Goal: Task Accomplishment & Management: Manage account settings

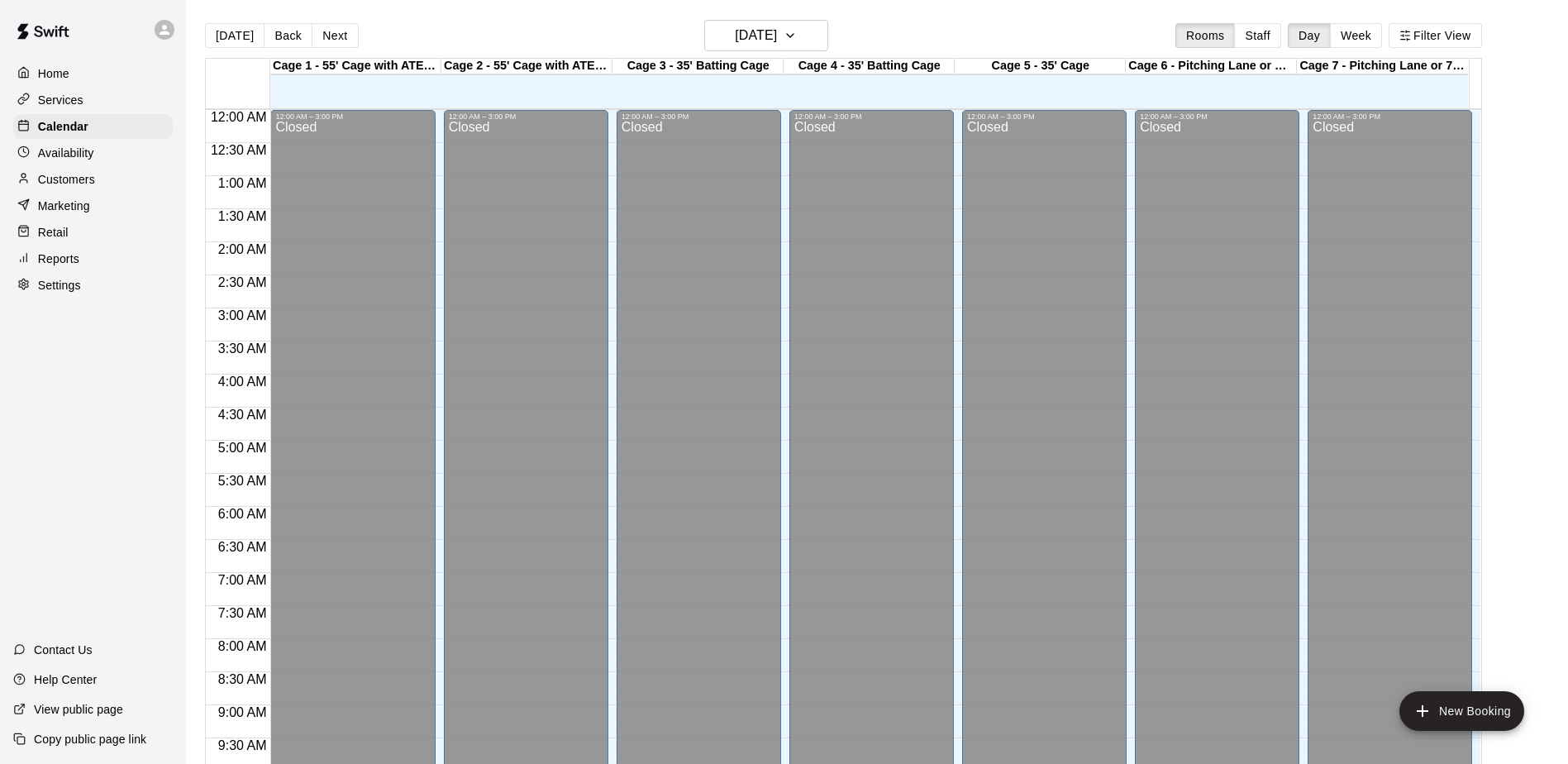
scroll to position [865, 0]
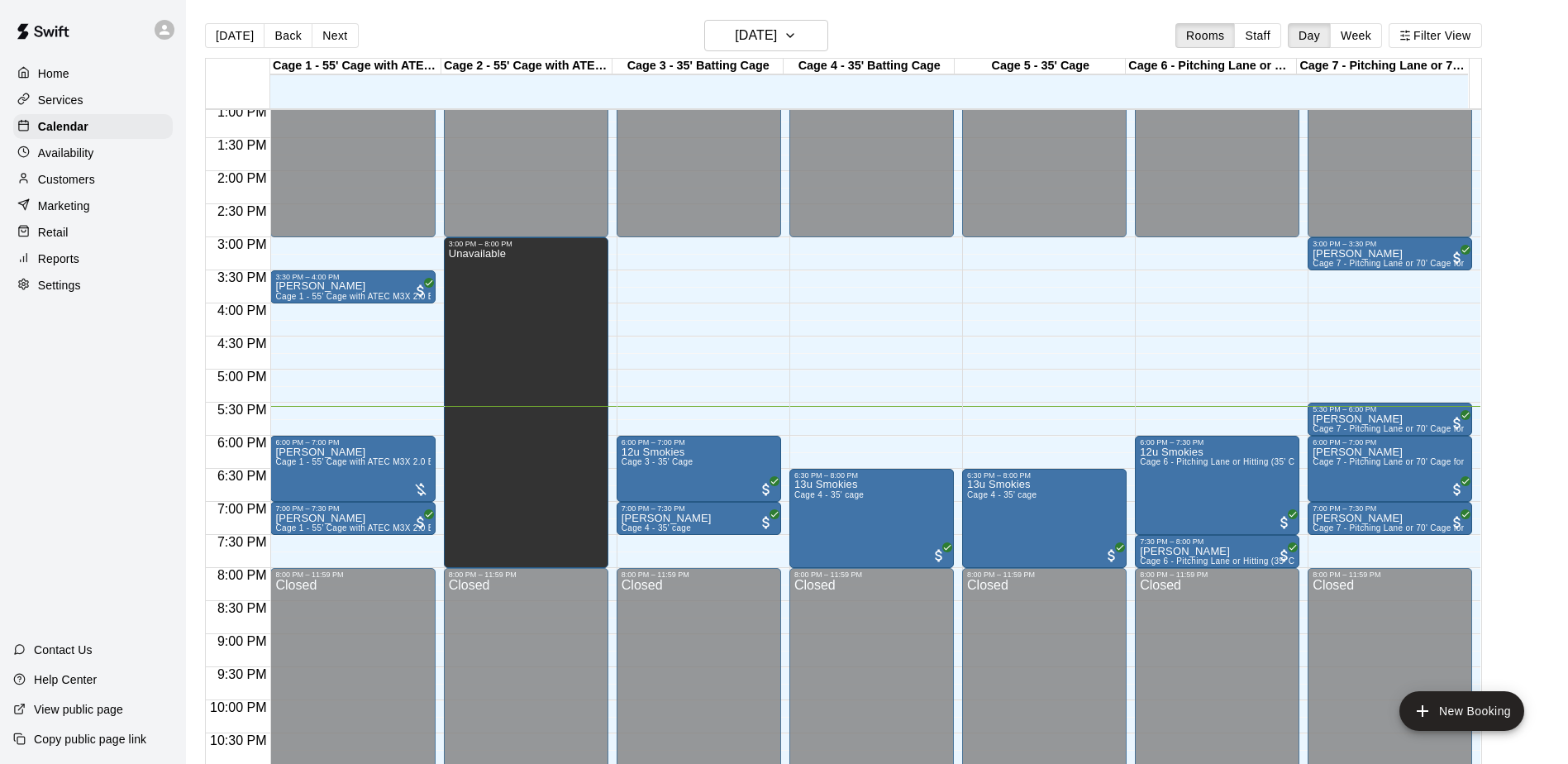
drag, startPoint x: 86, startPoint y: 399, endPoint x: 70, endPoint y: 392, distance: 17.5
click at [70, 392] on div "Home Services Calendar Availability Customers Marketing Retail Reports Settings…" at bounding box center [93, 382] width 186 height 764
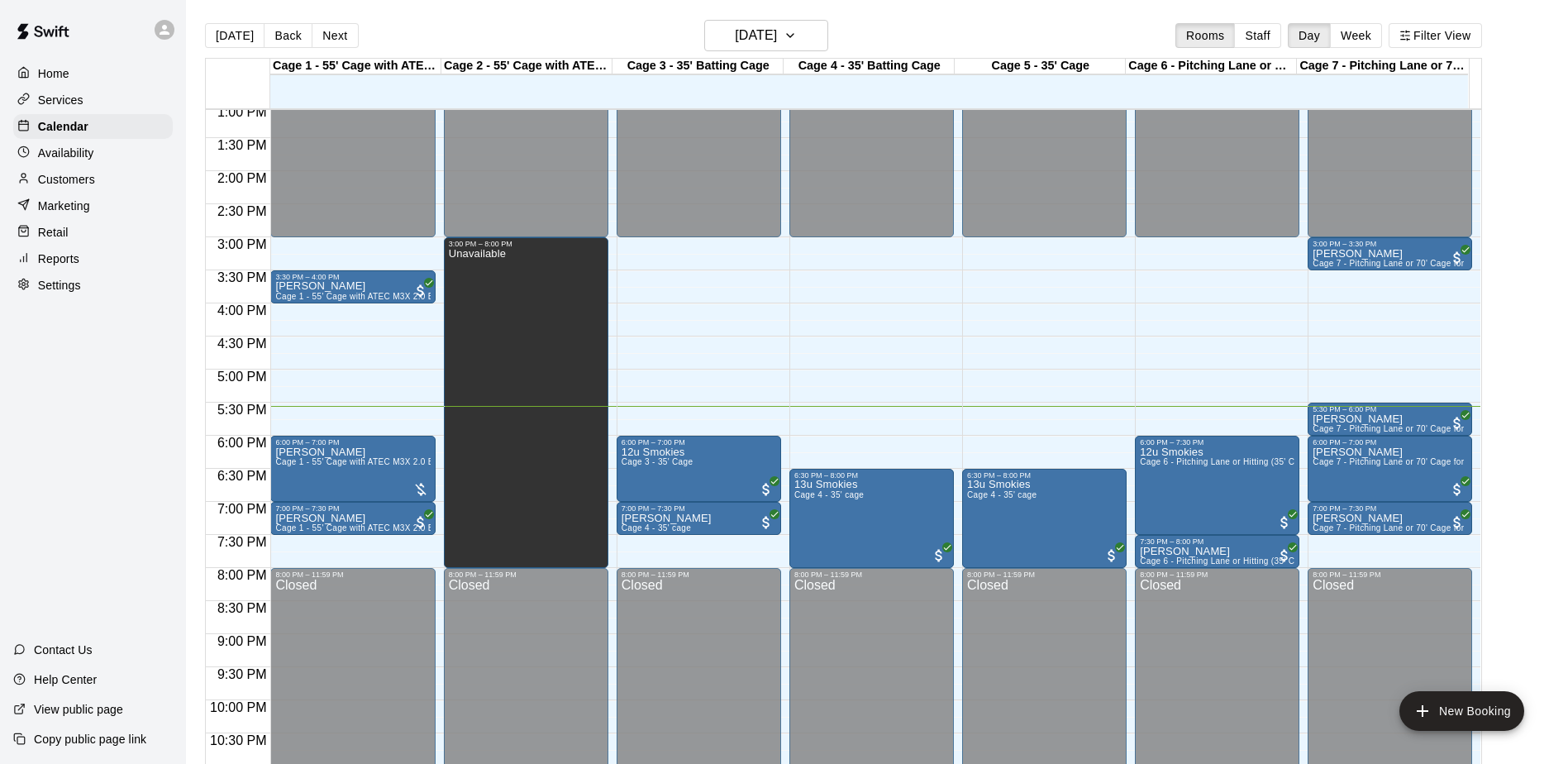
drag, startPoint x: 71, startPoint y: 391, endPoint x: 85, endPoint y: 366, distance: 28.7
click at [85, 366] on div "Home Services Calendar Availability Customers Marketing Retail Reports Settings…" at bounding box center [93, 382] width 186 height 764
drag, startPoint x: 85, startPoint y: 366, endPoint x: 135, endPoint y: 361, distance: 50.2
click at [135, 361] on div "Home Services Calendar Availability Customers Marketing Retail Reports Settings…" at bounding box center [93, 382] width 186 height 764
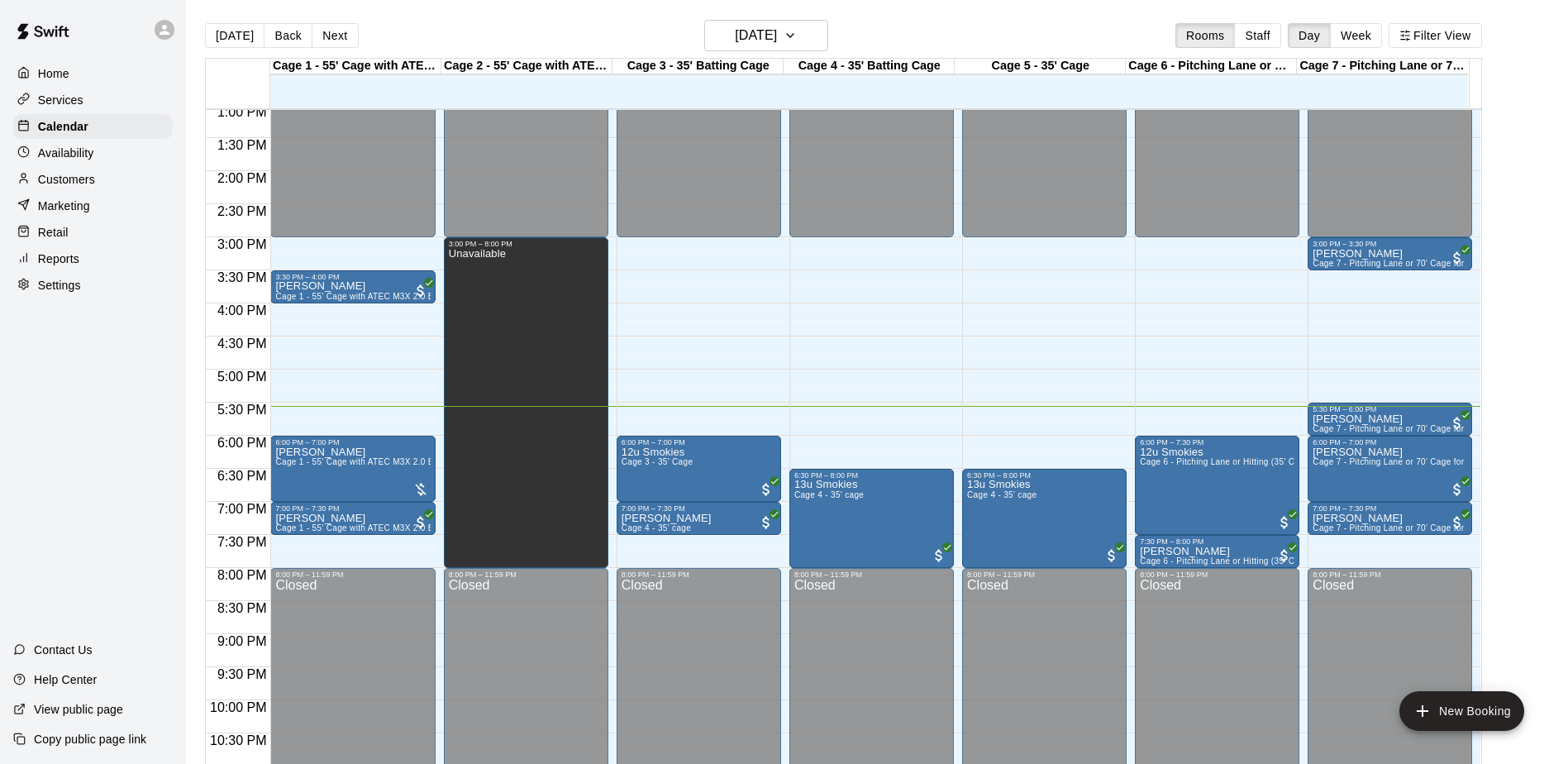
click at [111, 403] on div "Home Services Calendar Availability Customers Marketing Retail Reports Settings…" at bounding box center [93, 382] width 186 height 764
drag, startPoint x: 111, startPoint y: 403, endPoint x: 88, endPoint y: 372, distance: 38.6
click at [88, 372] on div "Home Services Calendar Availability Customers Marketing Retail Reports Settings…" at bounding box center [93, 382] width 186 height 764
drag, startPoint x: 88, startPoint y: 372, endPoint x: 74, endPoint y: 352, distance: 24.4
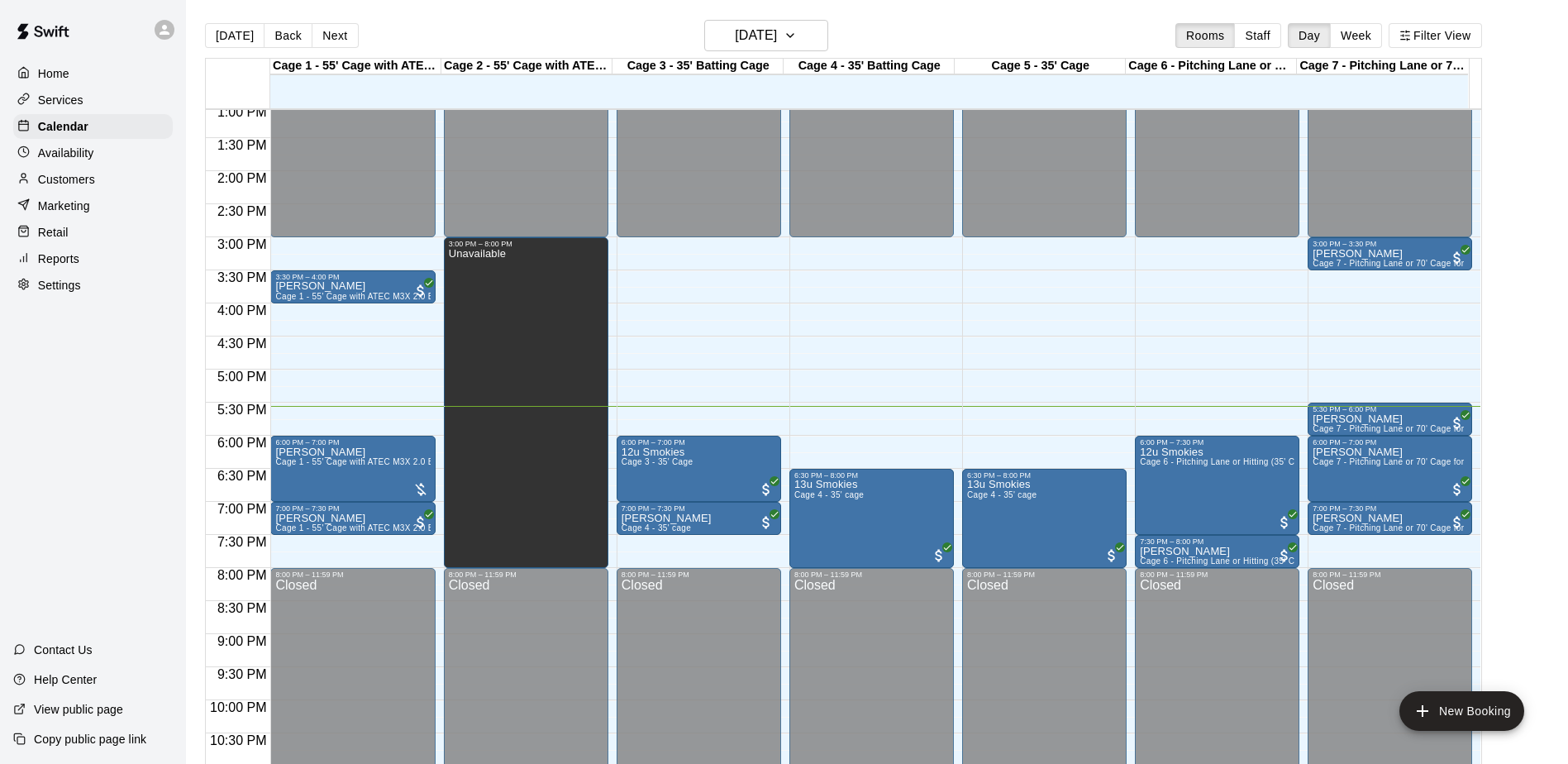
click at [74, 352] on div "Home Services Calendar Availability Customers Marketing Retail Reports Settings…" at bounding box center [93, 382] width 186 height 764
drag, startPoint x: 102, startPoint y: 315, endPoint x: 70, endPoint y: 348, distance: 46.0
click at [70, 348] on div "Home Services Calendar Availability Customers Marketing Retail Reports Settings…" at bounding box center [93, 382] width 186 height 764
drag, startPoint x: 109, startPoint y: 635, endPoint x: 91, endPoint y: 611, distance: 30.0
click at [91, 611] on div "Home Services Calendar Availability Customers Marketing Retail Reports Settings…" at bounding box center [93, 382] width 186 height 764
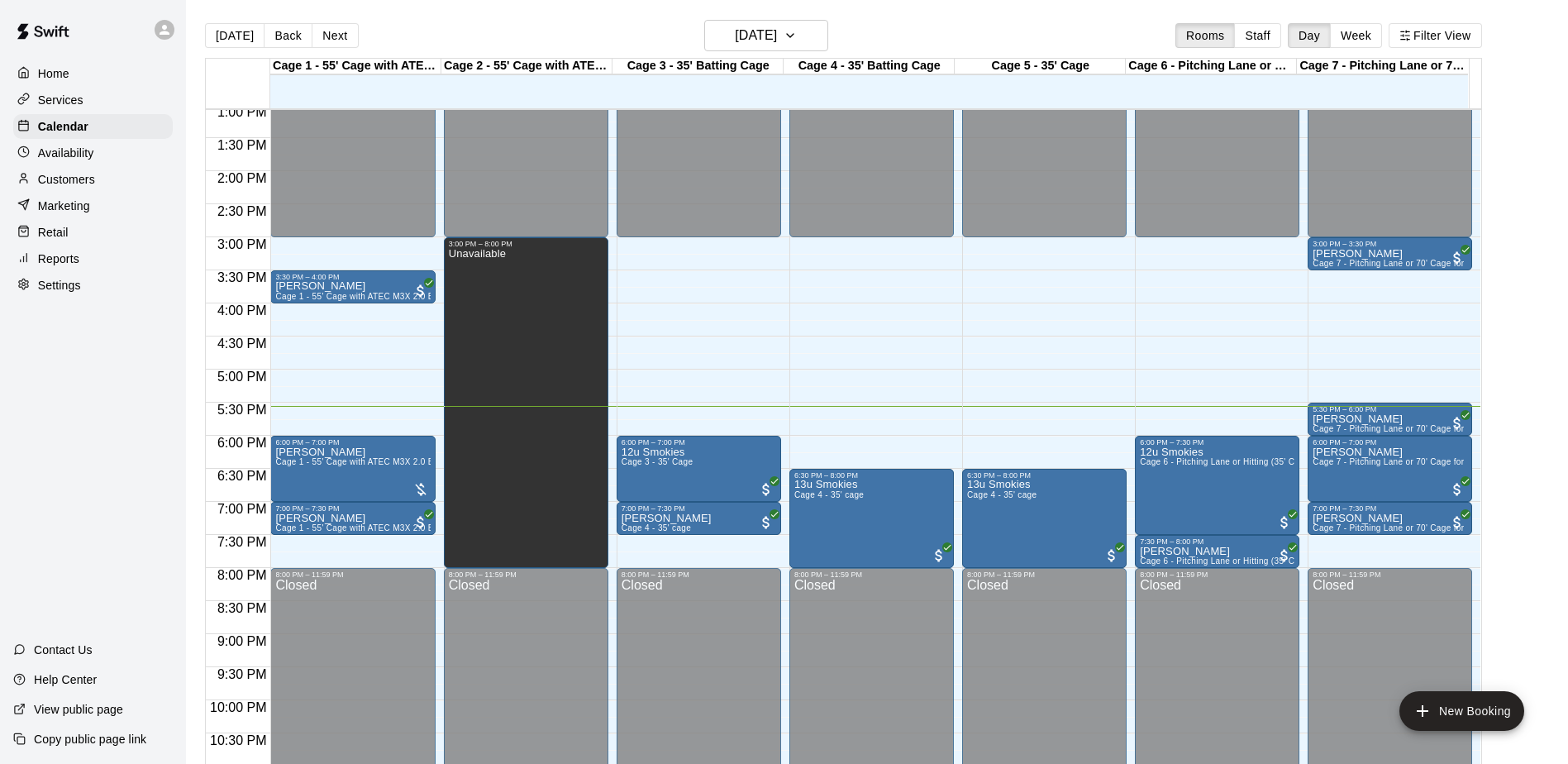
drag, startPoint x: 103, startPoint y: 645, endPoint x: 85, endPoint y: 580, distance: 67.4
click at [85, 580] on div "Home Services Calendar Availability Customers Marketing Retail Reports Settings…" at bounding box center [93, 382] width 186 height 764
drag, startPoint x: 82, startPoint y: 730, endPoint x: 34, endPoint y: 568, distance: 169.0
click at [34, 568] on div "Home Services Calendar Availability Customers Marketing Retail Reports Settings…" at bounding box center [93, 382] width 186 height 764
drag, startPoint x: 61, startPoint y: 708, endPoint x: 35, endPoint y: 582, distance: 128.7
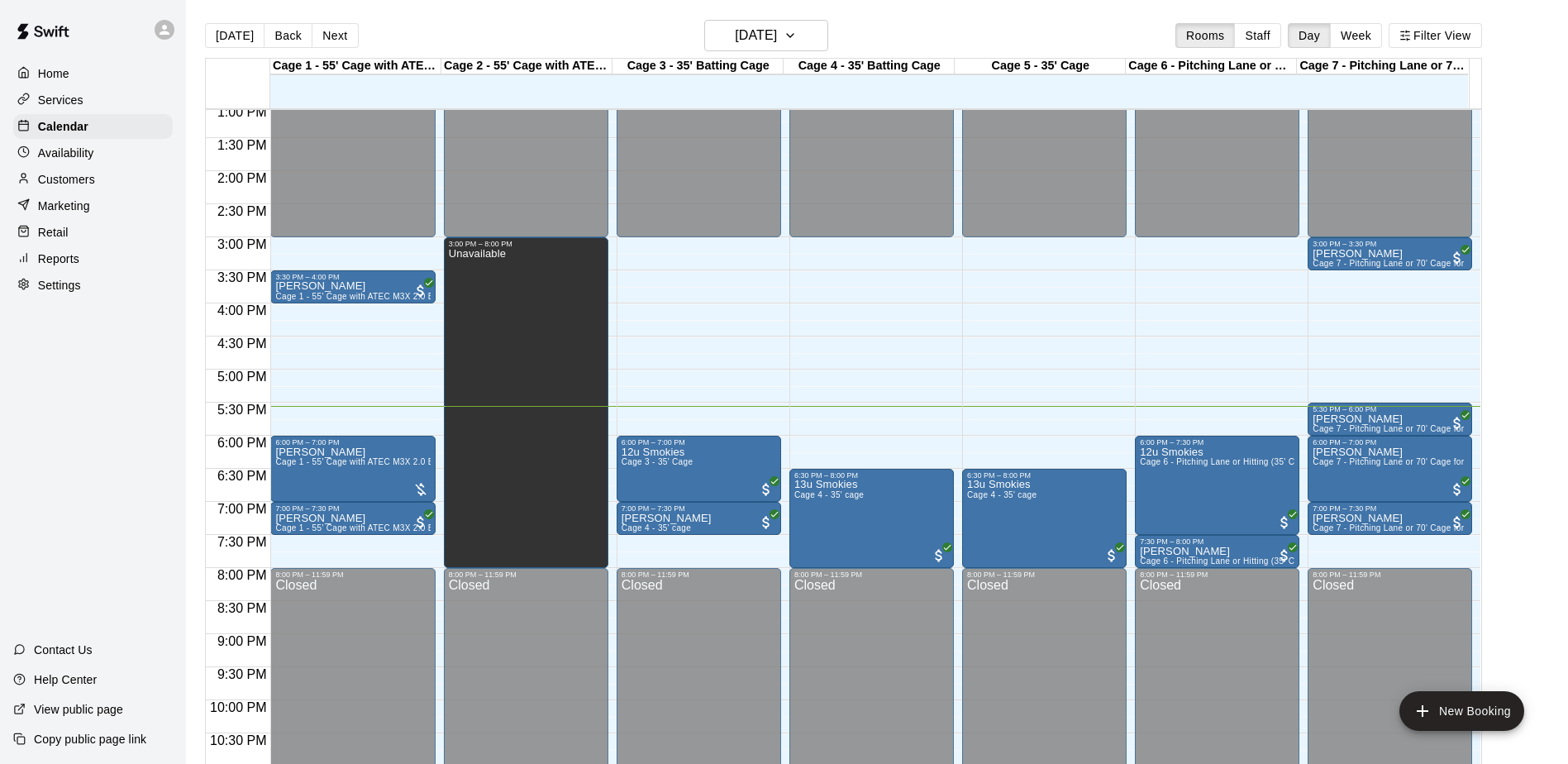
click at [35, 582] on div "Home Services Calendar Availability Customers Marketing Retail Reports Settings…" at bounding box center [93, 382] width 186 height 764
drag, startPoint x: 86, startPoint y: 244, endPoint x: 48, endPoint y: 333, distance: 96.8
click at [48, 333] on div "Home Services Calendar Availability Customers Marketing Retail Reports Settings…" at bounding box center [93, 382] width 186 height 764
drag, startPoint x: 63, startPoint y: 437, endPoint x: 35, endPoint y: 444, distance: 28.9
click at [35, 445] on div "Home Services Calendar Availability Customers Marketing Retail Reports Settings…" at bounding box center [93, 382] width 186 height 764
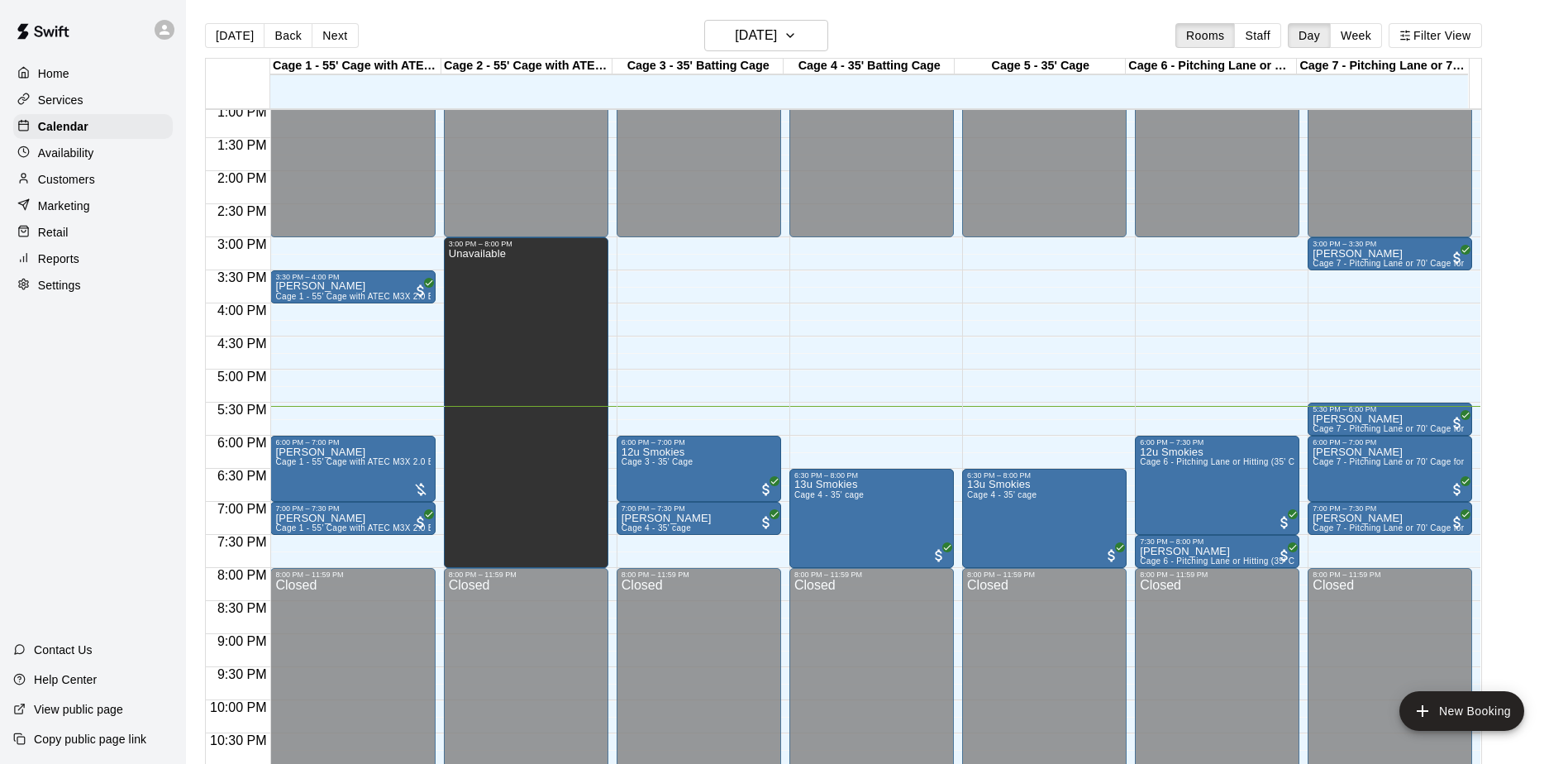
click at [71, 444] on div "Home Services Calendar Availability Customers Marketing Retail Reports Settings…" at bounding box center [93, 382] width 186 height 764
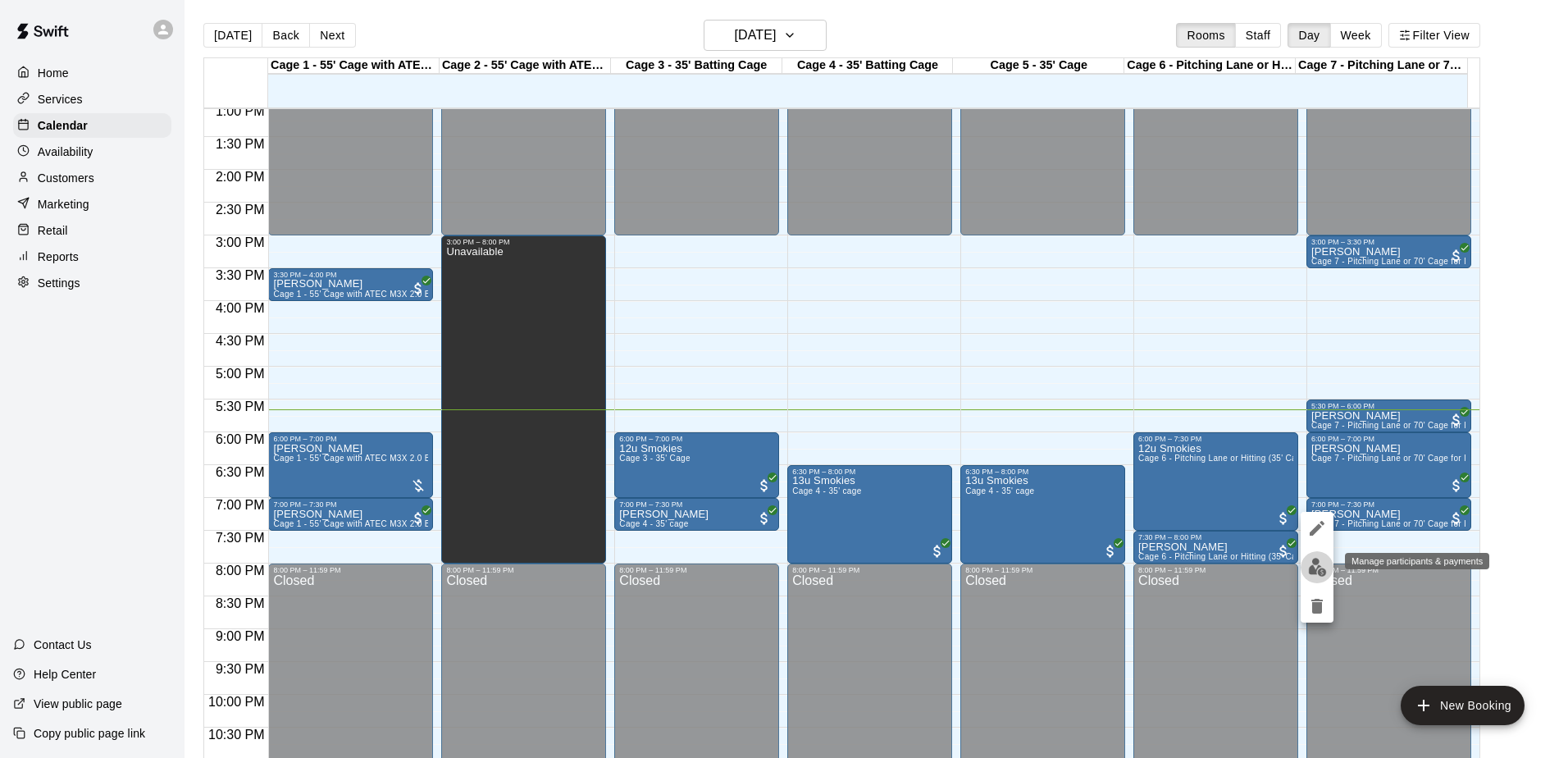
click at [1313, 572] on img "edit" at bounding box center [1318, 567] width 19 height 19
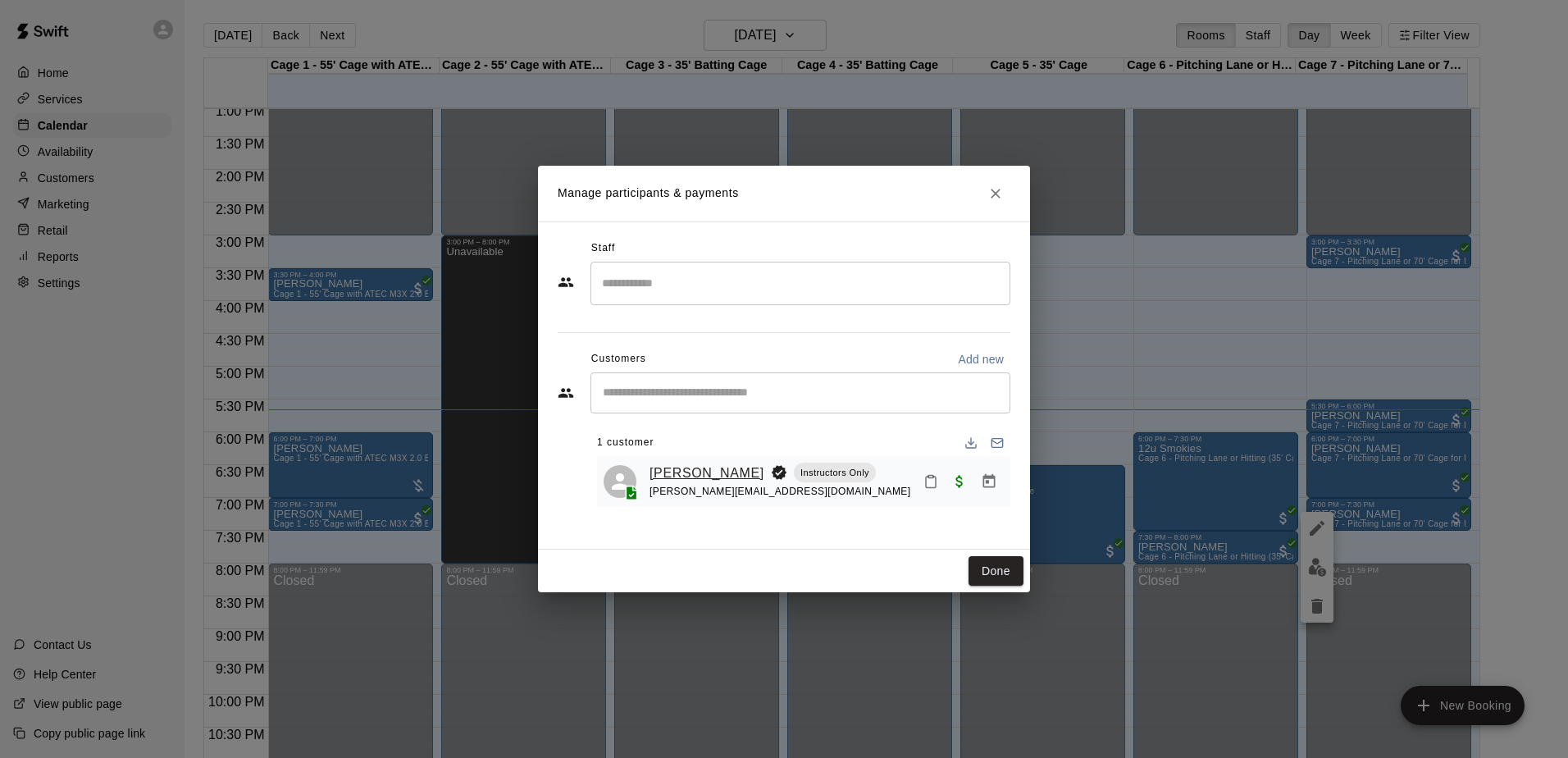
click at [692, 474] on link "[PERSON_NAME]" at bounding box center [707, 473] width 115 height 21
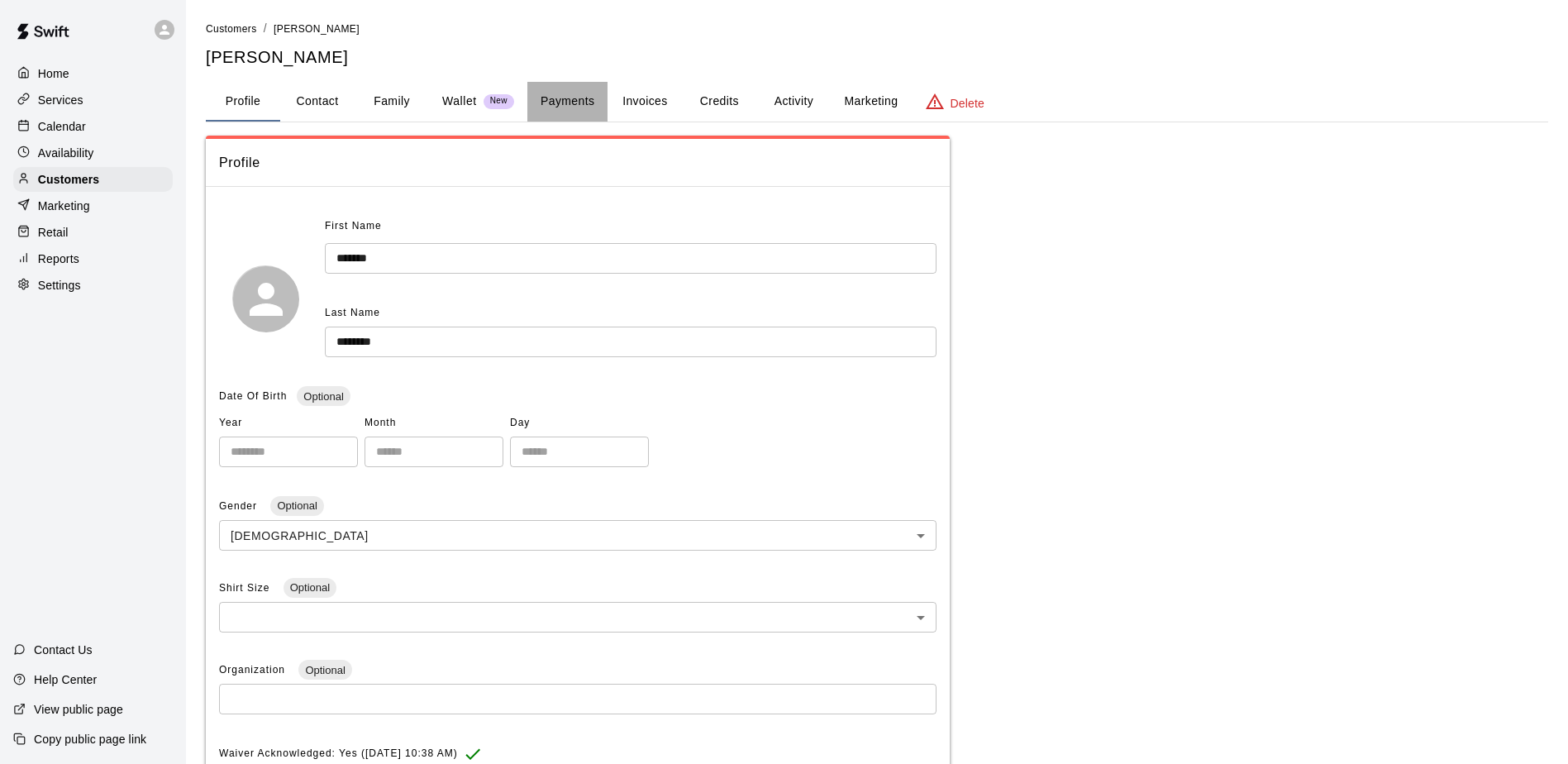
click at [579, 115] on button "Payments" at bounding box center [567, 102] width 81 height 40
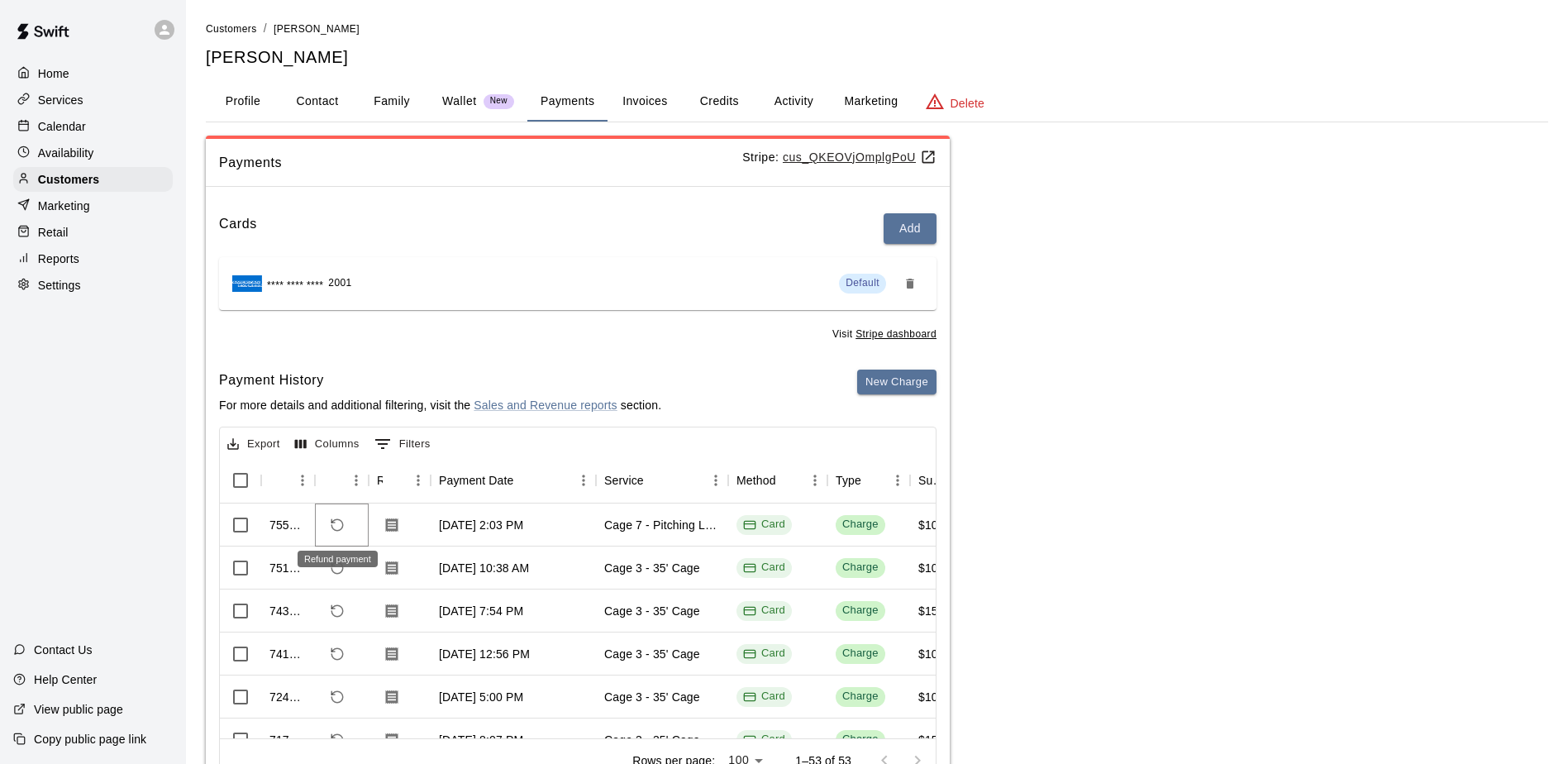
click at [326, 522] on button "Refund payment" at bounding box center [337, 525] width 28 height 28
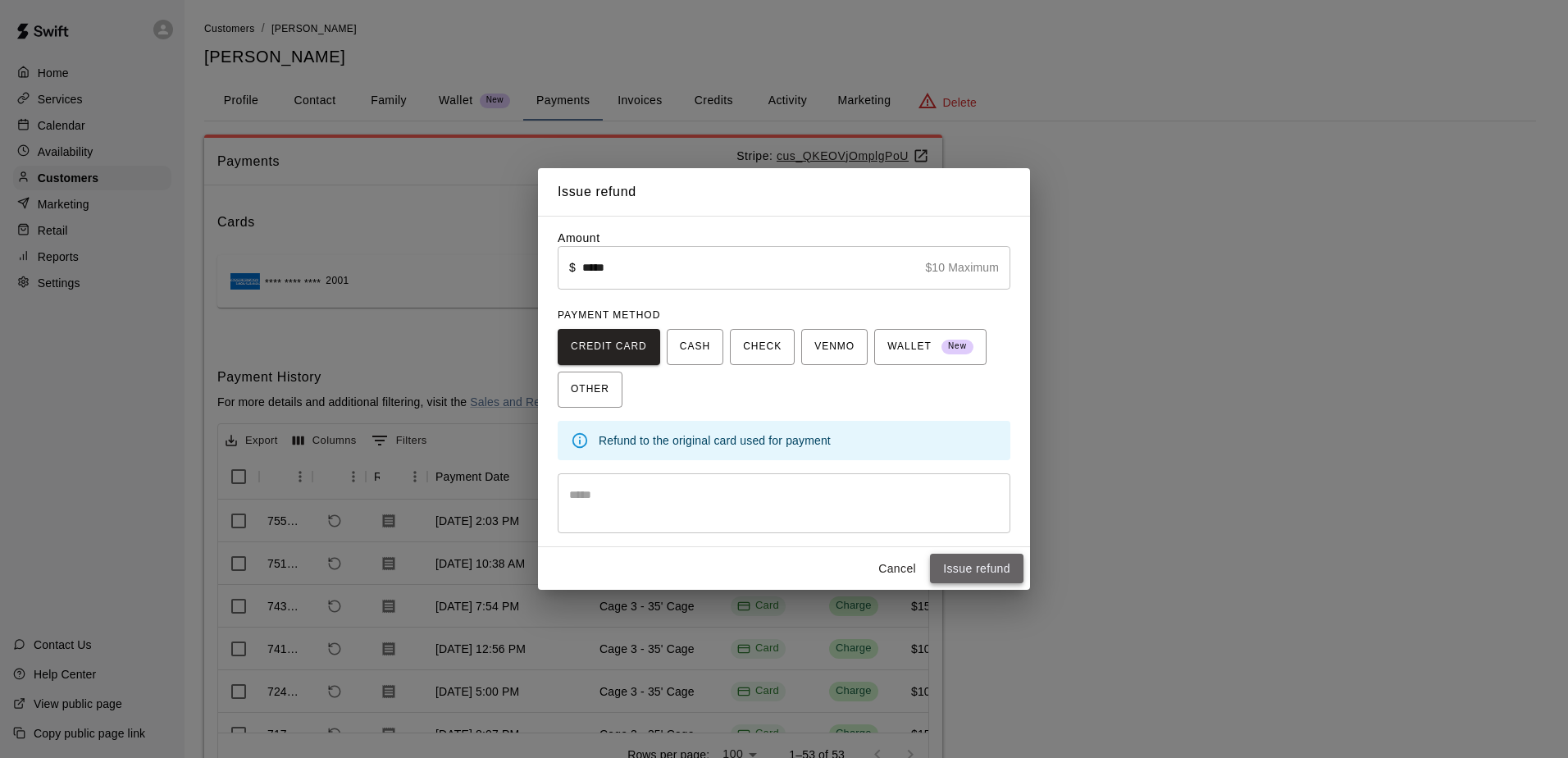
click at [971, 566] on button "Issue refund" at bounding box center [977, 568] width 94 height 30
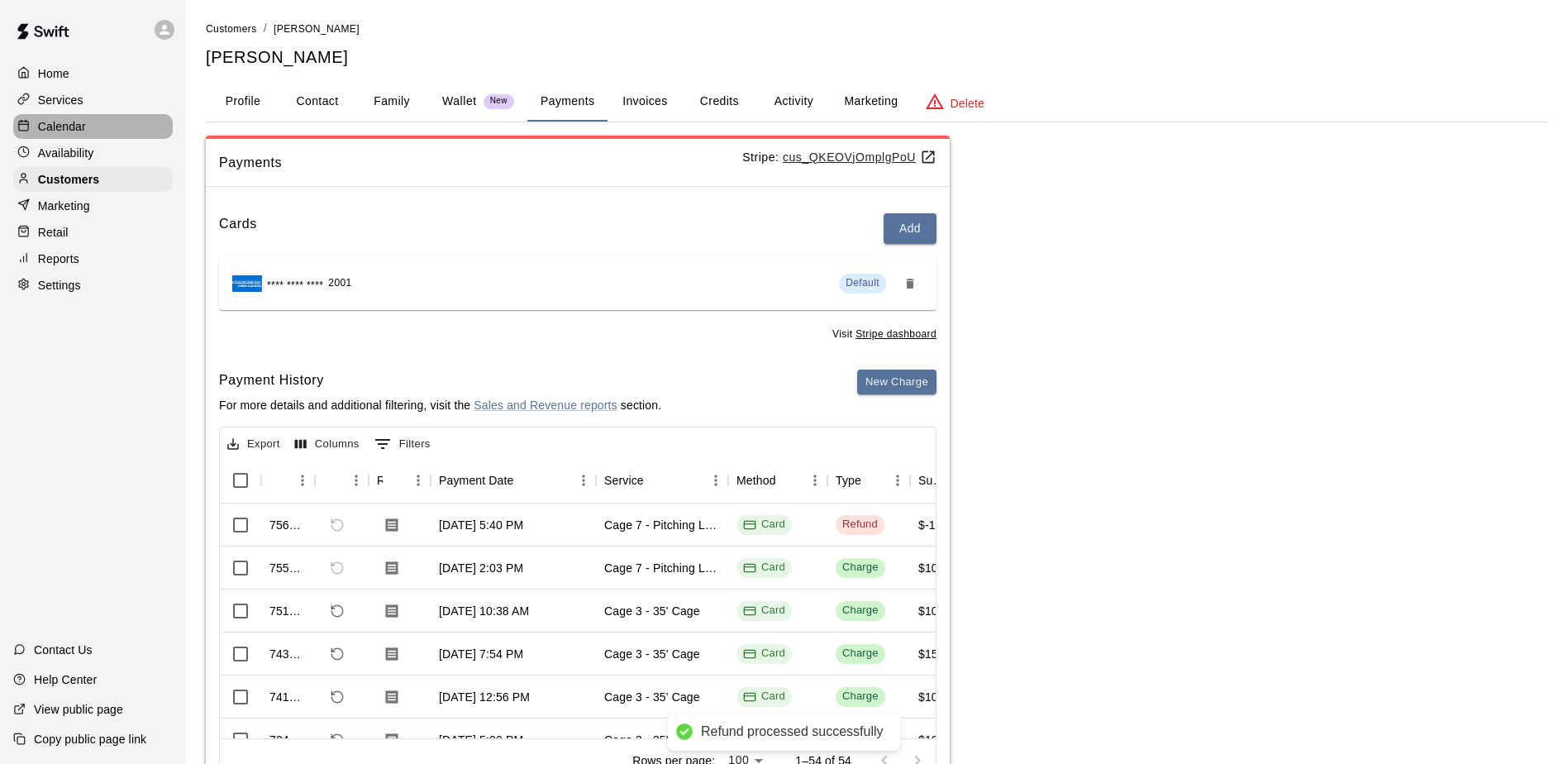
click at [62, 135] on p "Calendar" at bounding box center [61, 126] width 48 height 16
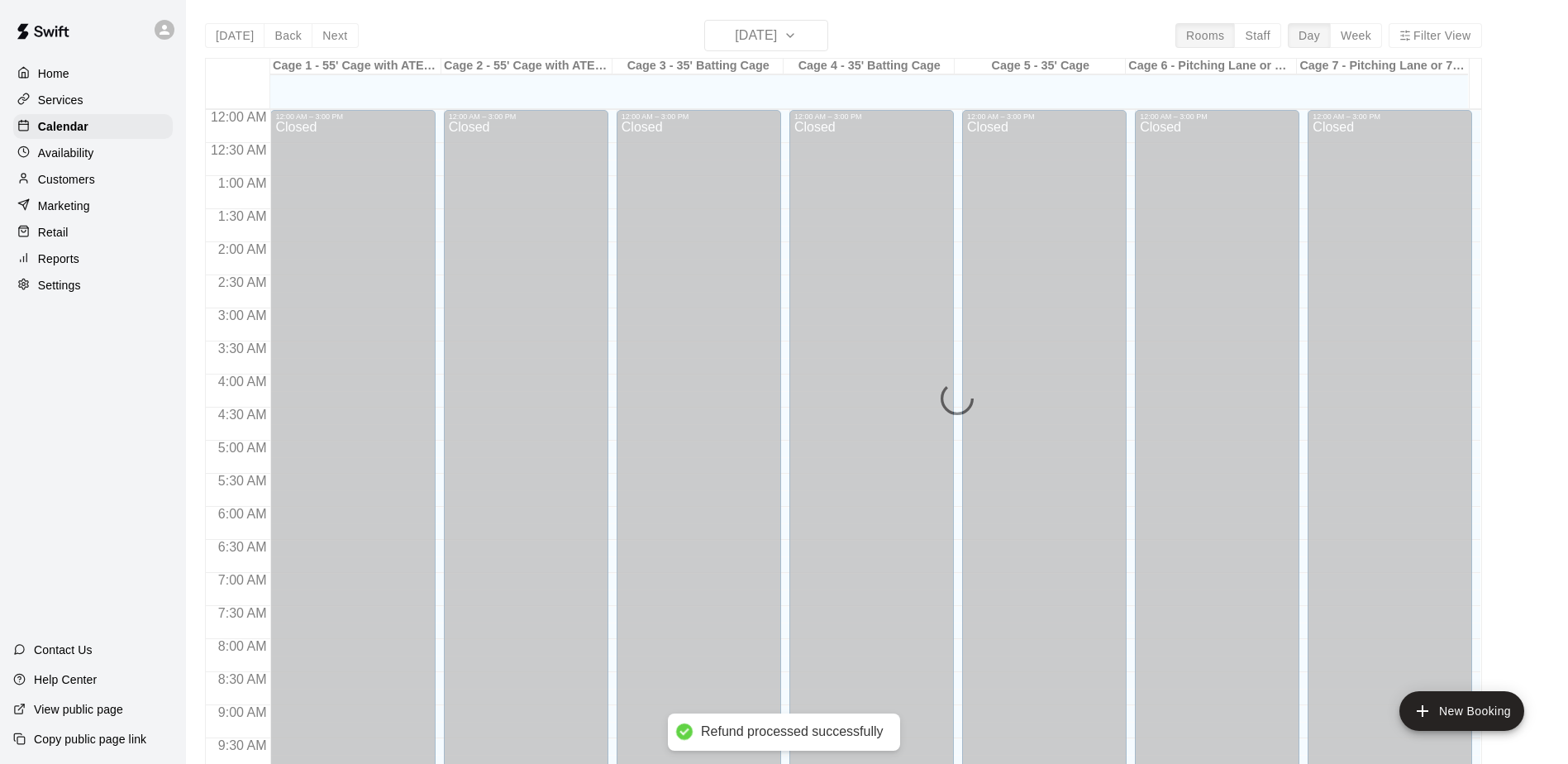
scroll to position [865, 0]
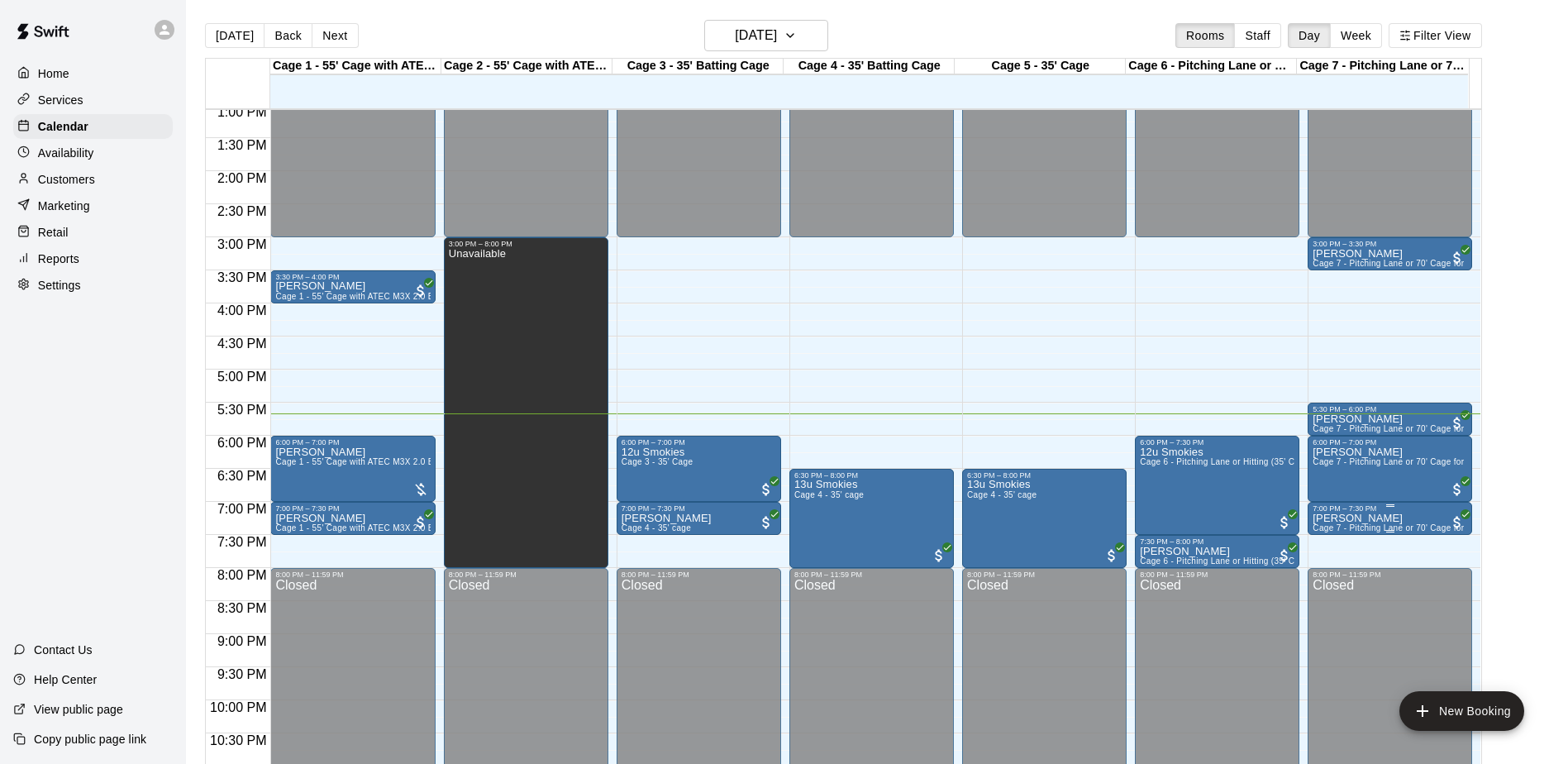
click at [1405, 511] on div "7:00 PM – 7:30 PM" at bounding box center [1390, 508] width 155 height 9
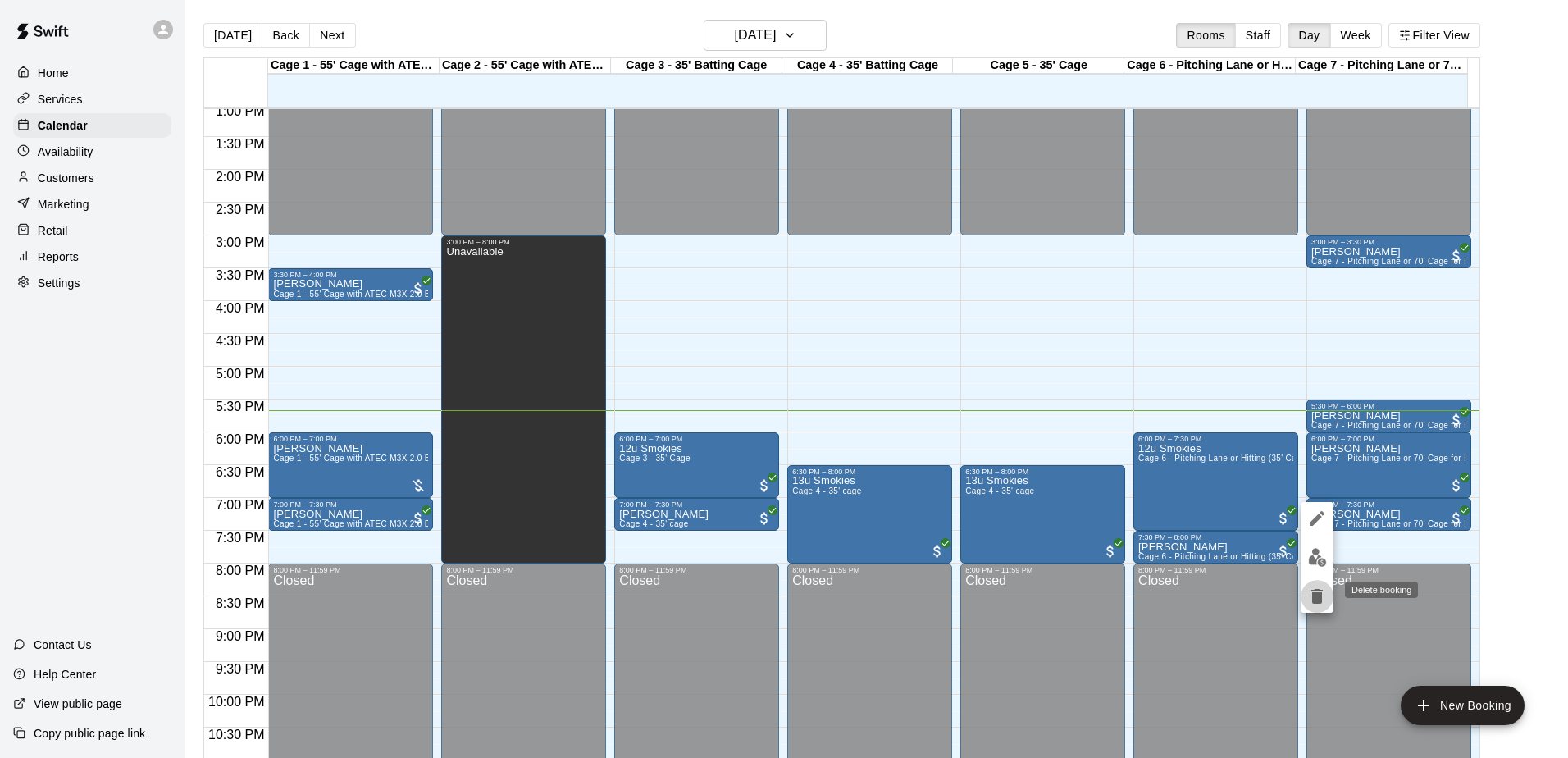
click at [1309, 596] on icon "delete" at bounding box center [1317, 596] width 20 height 20
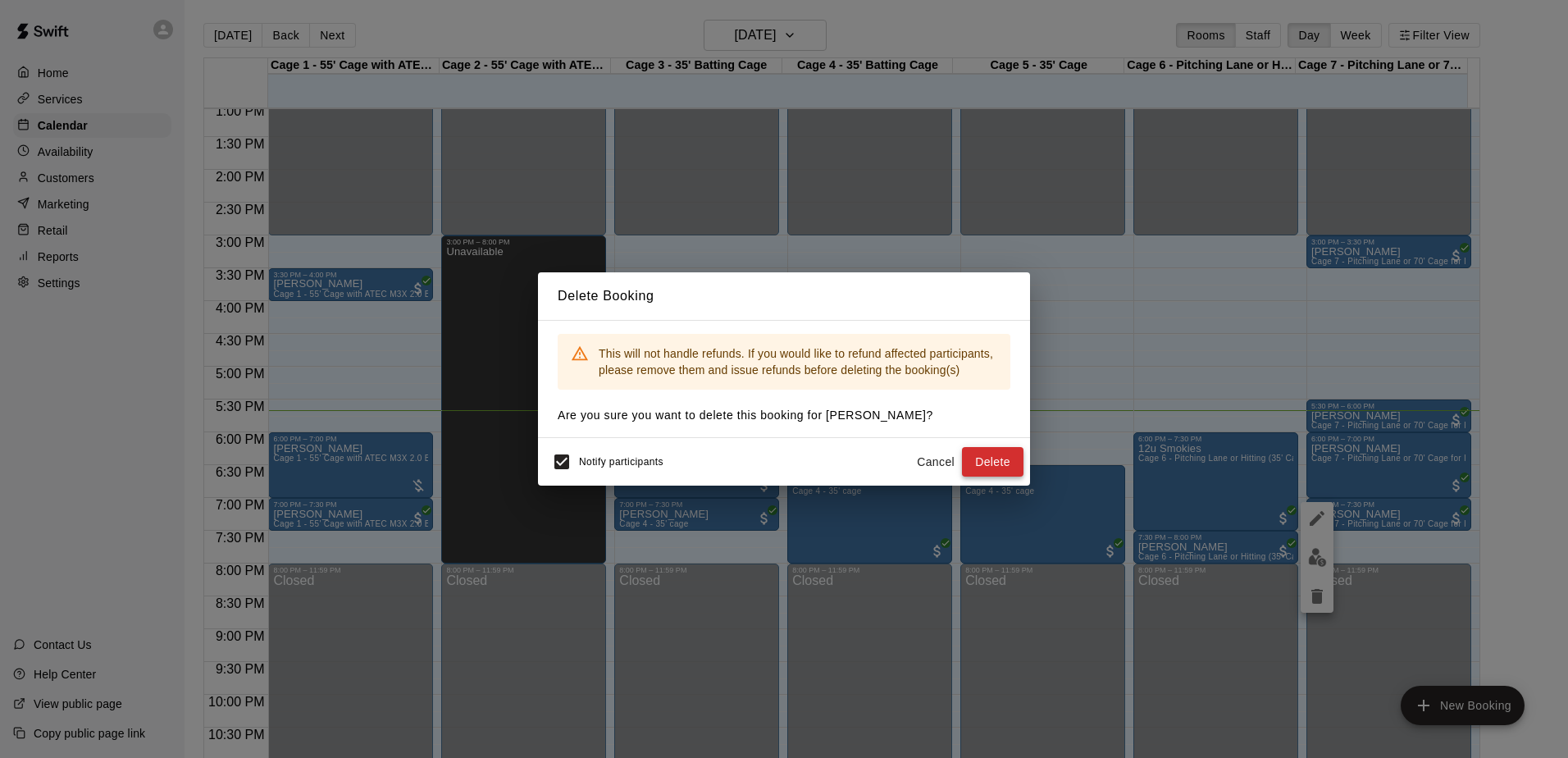
click at [996, 465] on button "Delete" at bounding box center [993, 462] width 62 height 30
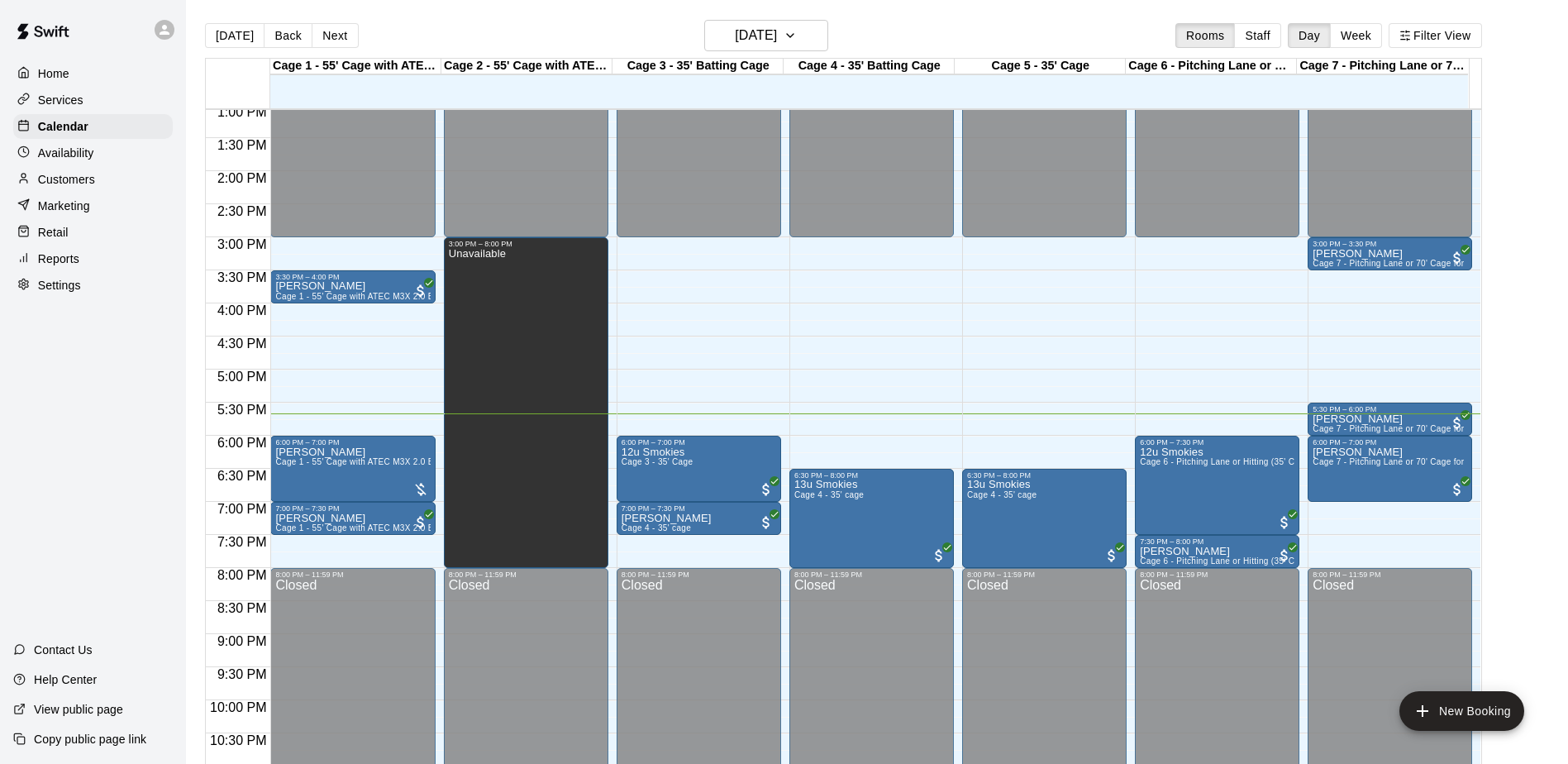
click at [81, 441] on div "Home Services Calendar Availability Customers Marketing Retail Reports Settings…" at bounding box center [93, 382] width 186 height 764
click at [86, 433] on div "Home Services Calendar Availability Customers Marketing Retail Reports Settings…" at bounding box center [93, 382] width 186 height 764
click at [85, 433] on div "Home Services Calendar Availability Customers Marketing Retail Reports Settings…" at bounding box center [93, 382] width 186 height 764
click at [82, 407] on div "Home Services Calendar Availability Customers Marketing Retail Reports Settings…" at bounding box center [93, 382] width 186 height 764
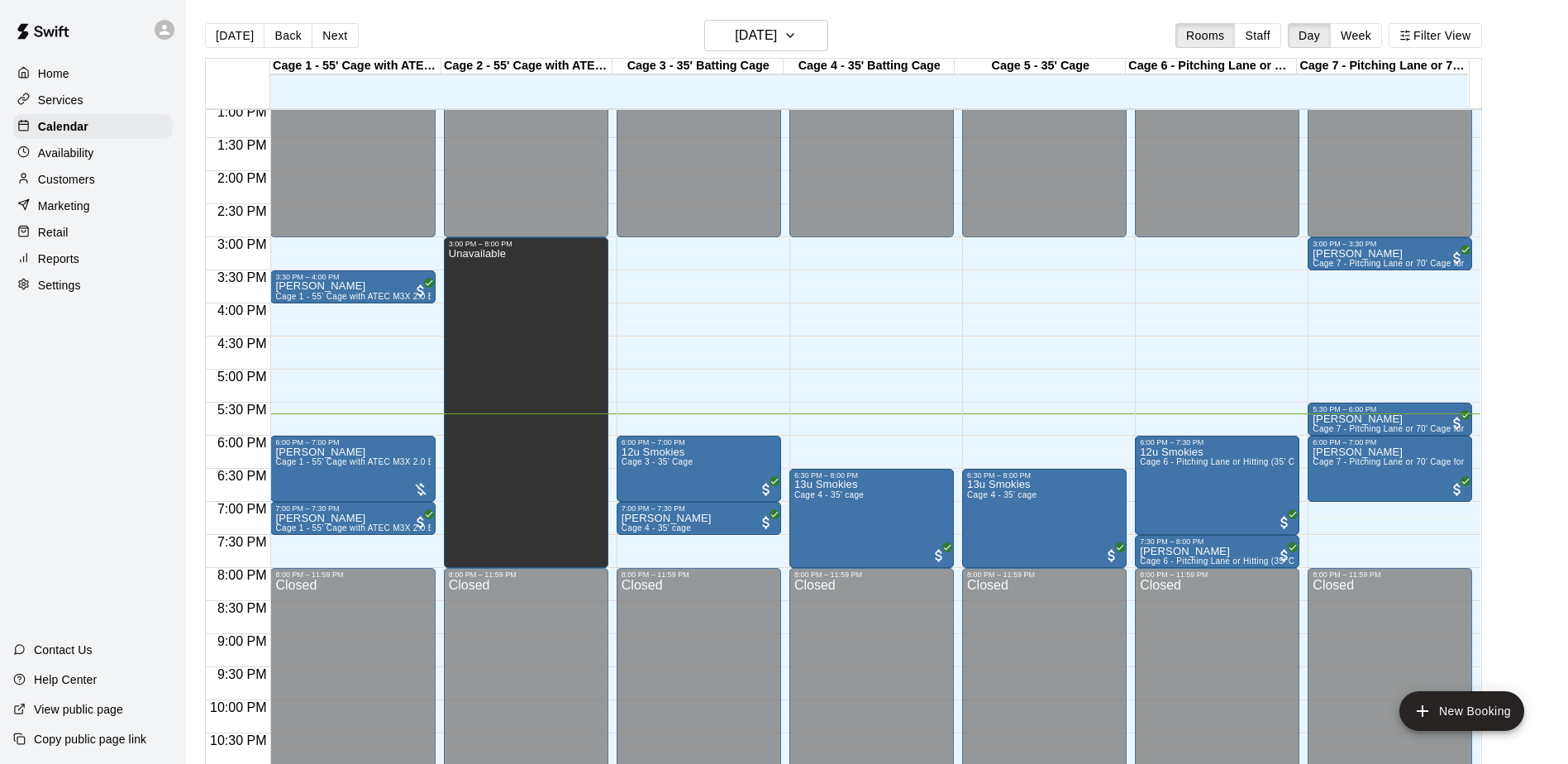
click at [83, 407] on div "Home Services Calendar Availability Customers Marketing Retail Reports Settings…" at bounding box center [93, 382] width 186 height 764
drag, startPoint x: 119, startPoint y: 332, endPoint x: 31, endPoint y: 361, distance: 92.7
click at [31, 361] on div "Home Services Calendar Availability Customers Marketing Retail Reports Settings…" at bounding box center [93, 382] width 186 height 764
click at [55, 355] on div "Home Services Calendar Availability Customers Marketing Retail Reports Settings…" at bounding box center [93, 382] width 186 height 764
click at [55, 355] on div "Home Services Calendar Availability Customers Marketing Retail Reports Settings…" at bounding box center [93, 382] width 186 height 764
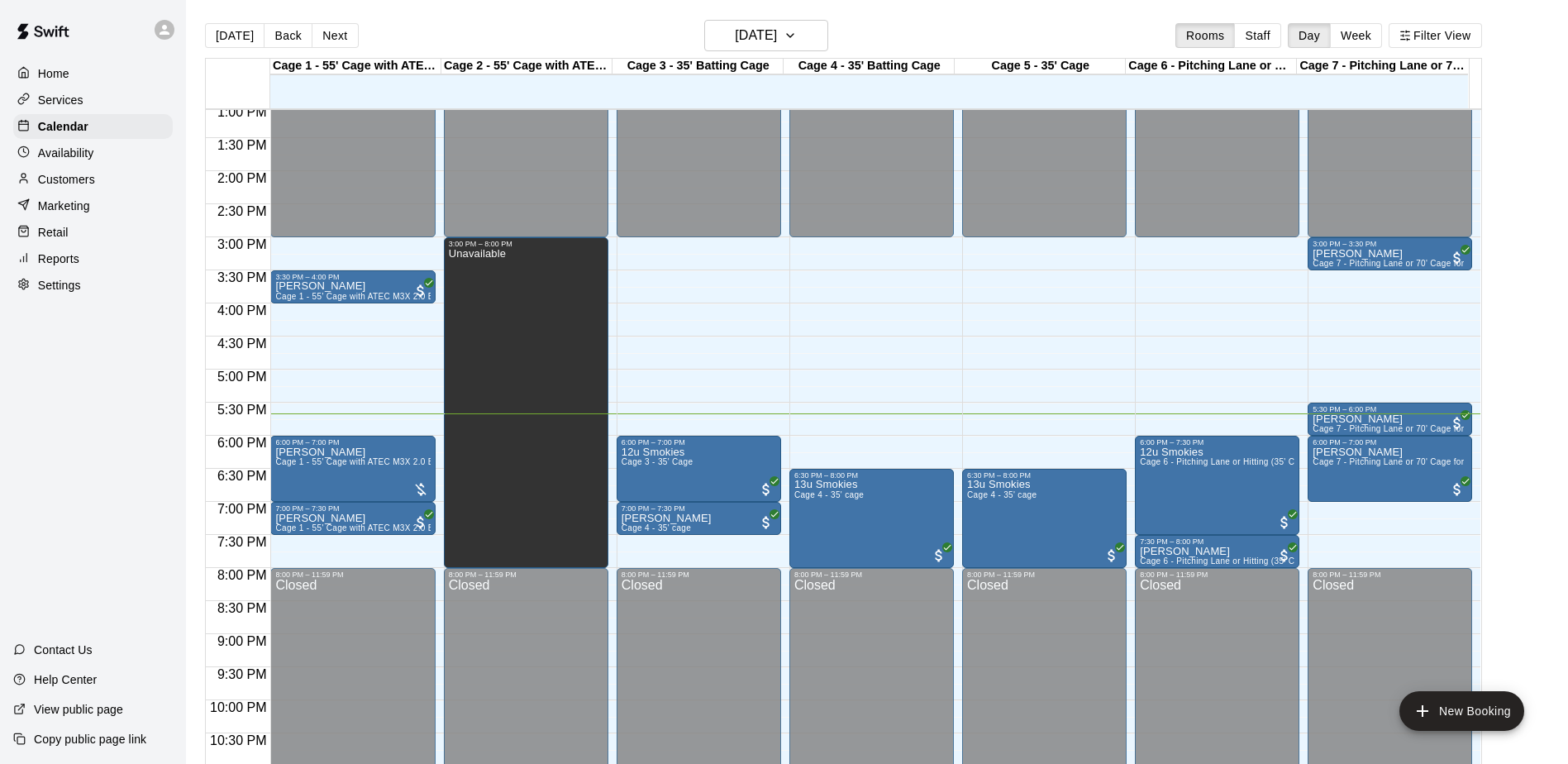
drag, startPoint x: 97, startPoint y: 368, endPoint x: 53, endPoint y: 356, distance: 45.6
click at [52, 356] on div "Home Services Calendar Availability Customers Marketing Retail Reports Settings…" at bounding box center [93, 382] width 186 height 764
drag, startPoint x: 78, startPoint y: 342, endPoint x: 32, endPoint y: 355, distance: 47.8
click at [29, 355] on div "Home Services Calendar Availability Customers Marketing Retail Reports Settings…" at bounding box center [93, 382] width 186 height 764
click at [58, 369] on div "Home Services Calendar Availability Customers Marketing Retail Reports Settings…" at bounding box center [93, 382] width 186 height 764
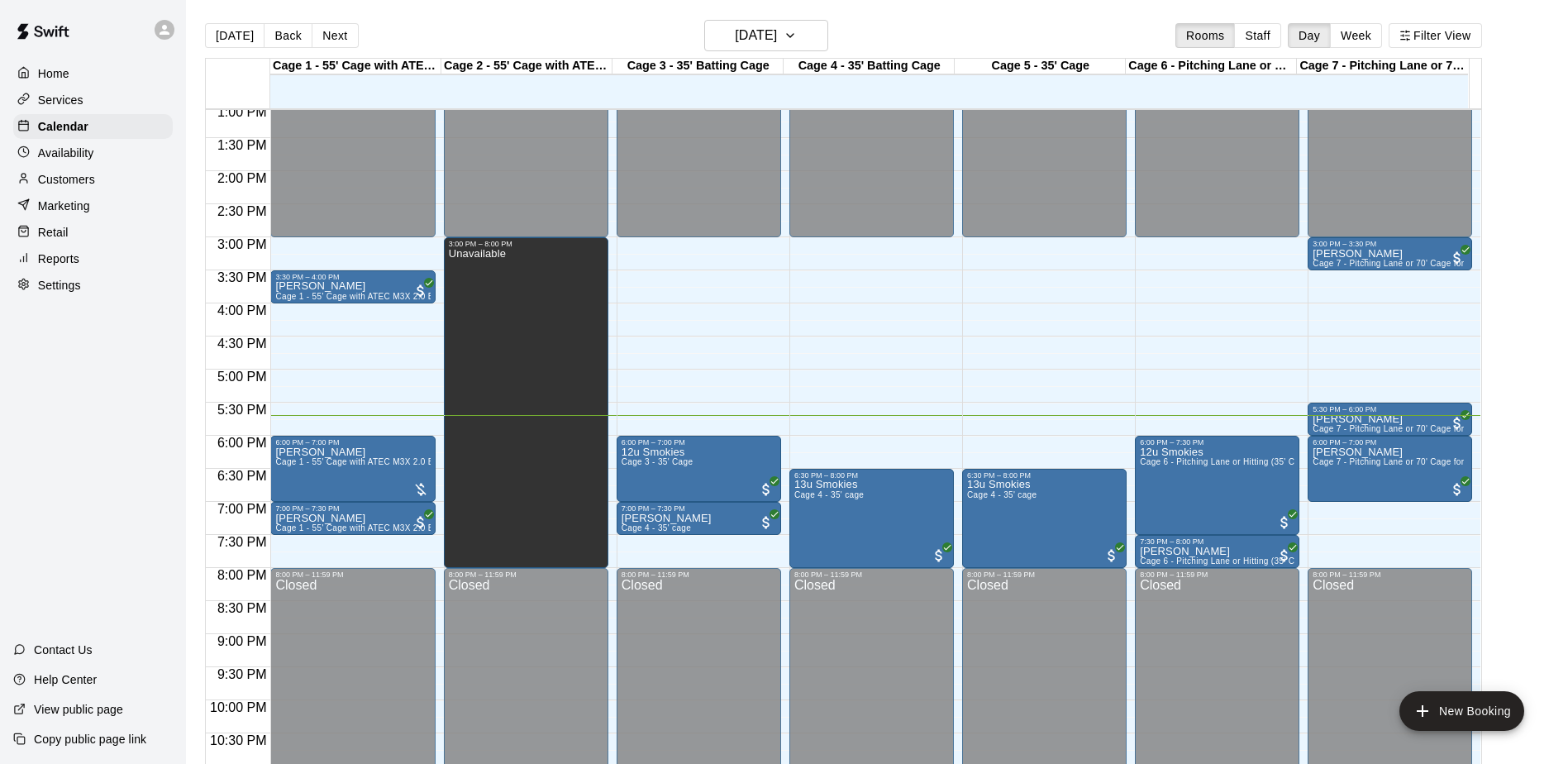
click at [58, 368] on div "Home Services Calendar Availability Customers Marketing Retail Reports Settings…" at bounding box center [93, 382] width 186 height 764
drag, startPoint x: 58, startPoint y: 368, endPoint x: 58, endPoint y: 355, distance: 13.0
click at [58, 355] on div "Home Services Calendar Availability Customers Marketing Retail Reports Settings…" at bounding box center [93, 382] width 186 height 764
click at [103, 346] on div "Home Services Calendar Availability Customers Marketing Retail Reports Settings…" at bounding box center [93, 382] width 186 height 764
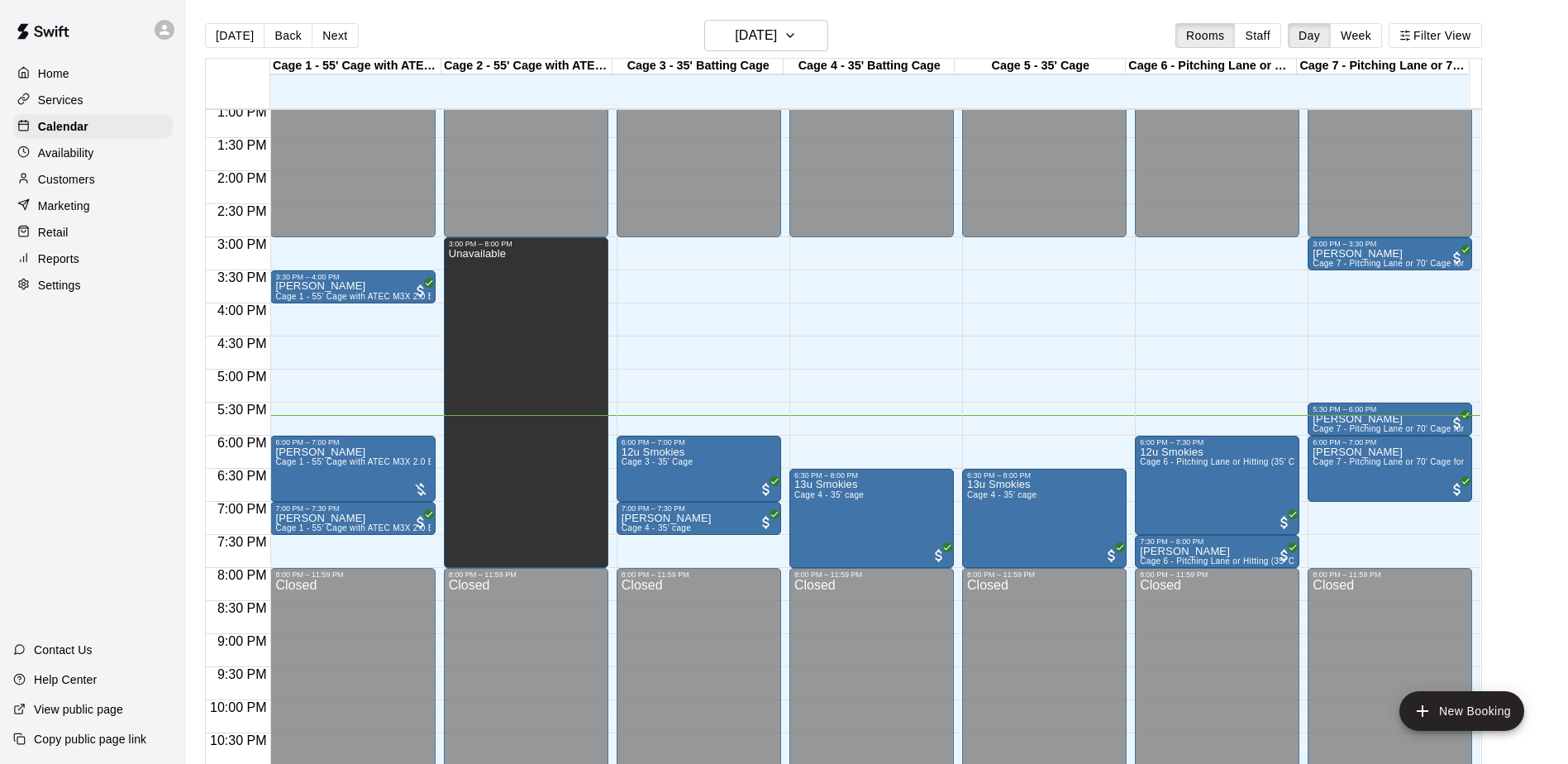
click at [103, 346] on div "Home Services Calendar Availability Customers Marketing Retail Reports Settings…" at bounding box center [93, 382] width 186 height 764
click at [96, 352] on div "Home Services Calendar Availability Customers Marketing Retail Reports Settings…" at bounding box center [93, 382] width 186 height 764
drag, startPoint x: 96, startPoint y: 352, endPoint x: 63, endPoint y: 361, distance: 34.2
click at [63, 361] on div "Home Services Calendar Availability Customers Marketing Retail Reports Settings…" at bounding box center [93, 382] width 186 height 764
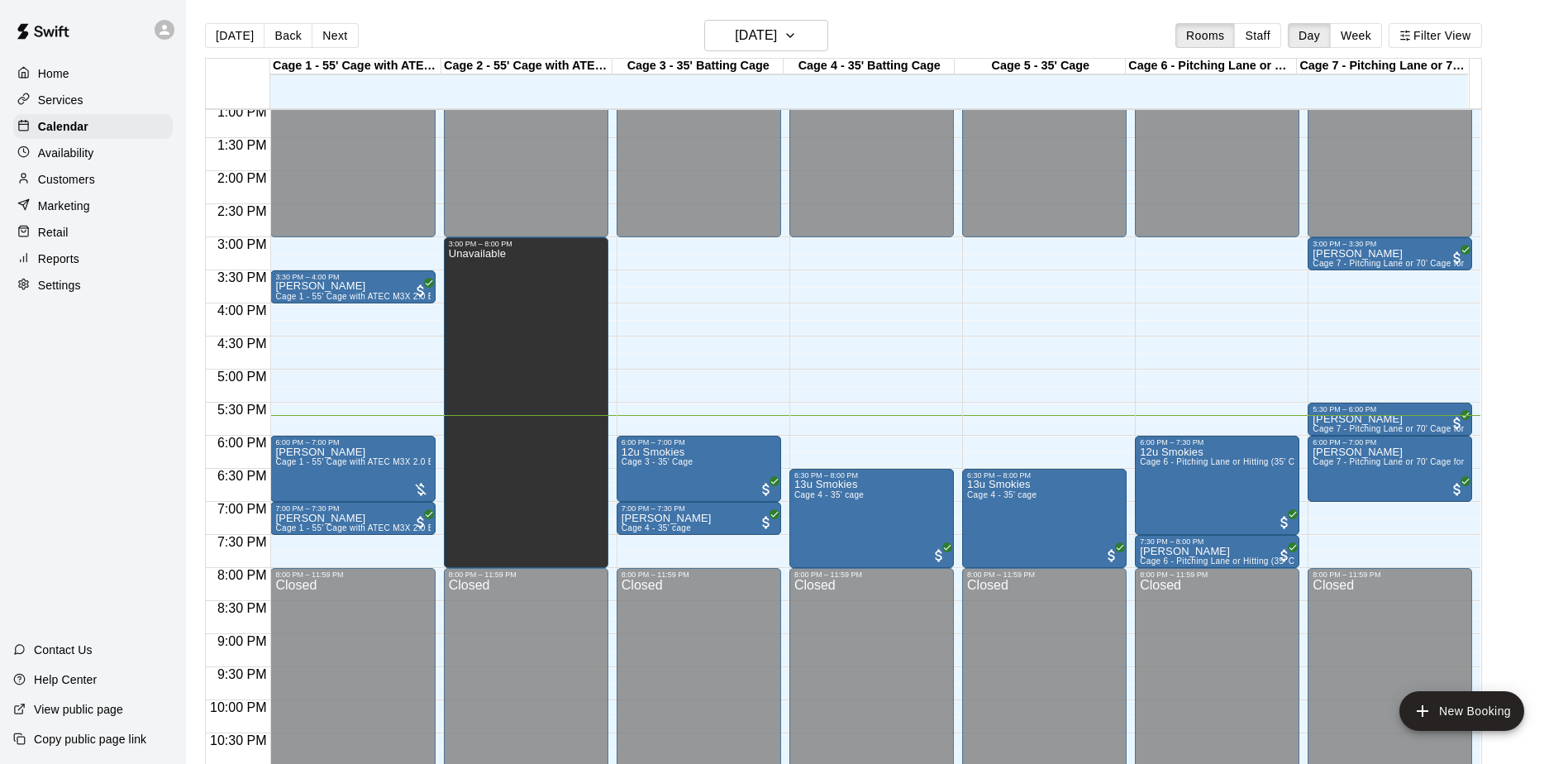
click at [63, 361] on div "Home Services Calendar Availability Customers Marketing Retail Reports Settings…" at bounding box center [93, 382] width 186 height 764
click at [115, 191] on div "Customers" at bounding box center [93, 179] width 159 height 25
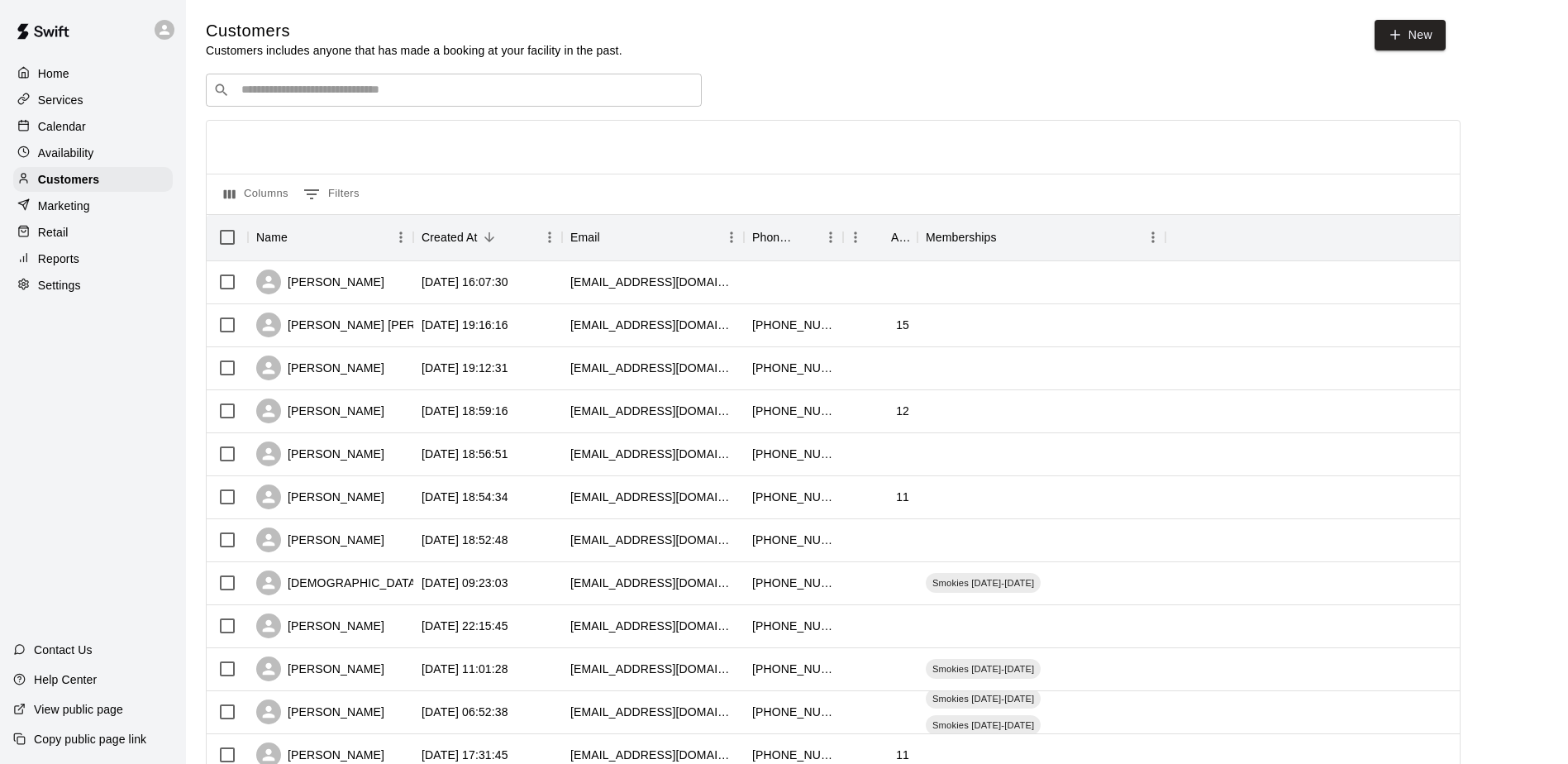
click at [95, 396] on div "Home Services Calendar Availability Customers Marketing Retail Reports Settings…" at bounding box center [93, 382] width 186 height 764
drag, startPoint x: 95, startPoint y: 396, endPoint x: 36, endPoint y: 416, distance: 62.3
click at [36, 416] on div "Home Services Calendar Availability Customers Marketing Retail Reports Settings…" at bounding box center [93, 382] width 186 height 764
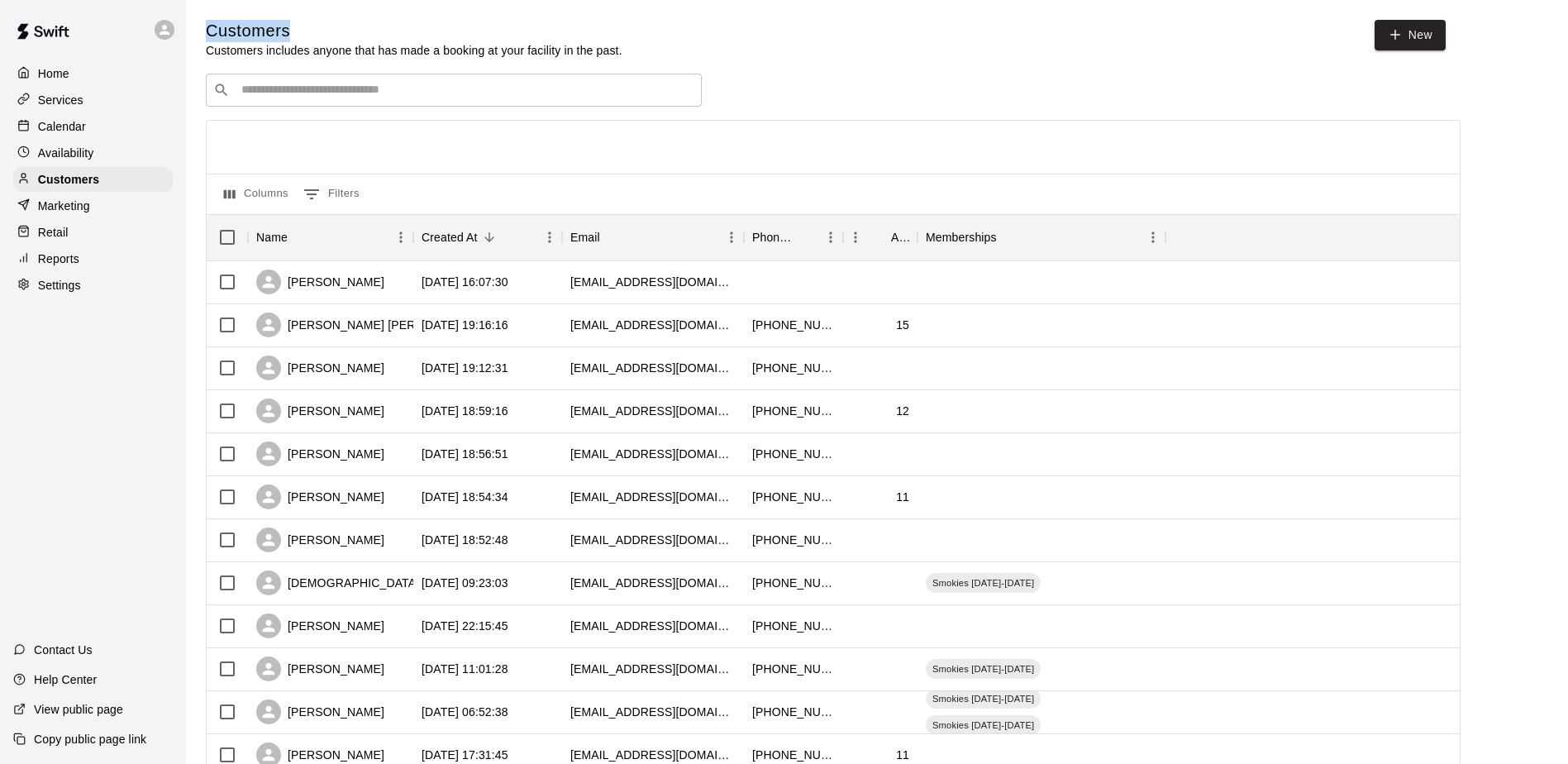
click at [36, 416] on div "Home Services Calendar Availability Customers Marketing Retail Reports Settings…" at bounding box center [93, 382] width 186 height 764
click at [126, 325] on div "Home Services Calendar Availability Customers Marketing Retail Reports Settings…" at bounding box center [93, 382] width 186 height 764
click at [126, 324] on div "Home Services Calendar Availability Customers Marketing Retail Reports Settings…" at bounding box center [93, 382] width 186 height 764
drag, startPoint x: 126, startPoint y: 324, endPoint x: 70, endPoint y: 364, distance: 68.8
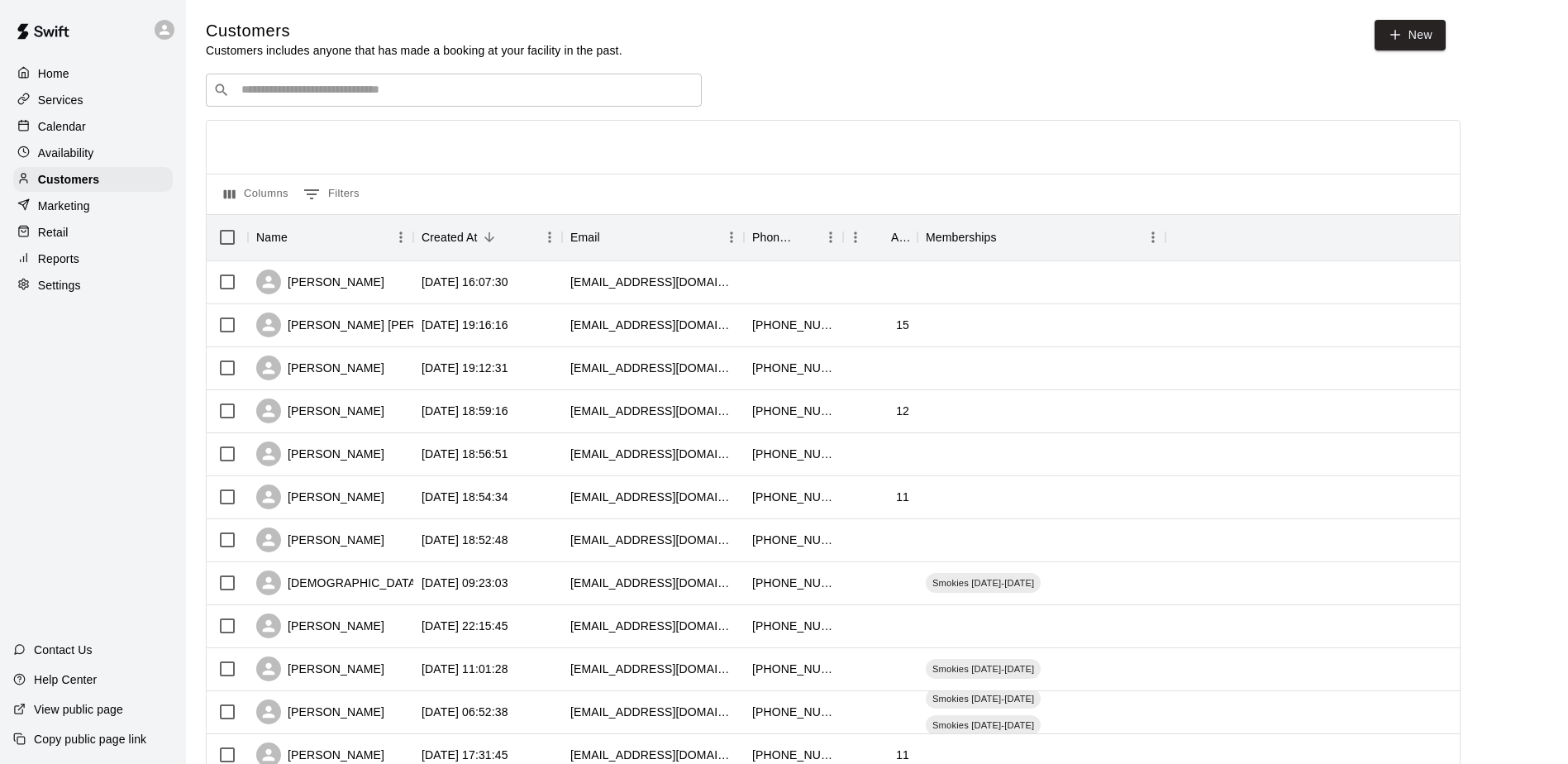
click at [70, 363] on div "Home Services Calendar Availability Customers Marketing Retail Reports Settings…" at bounding box center [93, 382] width 186 height 764
drag, startPoint x: 210, startPoint y: 34, endPoint x: 285, endPoint y: 28, distance: 75.2
click at [285, 28] on h5 "Customers" at bounding box center [414, 31] width 416 height 23
click at [284, 29] on h5 "Customers" at bounding box center [414, 31] width 416 height 23
drag, startPoint x: 292, startPoint y: 29, endPoint x: 203, endPoint y: 37, distance: 89.4
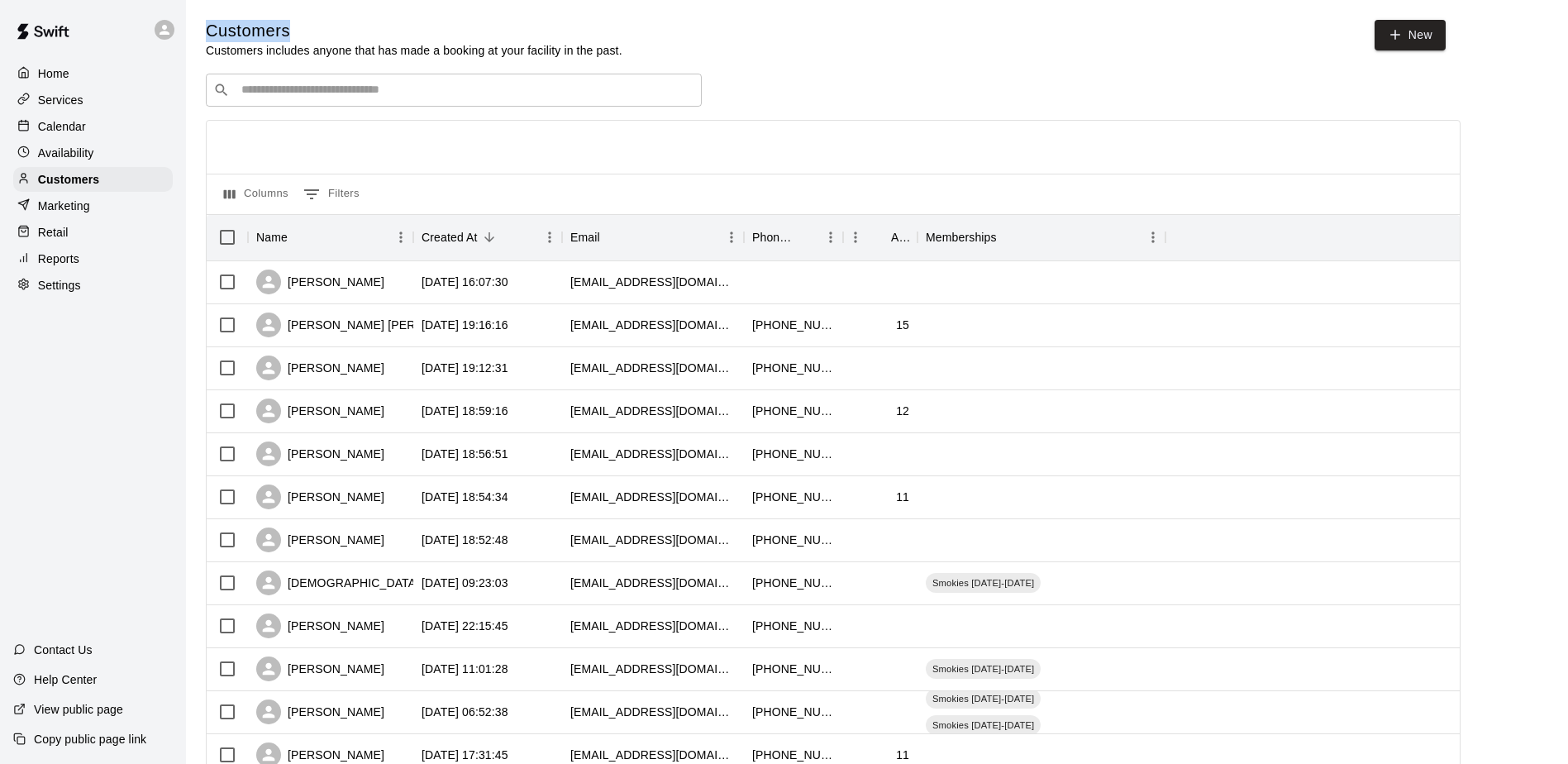
click at [203, 37] on div "Customers Customers includes anyone that has made a booking at your facility in…" at bounding box center [876, 700] width 1369 height 1361
drag, startPoint x: 203, startPoint y: 37, endPoint x: 188, endPoint y: 73, distance: 39.0
click at [188, 73] on main "Customers Customers includes anyone that has made a booking at your facility in…" at bounding box center [877, 714] width 1382 height 1428
drag, startPoint x: 206, startPoint y: 29, endPoint x: 307, endPoint y: 17, distance: 101.7
click at [307, 17] on main "Customers Customers includes anyone that has made a booking at your facility in…" at bounding box center [877, 714] width 1382 height 1428
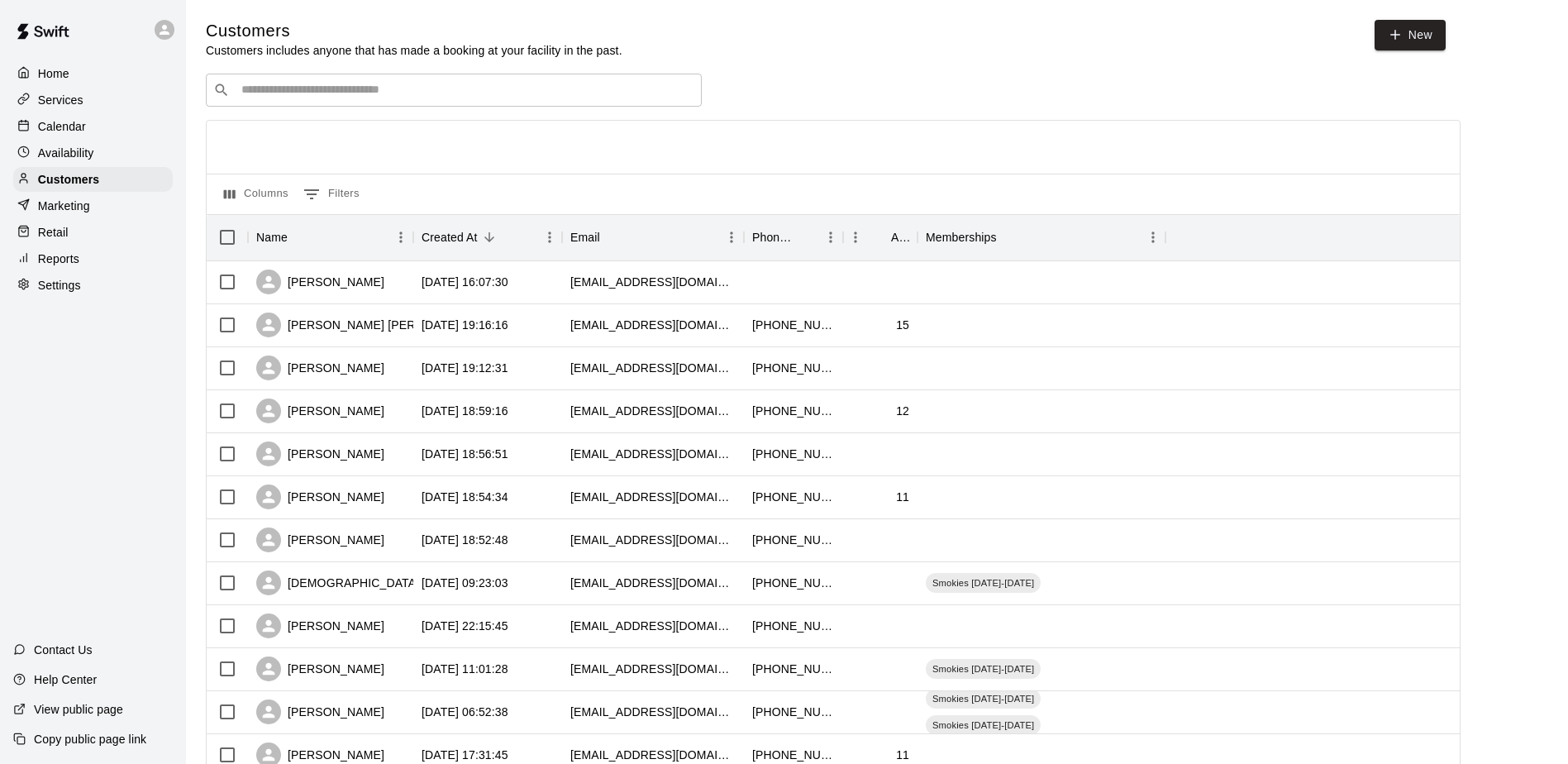
click at [345, 62] on div "Customers Customers includes anyone that has made a booking at your facility in…" at bounding box center [877, 700] width 1342 height 1361
drag, startPoint x: 205, startPoint y: 49, endPoint x: 622, endPoint y: 46, distance: 417.0
click at [622, 46] on div "Customers Customers includes anyone that has made a booking at your facility in…" at bounding box center [876, 700] width 1369 height 1361
click at [141, 145] on div "Availability" at bounding box center [93, 152] width 159 height 25
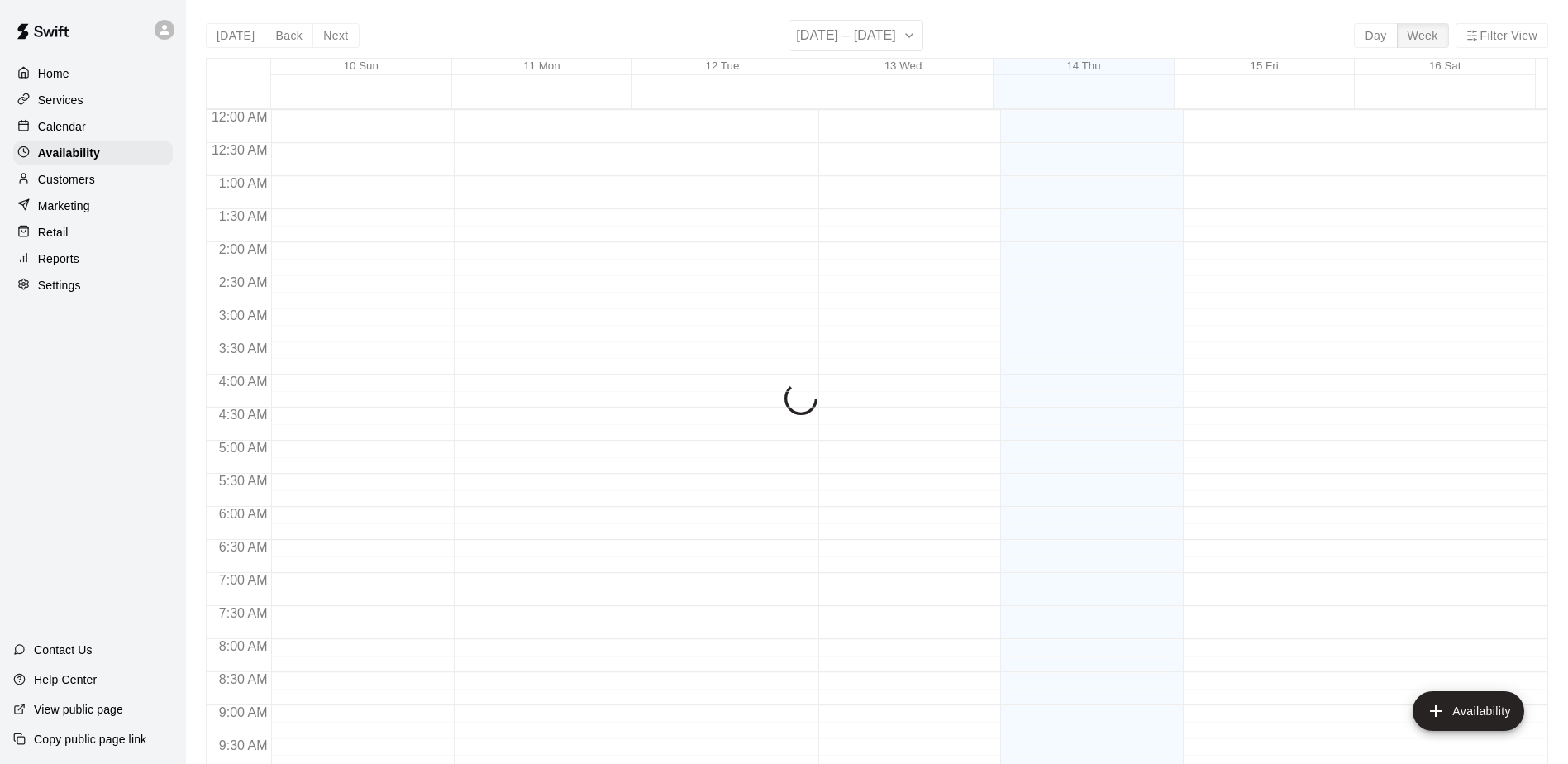
scroll to position [916, 0]
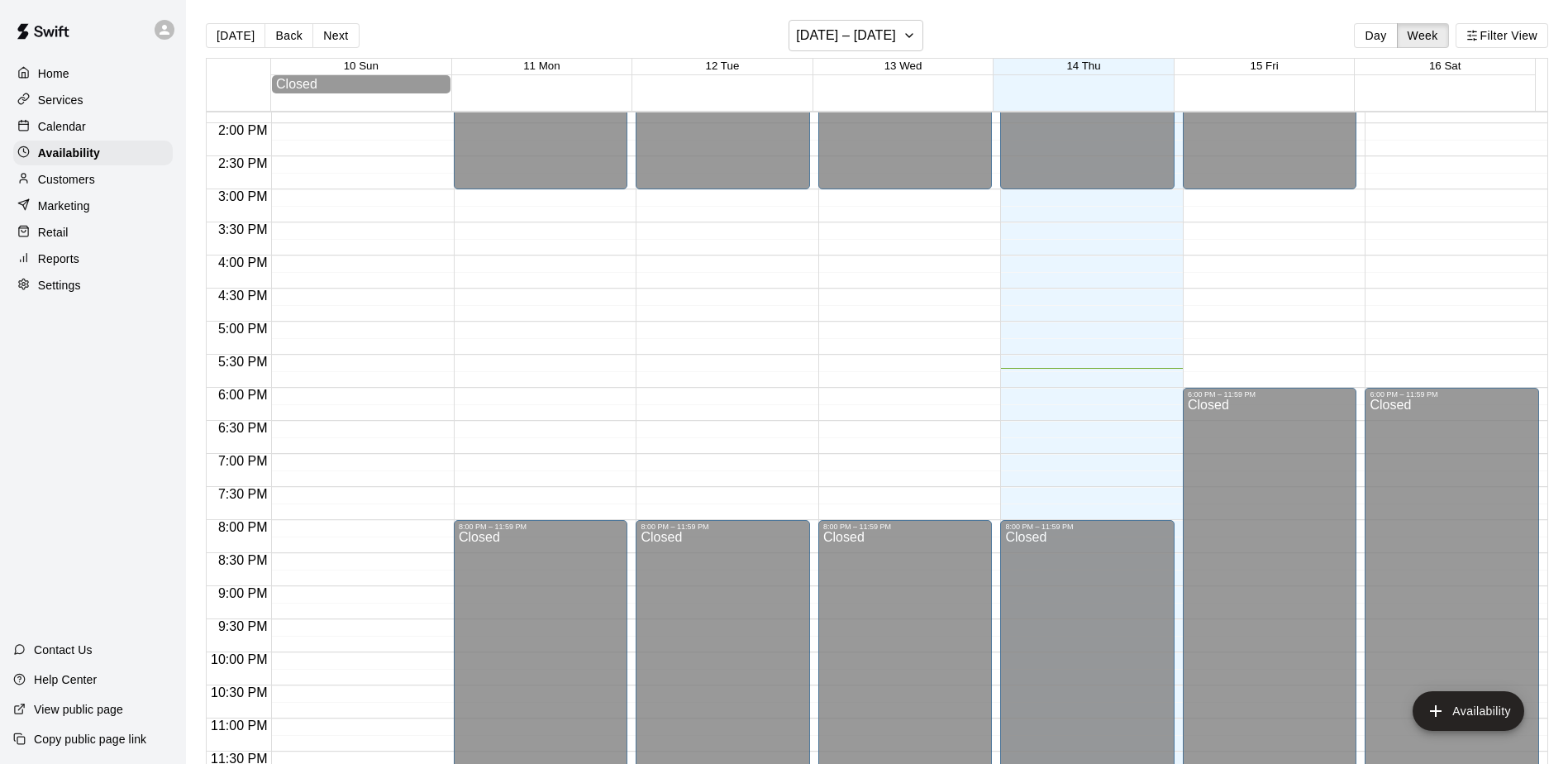
click at [131, 118] on div "Calendar" at bounding box center [93, 126] width 159 height 25
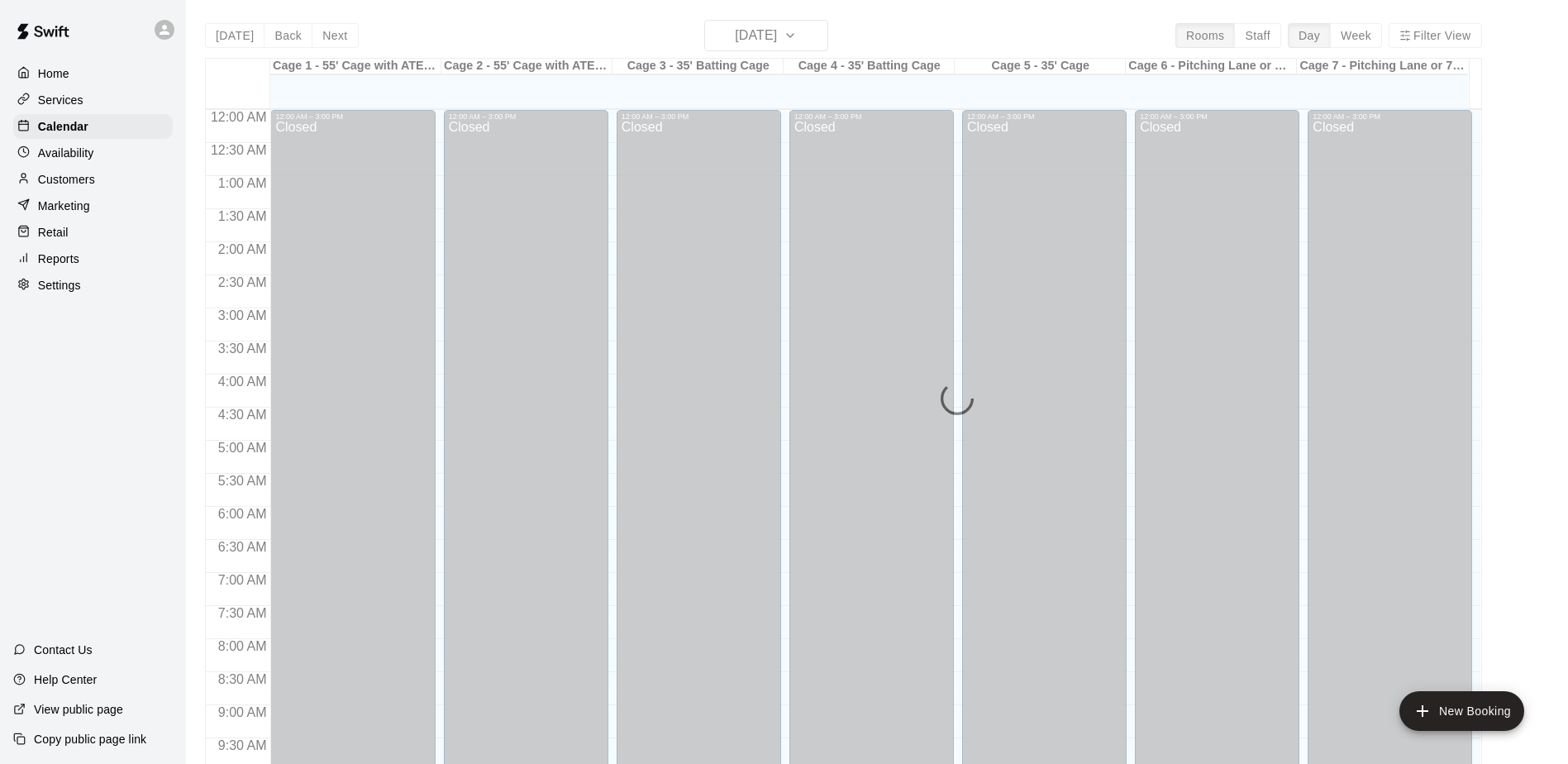
scroll to position [865, 0]
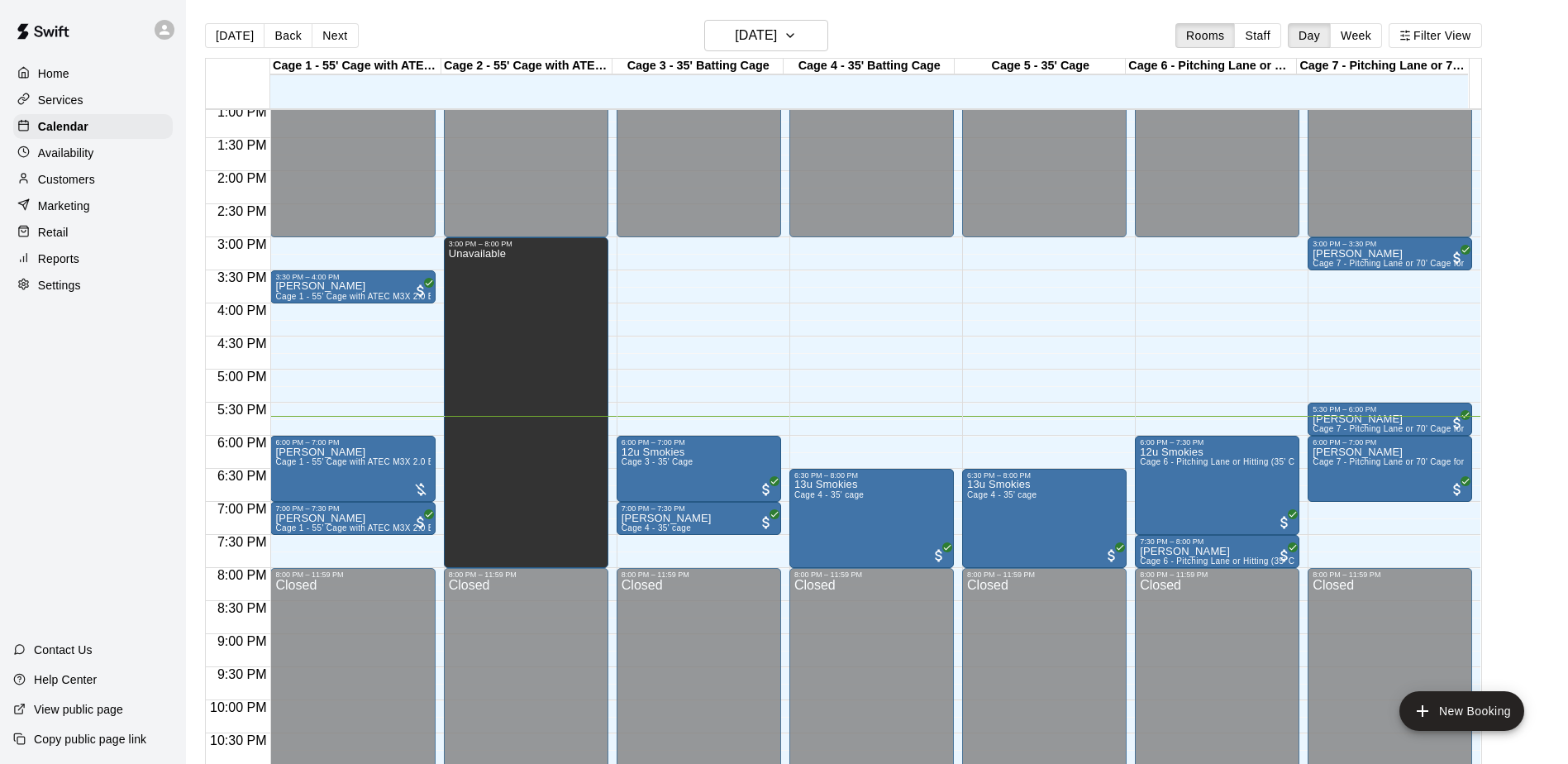
click at [125, 494] on div "Home Services Calendar Availability Customers Marketing Retail Reports Settings…" at bounding box center [93, 382] width 186 height 764
click at [64, 375] on div "Home Services Calendar Availability Customers Marketing Retail Reports Settings…" at bounding box center [93, 382] width 186 height 764
click at [64, 369] on div "Home Services Calendar Availability Customers Marketing Retail Reports Settings…" at bounding box center [93, 382] width 186 height 764
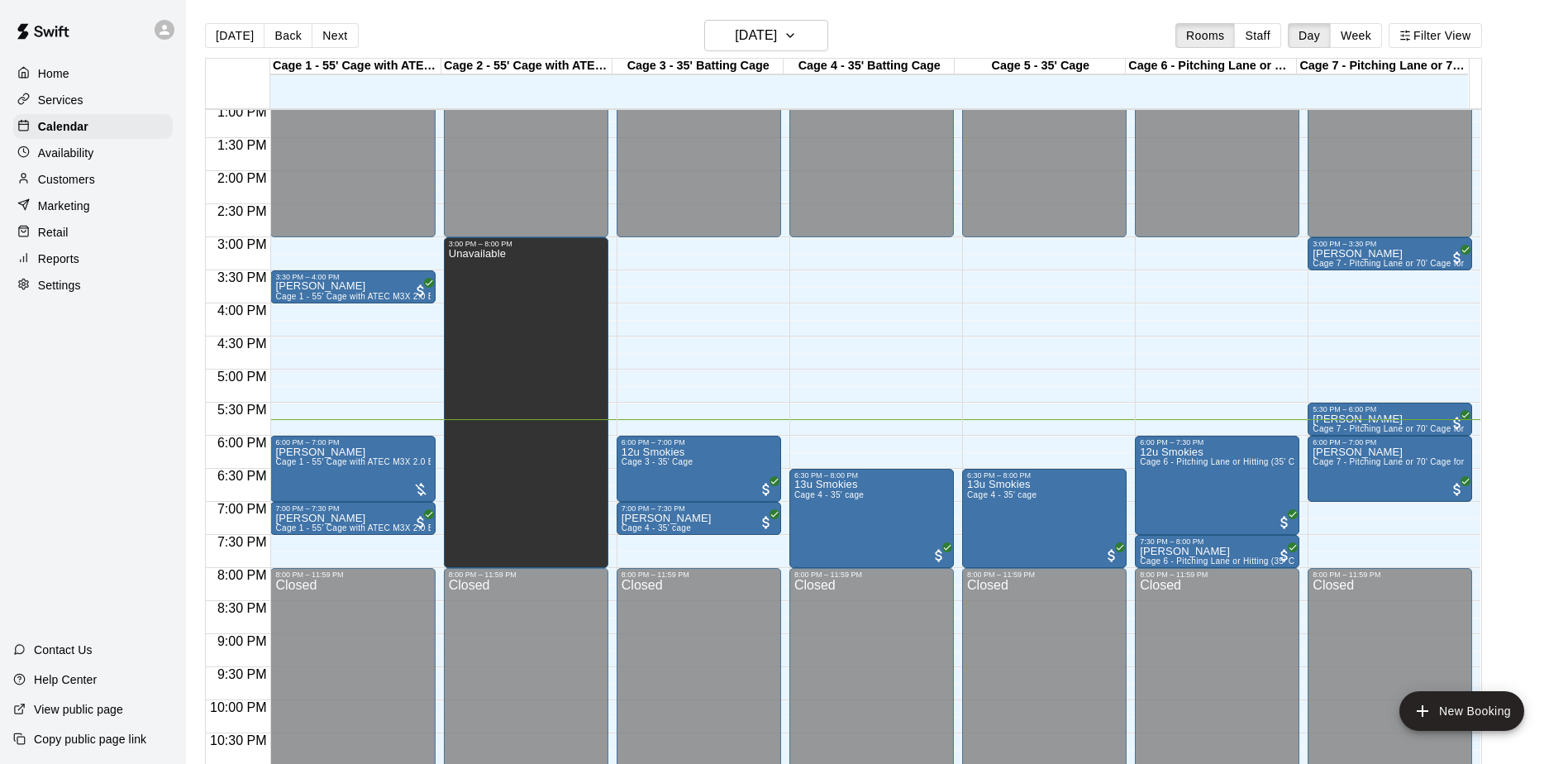
click at [64, 369] on div "Home Services Calendar Availability Customers Marketing Retail Reports Settings…" at bounding box center [93, 382] width 186 height 764
click at [152, 461] on div "Home Services Calendar Availability Customers Marketing Retail Reports Settings…" at bounding box center [93, 382] width 186 height 764
click at [151, 460] on div "Home Services Calendar Availability Customers Marketing Retail Reports Settings…" at bounding box center [93, 382] width 186 height 764
click at [100, 399] on div "Home Services Calendar Availability Customers Marketing Retail Reports Settings…" at bounding box center [93, 382] width 186 height 764
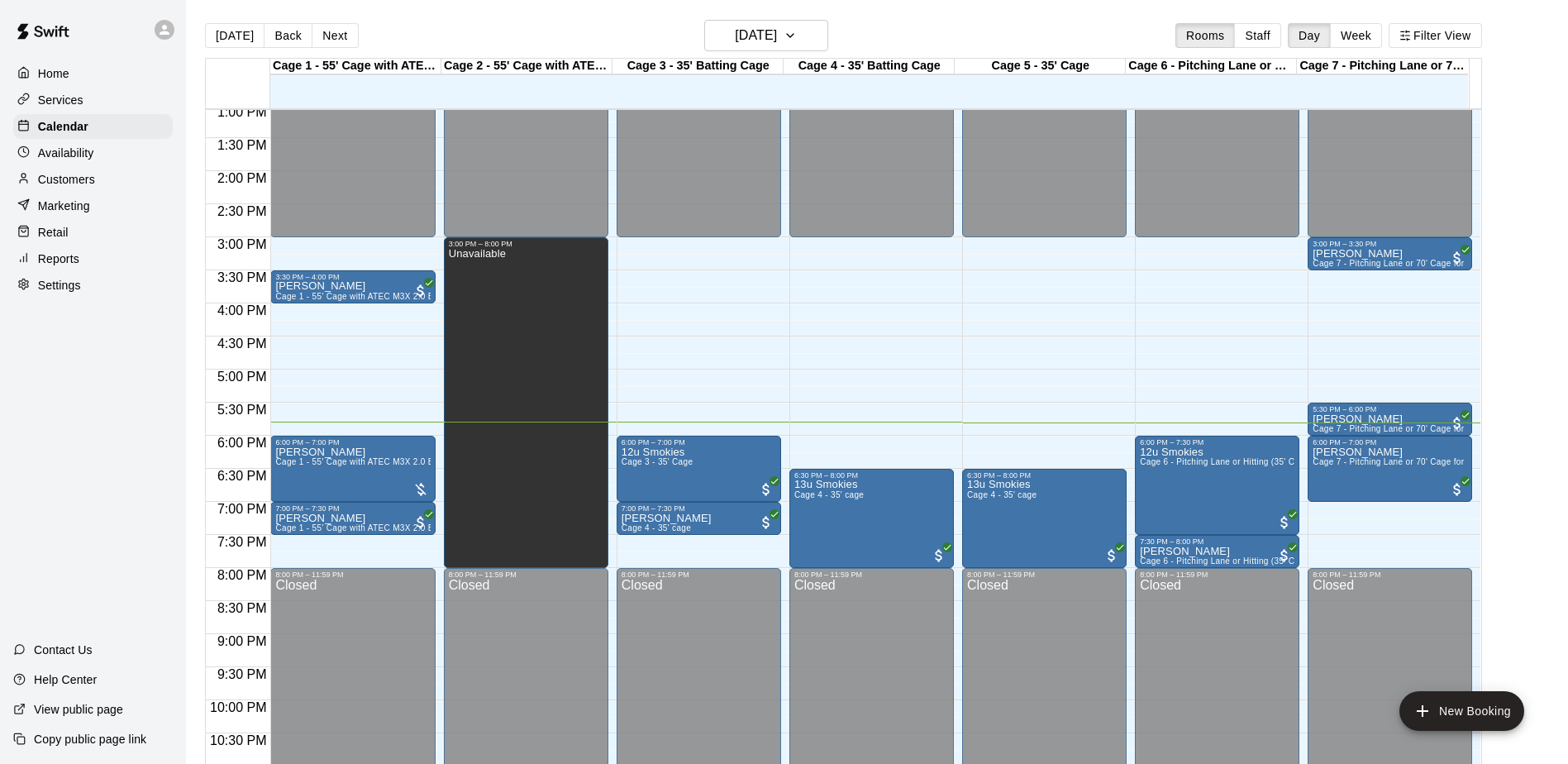
click at [100, 399] on div "Home Services Calendar Availability Customers Marketing Retail Reports Settings…" at bounding box center [93, 382] width 186 height 764
click at [100, 393] on div "Home Services Calendar Availability Customers Marketing Retail Reports Settings…" at bounding box center [93, 382] width 186 height 764
click at [99, 392] on div "Home Services Calendar Availability Customers Marketing Retail Reports Settings…" at bounding box center [93, 382] width 186 height 764
click at [100, 389] on div "Home Services Calendar Availability Customers Marketing Retail Reports Settings…" at bounding box center [93, 382] width 186 height 764
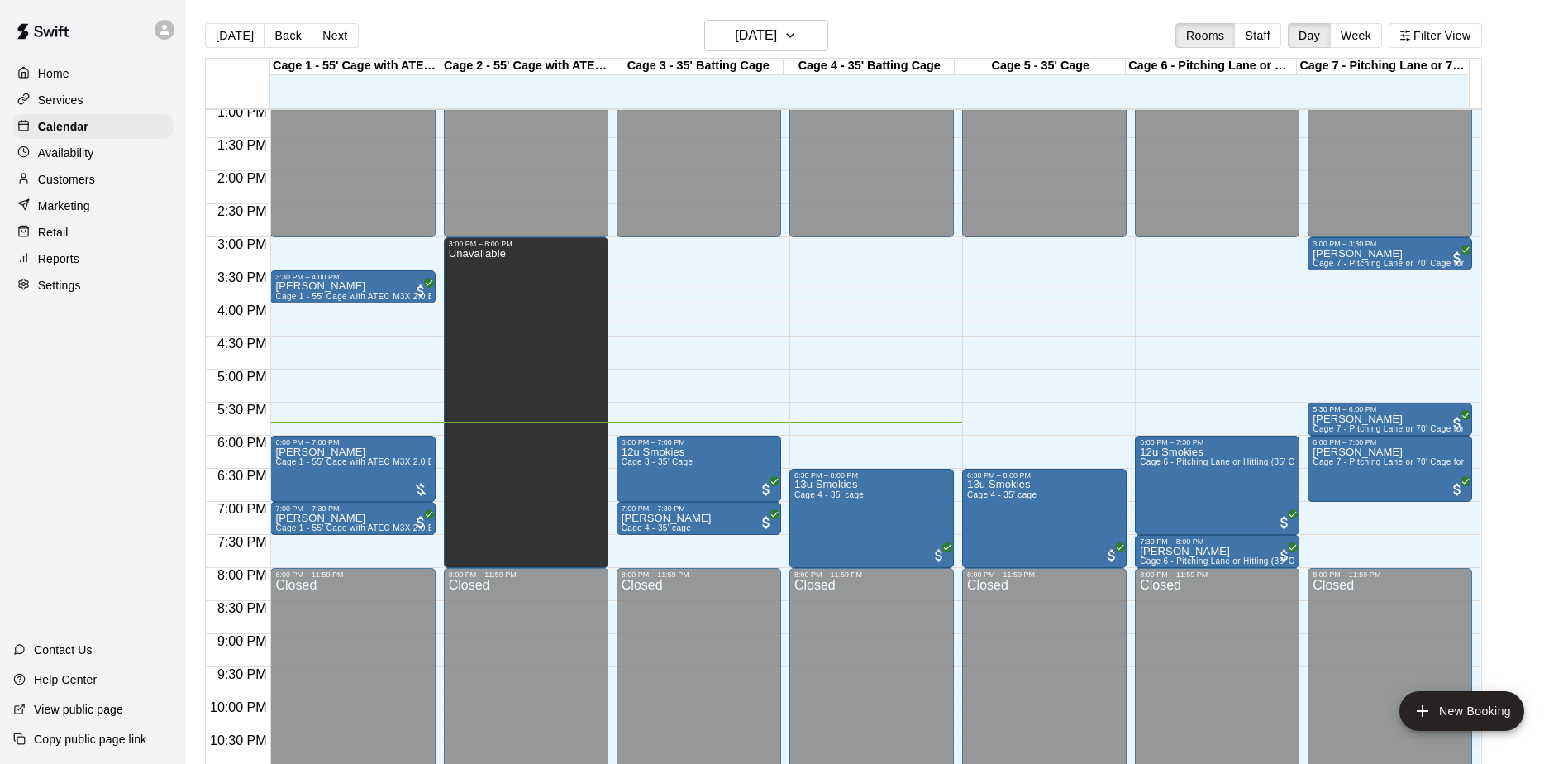
click at [100, 382] on div "Home Services Calendar Availability Customers Marketing Retail Reports Settings…" at bounding box center [93, 382] width 186 height 764
click at [58, 412] on div "Home Services Calendar Availability Customers Marketing Retail Reports Settings…" at bounding box center [93, 382] width 186 height 764
drag, startPoint x: 60, startPoint y: 412, endPoint x: 67, endPoint y: 408, distance: 8.1
click at [61, 412] on div "Home Services Calendar Availability Customers Marketing Retail Reports Settings…" at bounding box center [93, 382] width 186 height 764
drag, startPoint x: 67, startPoint y: 409, endPoint x: 68, endPoint y: 315, distance: 94.0
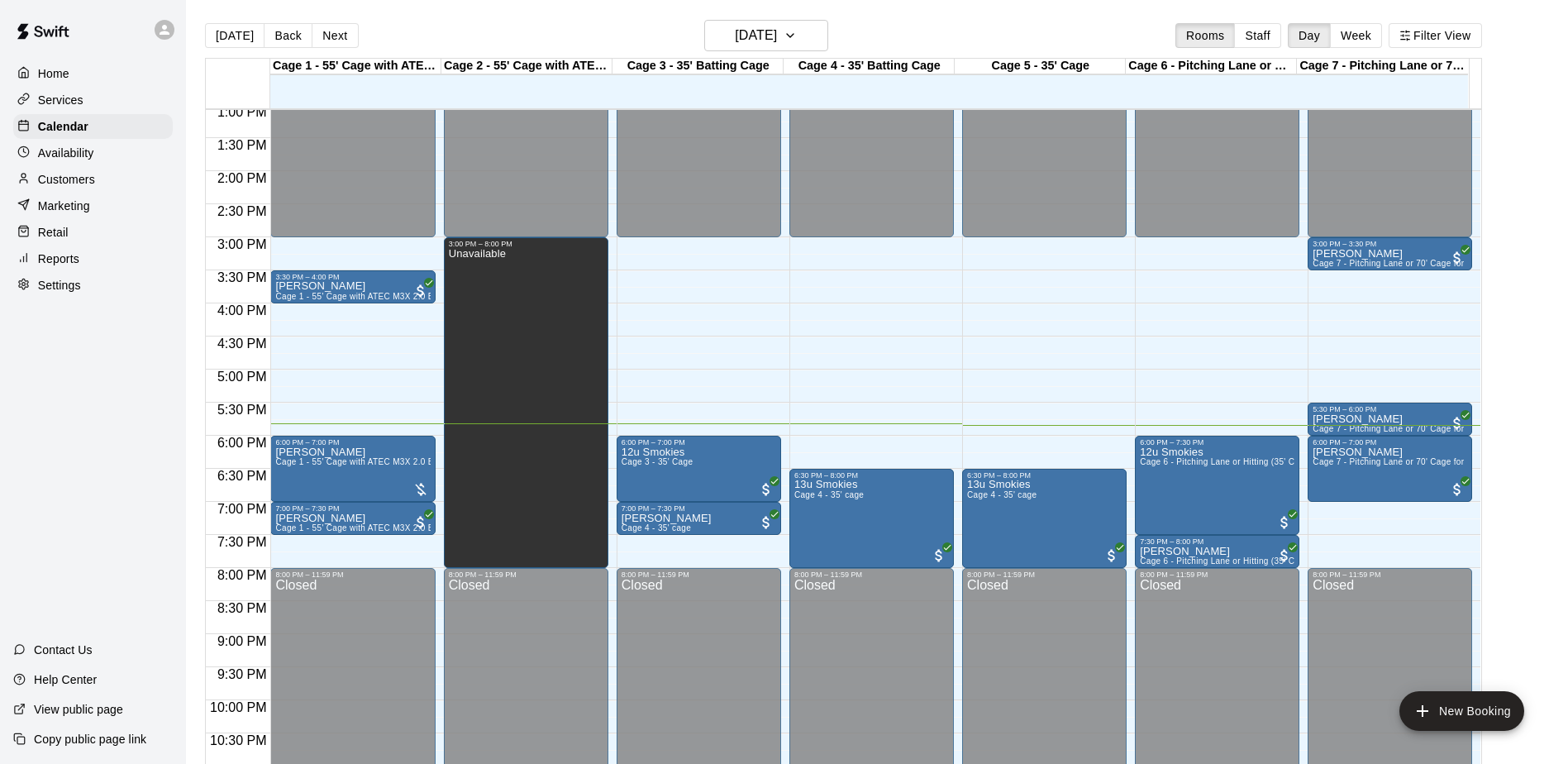
click at [68, 315] on div "Home Services Calendar Availability Customers Marketing Retail Reports Settings…" at bounding box center [93, 382] width 186 height 764
drag, startPoint x: 67, startPoint y: 338, endPoint x: 16, endPoint y: 377, distance: 64.2
click at [16, 377] on div "Home Services Calendar Availability Customers Marketing Retail Reports Settings…" at bounding box center [93, 382] width 186 height 764
drag, startPoint x: 106, startPoint y: 269, endPoint x: 65, endPoint y: 373, distance: 111.8
click at [65, 373] on div "Home Services Calendar Availability Customers Marketing Retail Reports Settings…" at bounding box center [93, 382] width 186 height 764
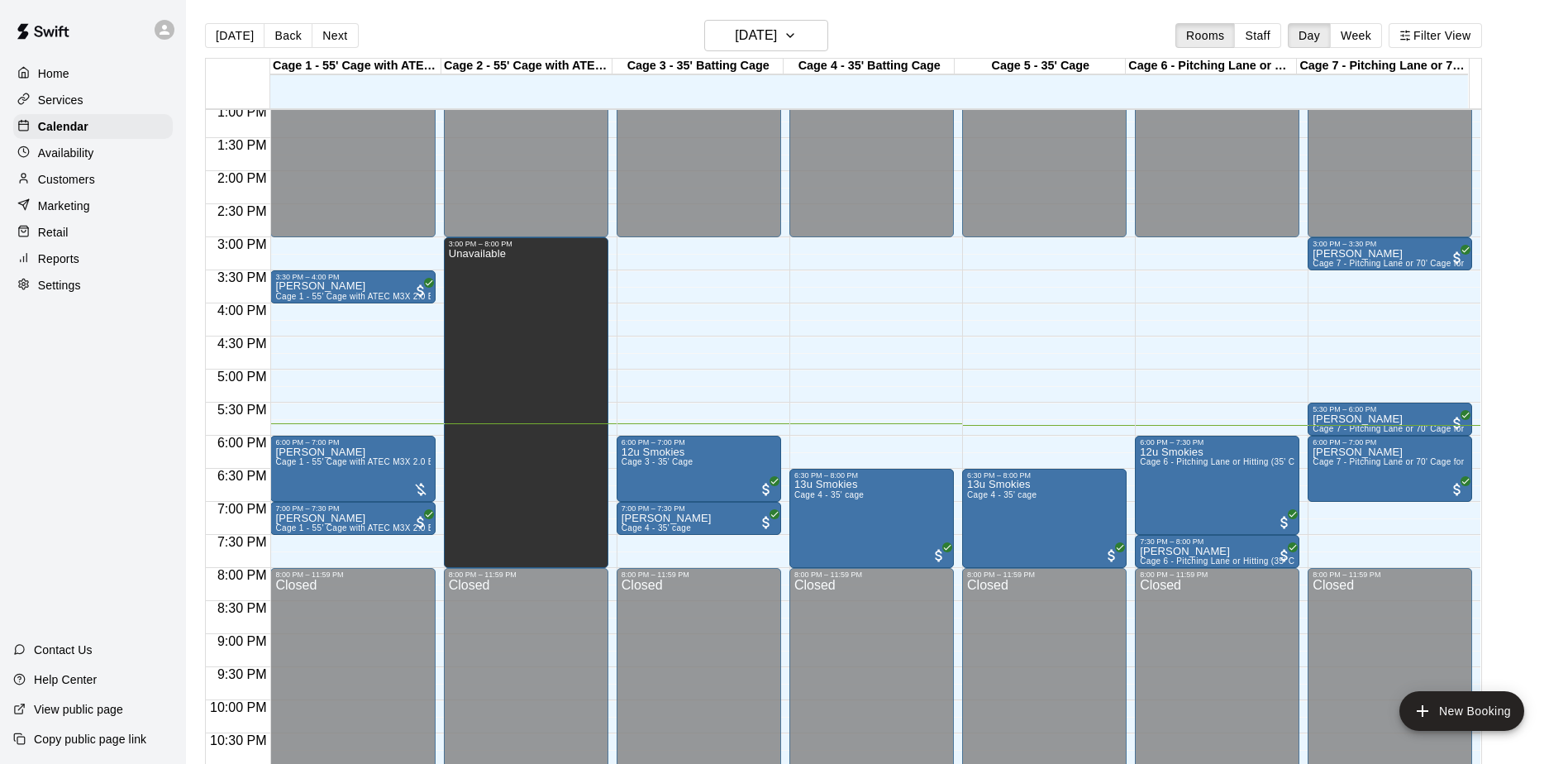
click at [67, 378] on div "Home Services Calendar Availability Customers Marketing Retail Reports Settings…" at bounding box center [93, 382] width 186 height 764
click at [68, 376] on div "Home Services Calendar Availability Customers Marketing Retail Reports Settings…" at bounding box center [93, 382] width 186 height 764
click at [61, 399] on div "Home Services Calendar Availability Customers Marketing Retail Reports Settings…" at bounding box center [93, 382] width 186 height 764
click at [115, 347] on div "Home Services Calendar Availability Customers Marketing Retail Reports Settings…" at bounding box center [93, 382] width 186 height 764
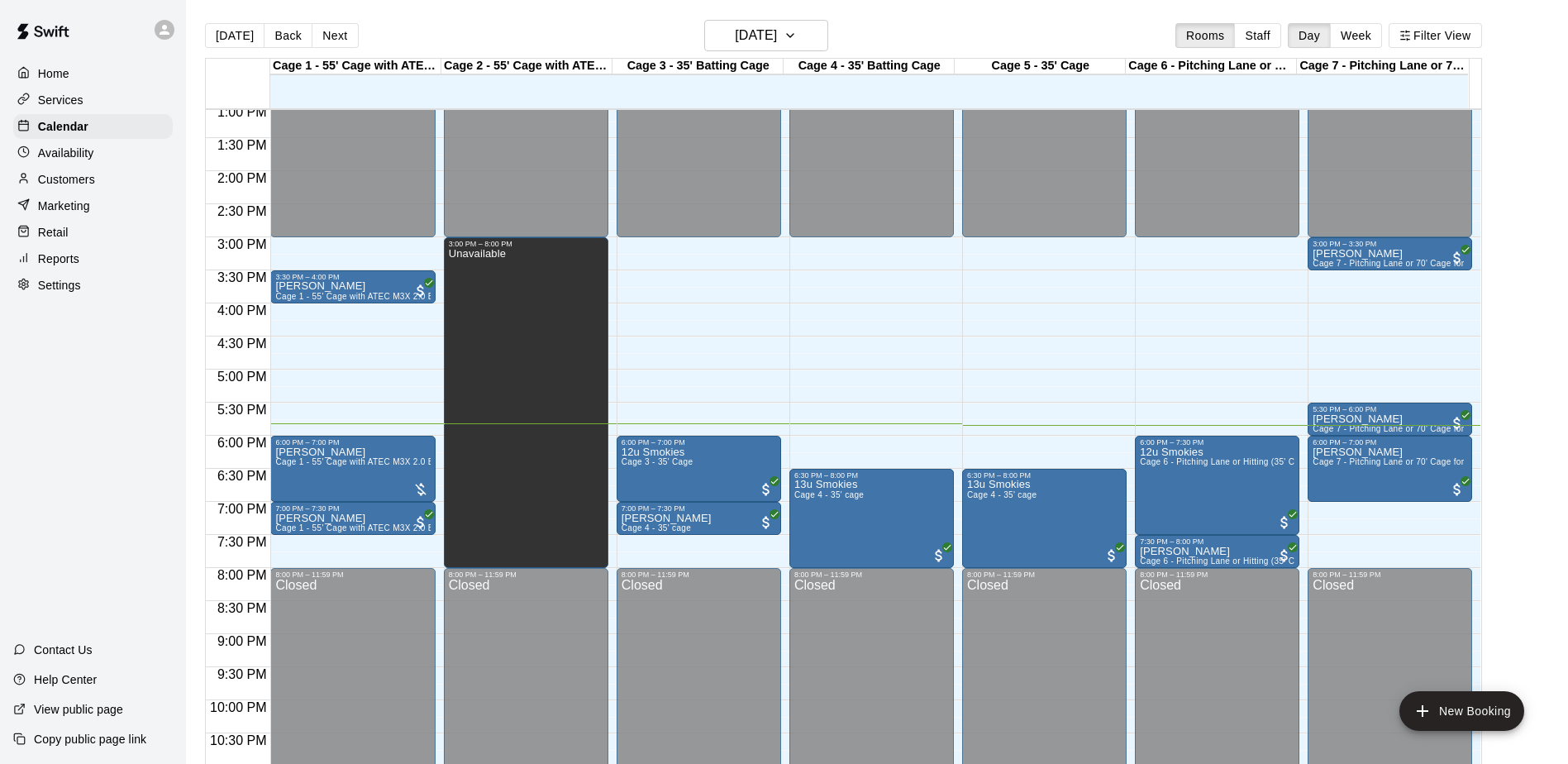
click at [115, 347] on div "Home Services Calendar Availability Customers Marketing Retail Reports Settings…" at bounding box center [93, 382] width 186 height 764
drag, startPoint x: 114, startPoint y: 344, endPoint x: 20, endPoint y: 357, distance: 94.9
click at [17, 357] on div "Home Services Calendar Availability Customers Marketing Retail Reports Settings…" at bounding box center [93, 382] width 186 height 764
click at [61, 357] on div "Home Services Calendar Availability Customers Marketing Retail Reports Settings…" at bounding box center [93, 382] width 186 height 764
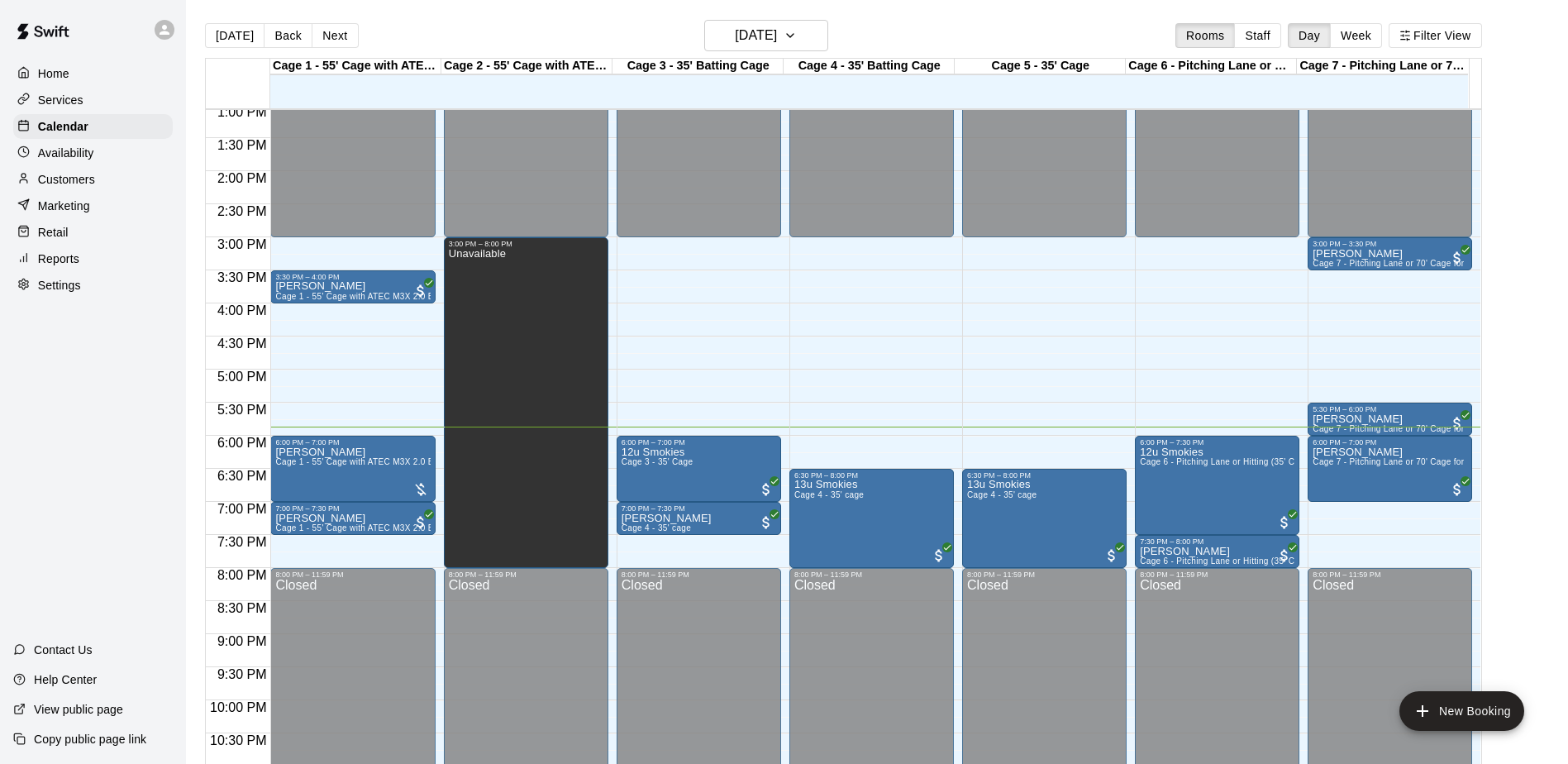
click at [61, 373] on div "Home Services Calendar Availability Customers Marketing Retail Reports Settings…" at bounding box center [93, 382] width 186 height 764
click at [62, 373] on div "Home Services Calendar Availability Customers Marketing Retail Reports Settings…" at bounding box center [93, 382] width 186 height 764
drag, startPoint x: 97, startPoint y: 373, endPoint x: 88, endPoint y: 352, distance: 22.8
click at [88, 352] on div "Home Services Calendar Availability Customers Marketing Retail Reports Settings…" at bounding box center [93, 382] width 186 height 764
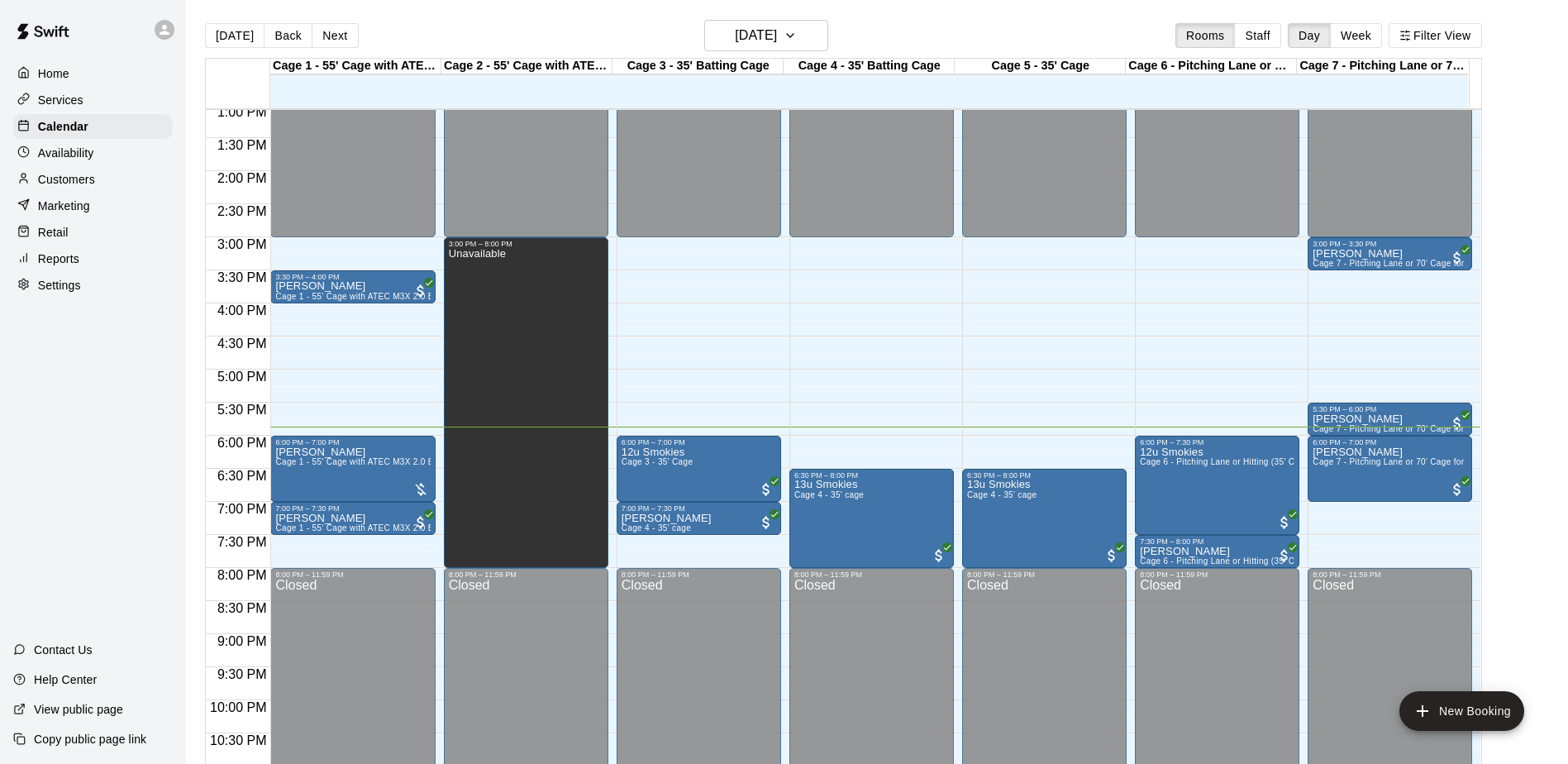
click at [93, 346] on div "Home Services Calendar Availability Customers Marketing Retail Reports Settings…" at bounding box center [93, 382] width 186 height 764
click at [93, 345] on div "Home Services Calendar Availability Customers Marketing Retail Reports Settings…" at bounding box center [93, 382] width 186 height 764
click at [131, 355] on div "Home Services Calendar Availability Customers Marketing Retail Reports Settings…" at bounding box center [93, 382] width 186 height 764
drag, startPoint x: 135, startPoint y: 354, endPoint x: 95, endPoint y: 352, distance: 40.0
click at [95, 352] on div "Home Services Calendar Availability Customers Marketing Retail Reports Settings…" at bounding box center [93, 382] width 186 height 764
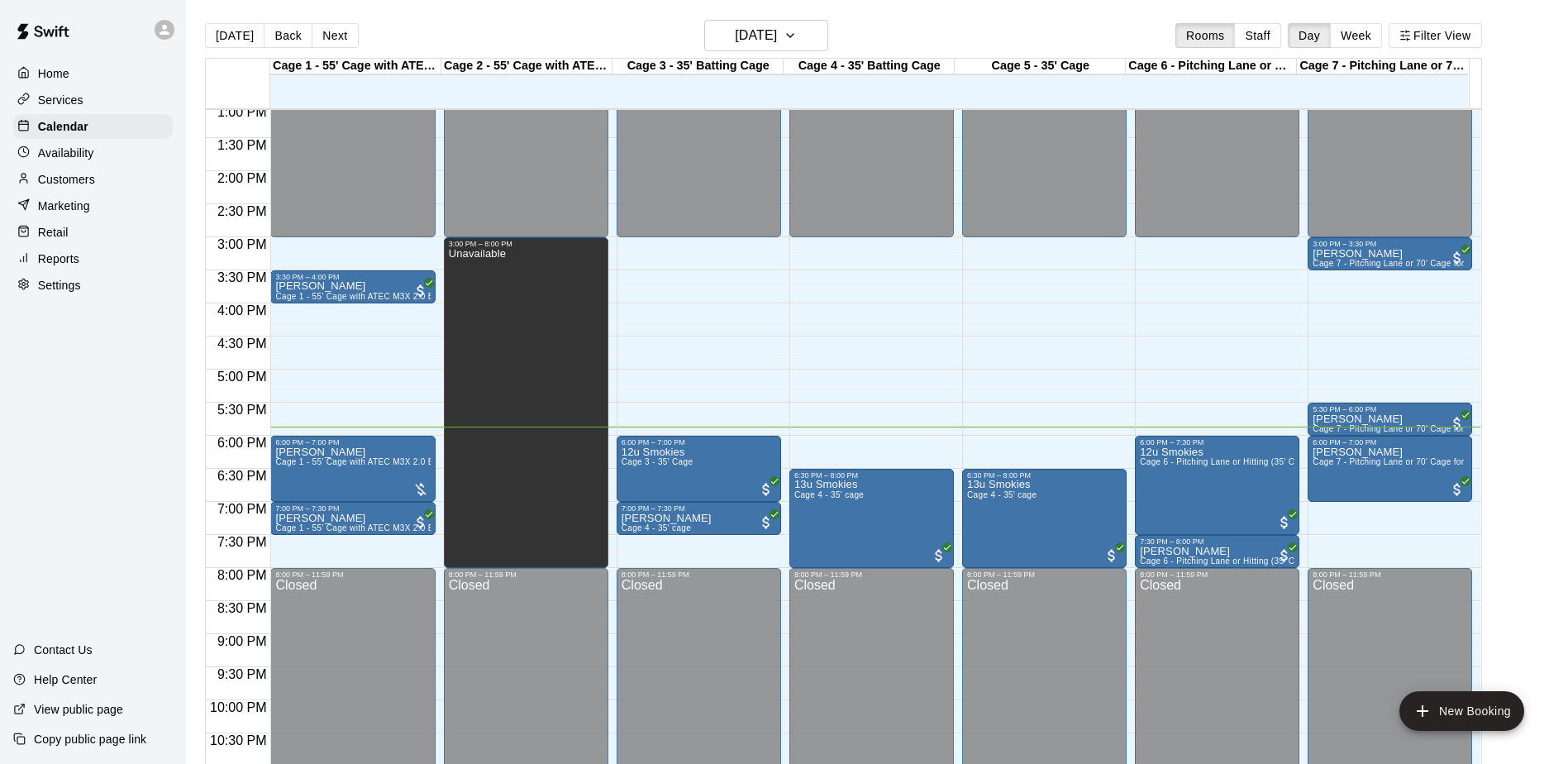
click at [95, 352] on div "Home Services Calendar Availability Customers Marketing Retail Reports Settings…" at bounding box center [93, 382] width 186 height 764
click at [99, 377] on div "Home Services Calendar Availability Customers Marketing Retail Reports Settings…" at bounding box center [93, 382] width 186 height 764
click at [88, 373] on div "Home Services Calendar Availability Customers Marketing Retail Reports Settings…" at bounding box center [93, 382] width 186 height 764
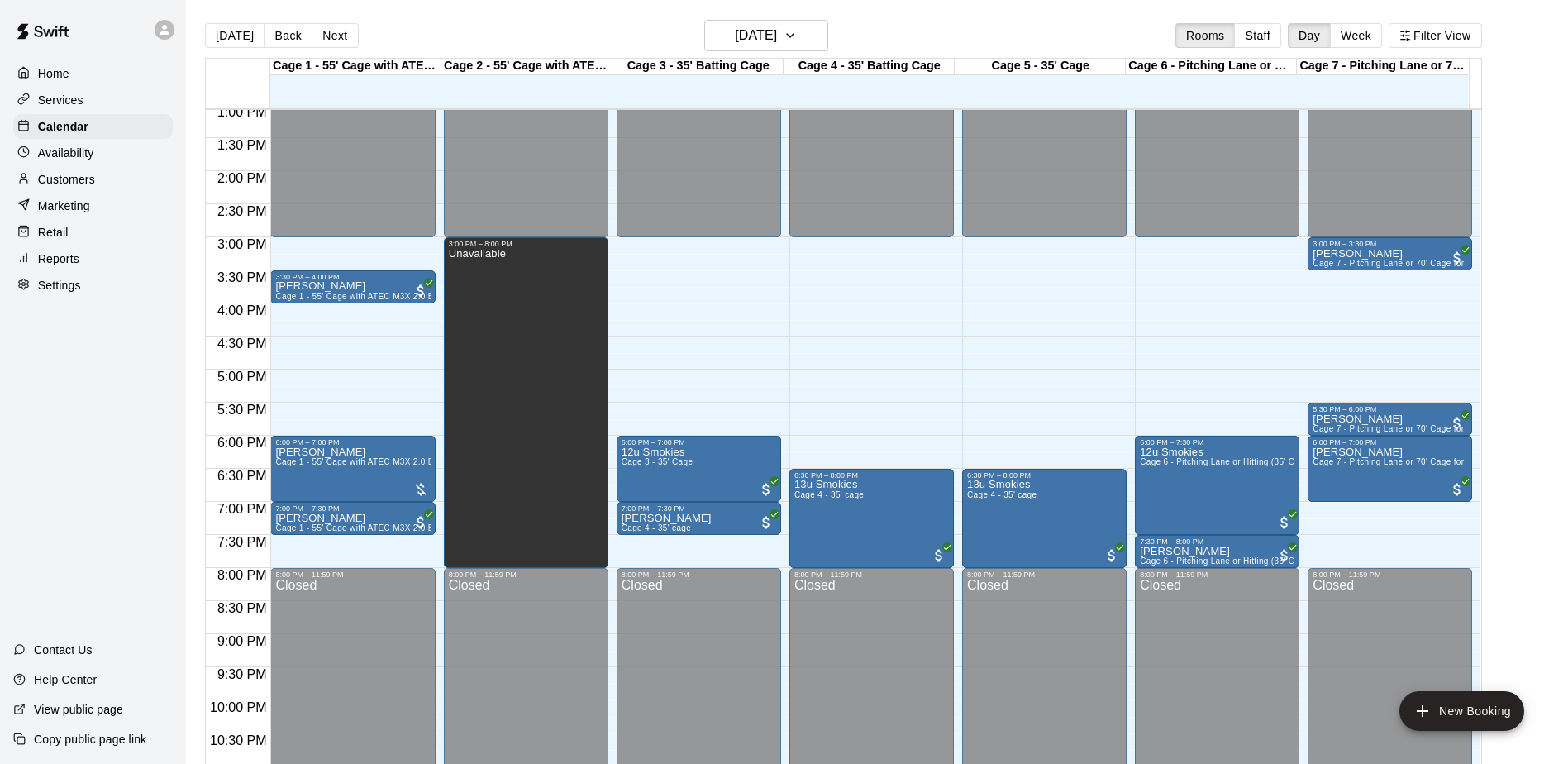
click at [88, 373] on div "Home Services Calendar Availability Customers Marketing Retail Reports Settings…" at bounding box center [93, 382] width 186 height 764
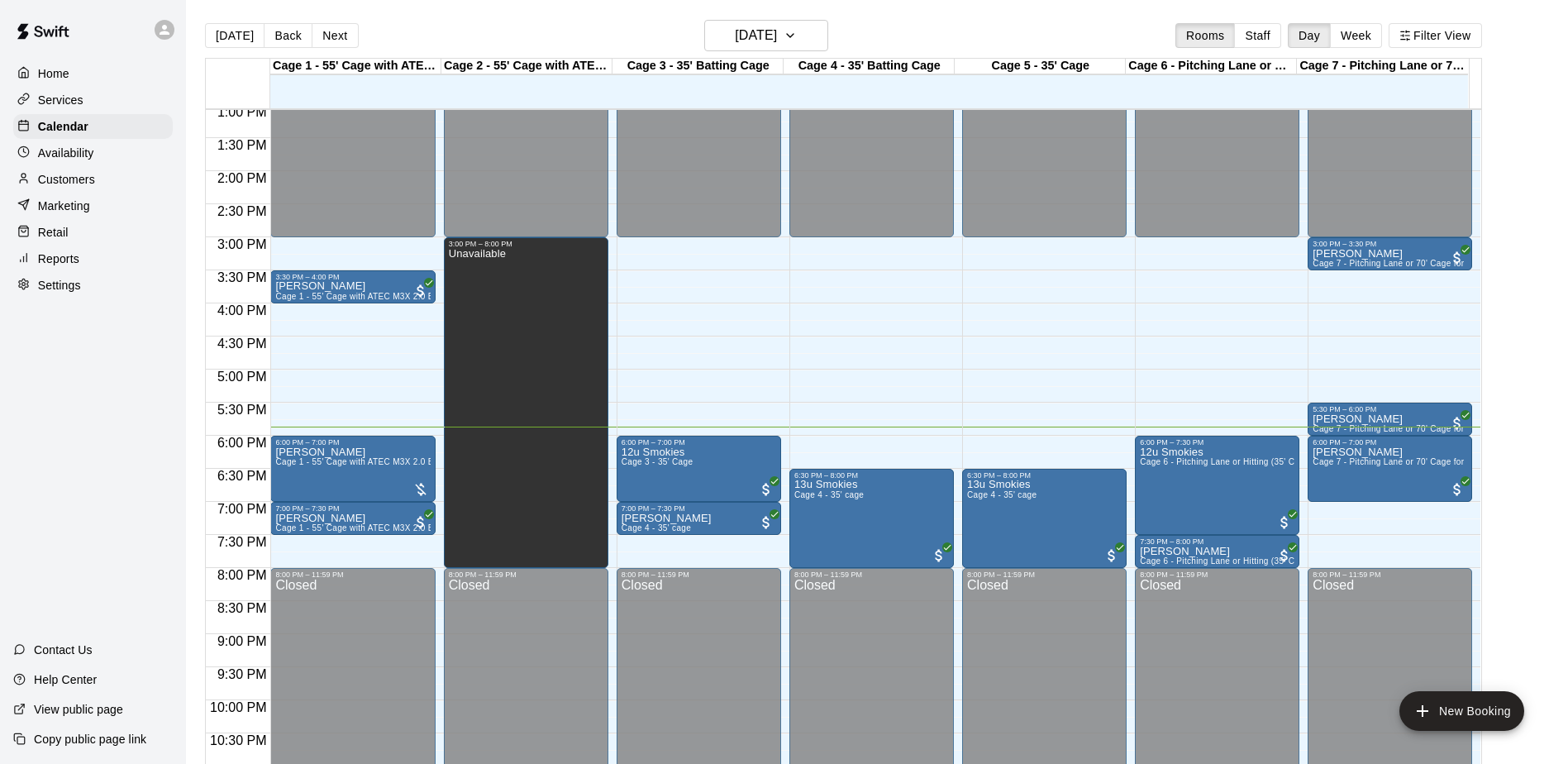
click at [88, 373] on div "Home Services Calendar Availability Customers Marketing Retail Reports Settings…" at bounding box center [93, 382] width 186 height 764
click at [89, 373] on div "Home Services Calendar Availability Customers Marketing Retail Reports Settings…" at bounding box center [93, 382] width 186 height 764
click at [89, 372] on div "Home Services Calendar Availability Customers Marketing Retail Reports Settings…" at bounding box center [93, 382] width 186 height 764
click at [94, 354] on div "Home Services Calendar Availability Customers Marketing Retail Reports Settings…" at bounding box center [93, 382] width 186 height 764
click at [94, 353] on div "Home Services Calendar Availability Customers Marketing Retail Reports Settings…" at bounding box center [93, 382] width 186 height 764
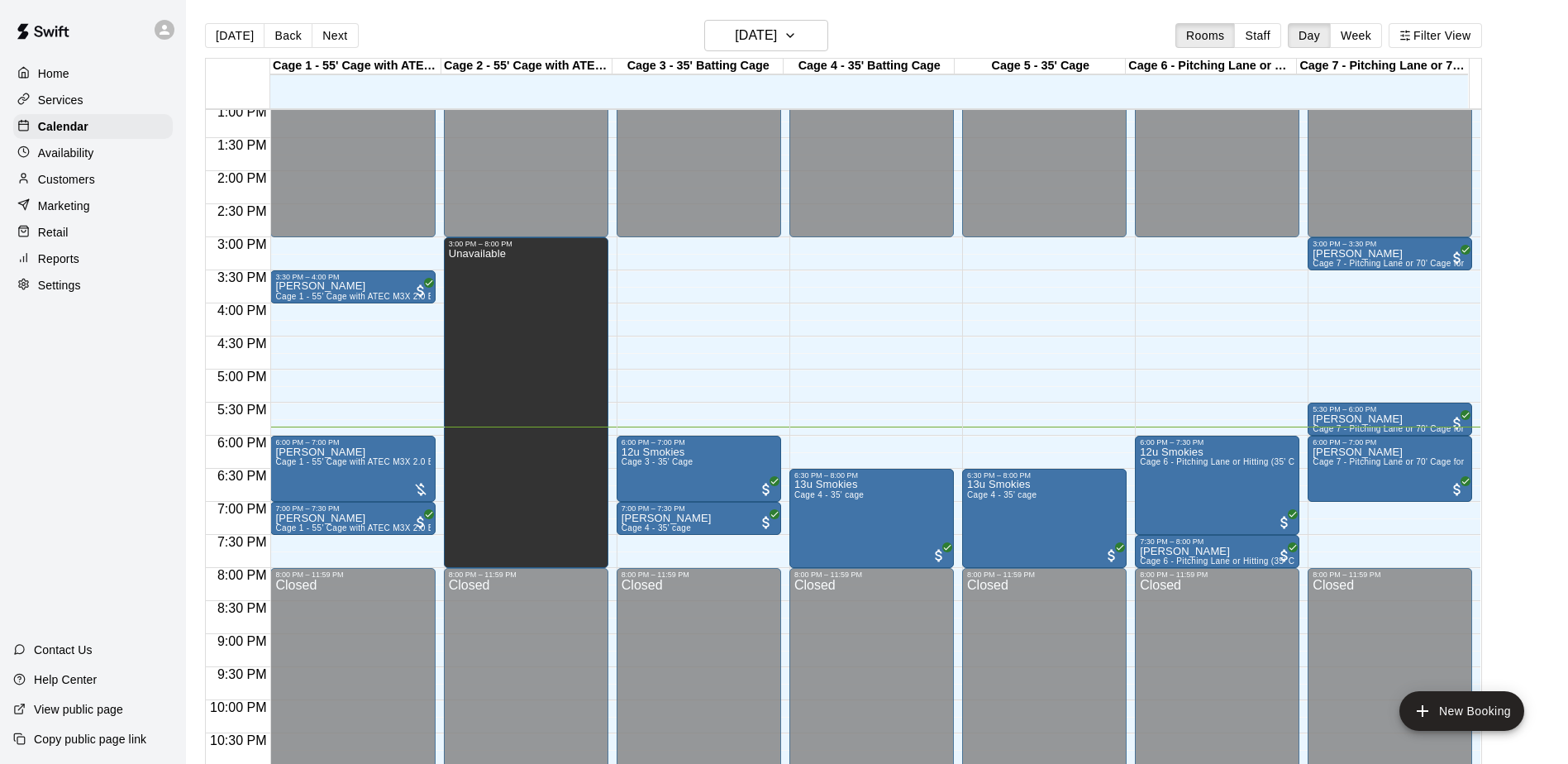
click at [93, 350] on div "Home Services Calendar Availability Customers Marketing Retail Reports Settings…" at bounding box center [93, 382] width 186 height 764
click at [93, 353] on div "Home Services Calendar Availability Customers Marketing Retail Reports Settings…" at bounding box center [93, 382] width 186 height 764
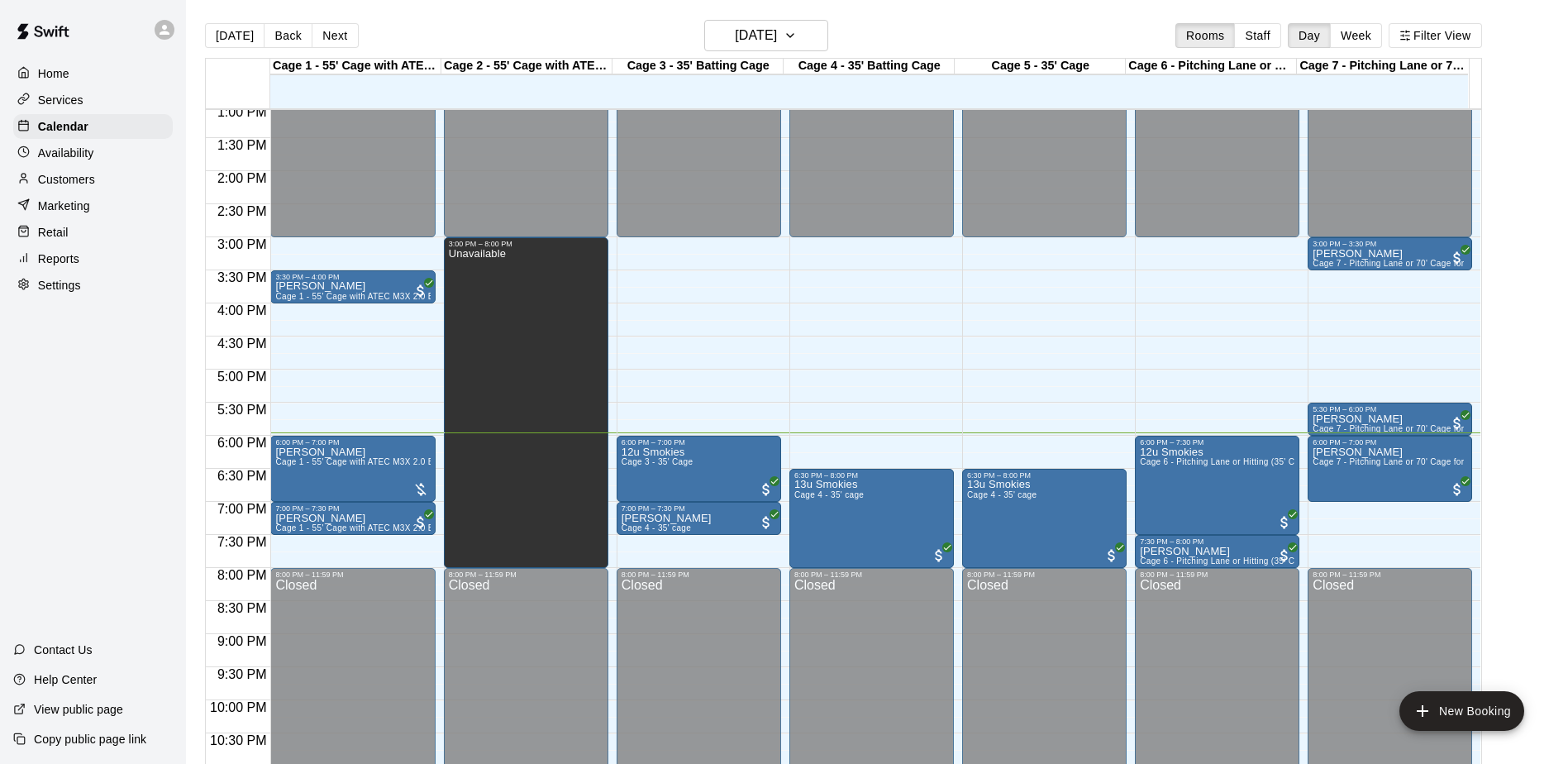
click at [93, 353] on div "Home Services Calendar Availability Customers Marketing Retail Reports Settings…" at bounding box center [93, 382] width 186 height 764
click at [93, 353] on div "Home Services Calendar Availability Customers Marketing Retail Reports Settings…" at bounding box center [93, 382] width 186 height 764
click at [125, 350] on div "Home Services Calendar Availability Customers Marketing Retail Reports Settings…" at bounding box center [93, 382] width 186 height 764
click at [120, 355] on div "Home Services Calendar Availability Customers Marketing Retail Reports Settings…" at bounding box center [93, 382] width 186 height 764
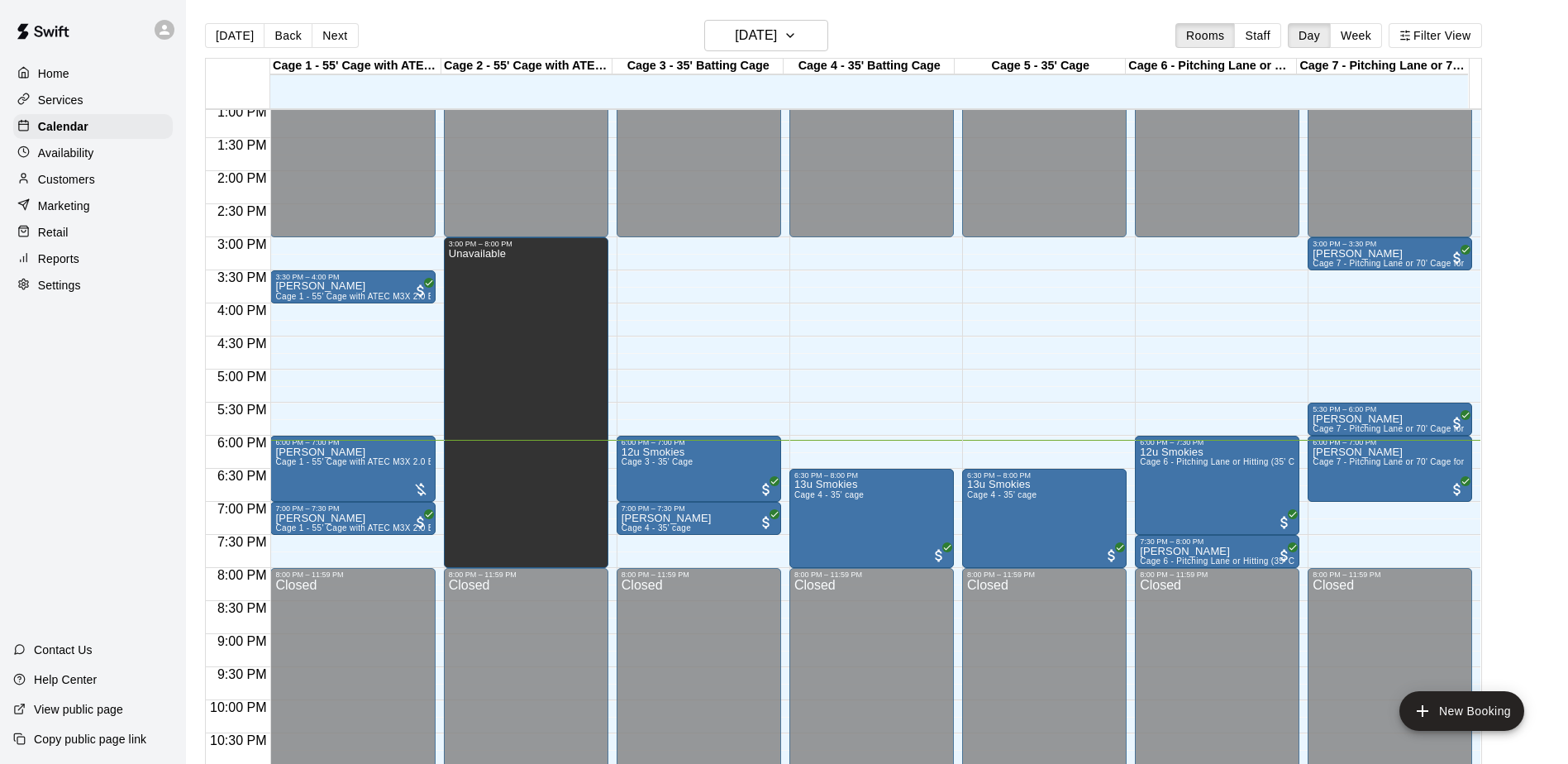
click at [119, 357] on div "Home Services Calendar Availability Customers Marketing Retail Reports Settings…" at bounding box center [93, 382] width 186 height 764
click at [115, 355] on div "Home Services Calendar Availability Customers Marketing Retail Reports Settings…" at bounding box center [93, 382] width 186 height 764
click at [115, 356] on div "Home Services Calendar Availability Customers Marketing Retail Reports Settings…" at bounding box center [93, 382] width 186 height 764
click at [102, 178] on div "Customers" at bounding box center [93, 179] width 159 height 25
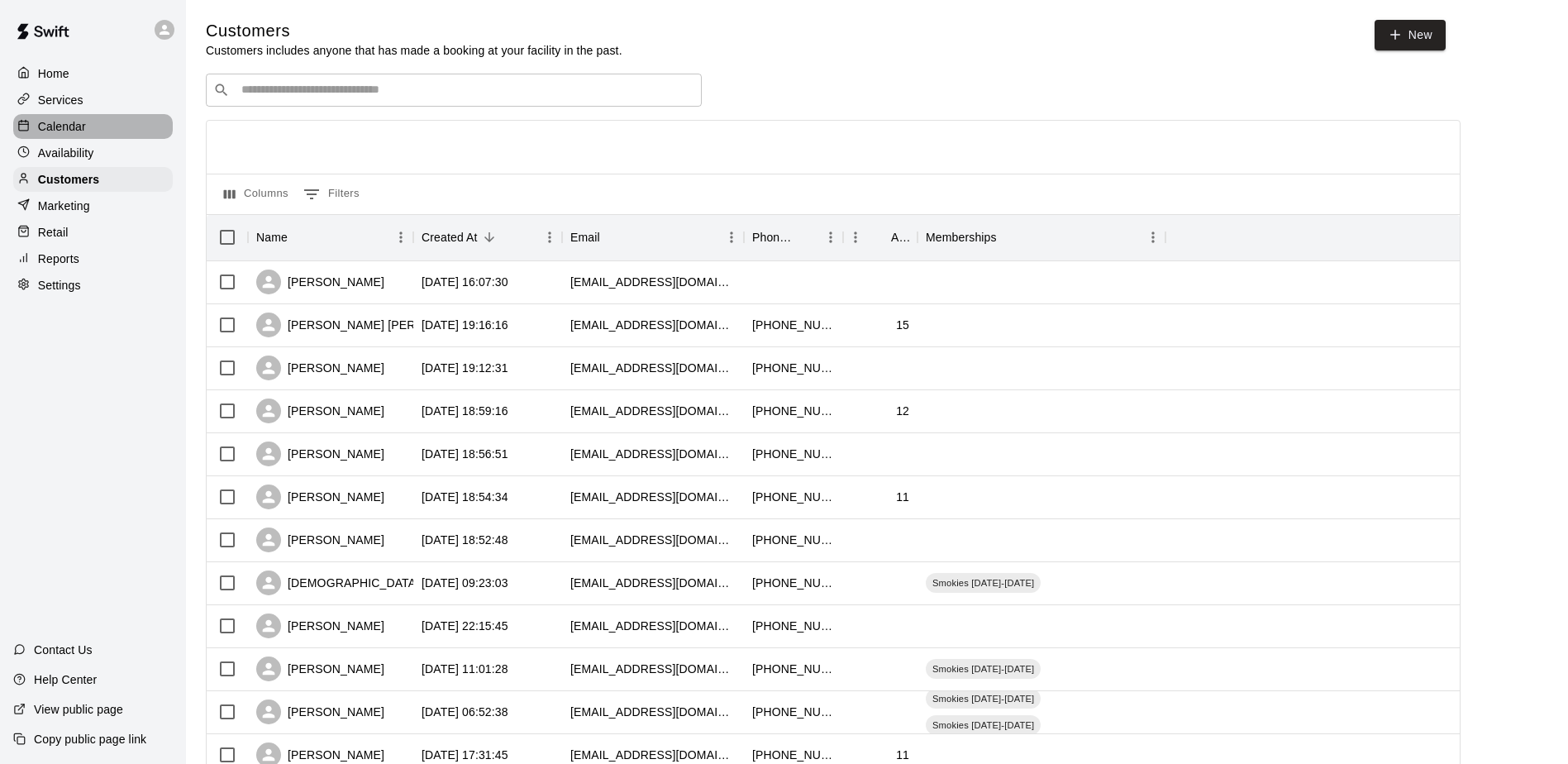
drag, startPoint x: 141, startPoint y: 126, endPoint x: 153, endPoint y: 249, distance: 123.6
click at [141, 126] on div "Calendar" at bounding box center [93, 126] width 159 height 25
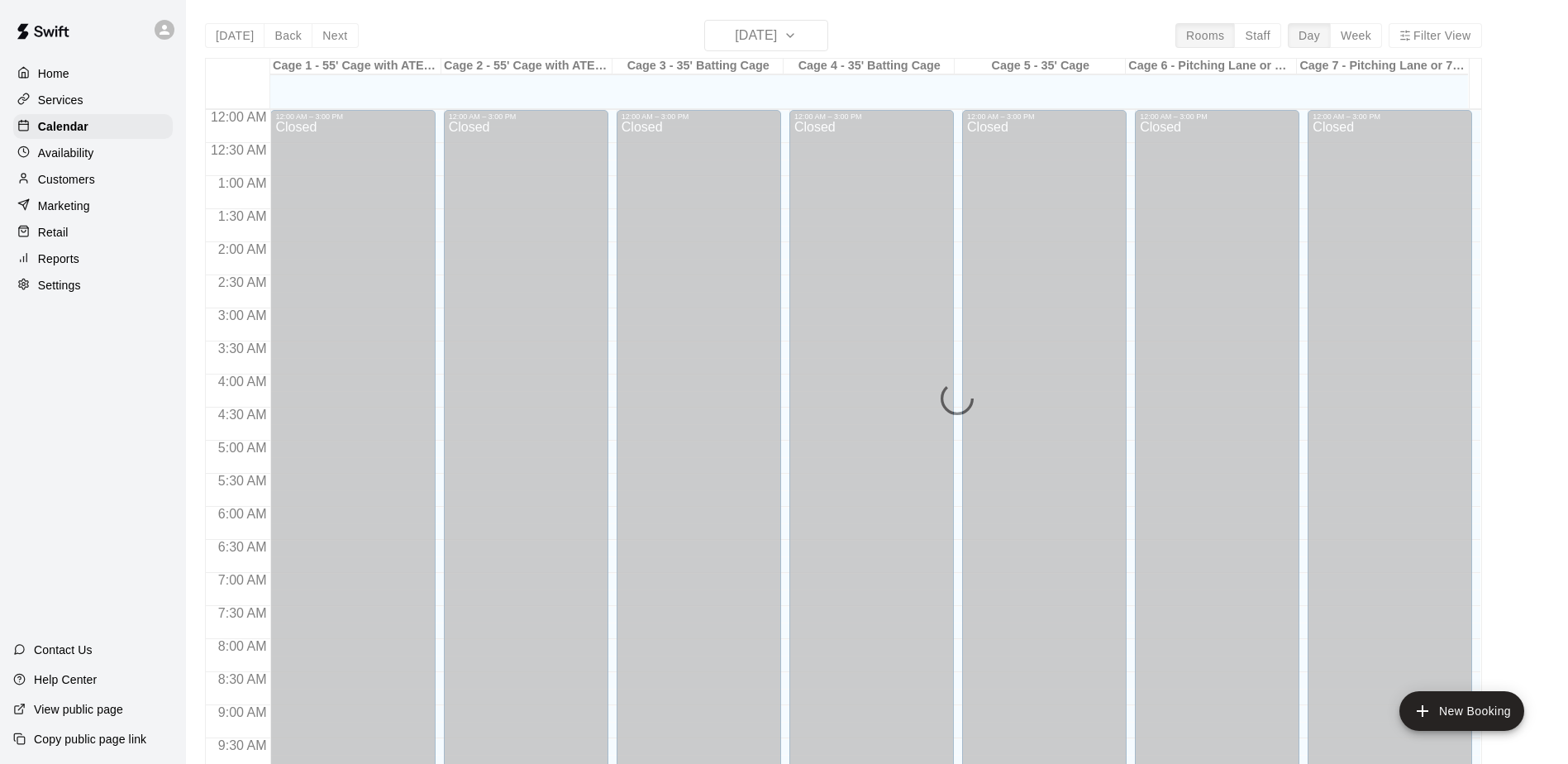
scroll to position [865, 0]
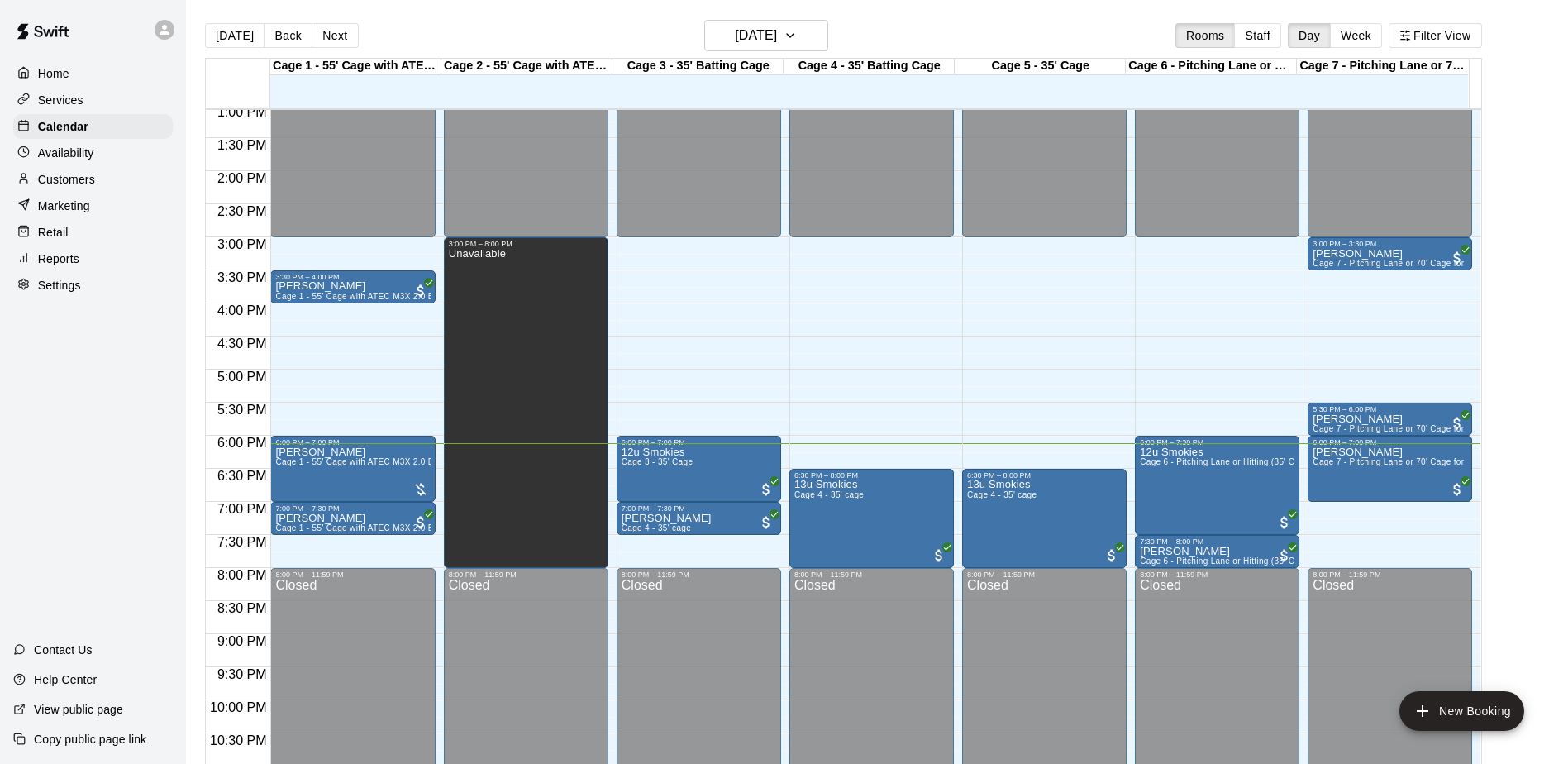
drag, startPoint x: 81, startPoint y: 541, endPoint x: 64, endPoint y: 519, distance: 27.8
click at [64, 521] on div "Home Services Calendar Availability Customers Marketing Retail Reports Settings…" at bounding box center [93, 382] width 186 height 764
click at [64, 515] on div "Home Services Calendar Availability Customers Marketing Retail Reports Settings…" at bounding box center [93, 382] width 186 height 764
click at [62, 510] on div "Home Services Calendar Availability Customers Marketing Retail Reports Settings…" at bounding box center [93, 382] width 186 height 764
click at [59, 503] on div "Home Services Calendar Availability Customers Marketing Retail Reports Settings…" at bounding box center [93, 382] width 186 height 764
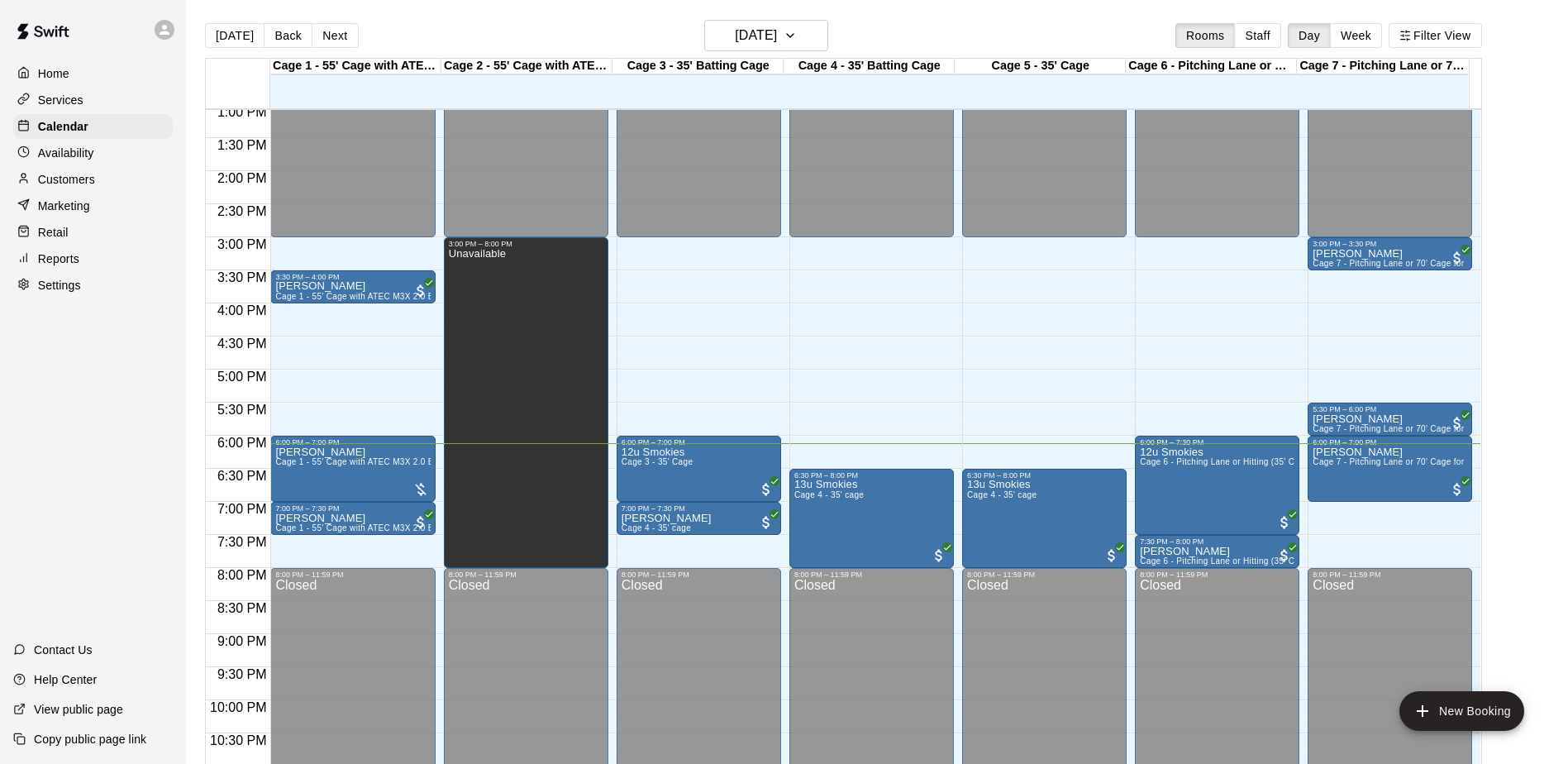
click at [58, 501] on div "Home Services Calendar Availability Customers Marketing Retail Reports Settings…" at bounding box center [93, 382] width 186 height 764
click at [59, 492] on div "Home Services Calendar Availability Customers Marketing Retail Reports Settings…" at bounding box center [93, 382] width 186 height 764
click at [113, 337] on div "Home Services Calendar Availability Customers Marketing Retail Reports Settings…" at bounding box center [93, 382] width 186 height 764
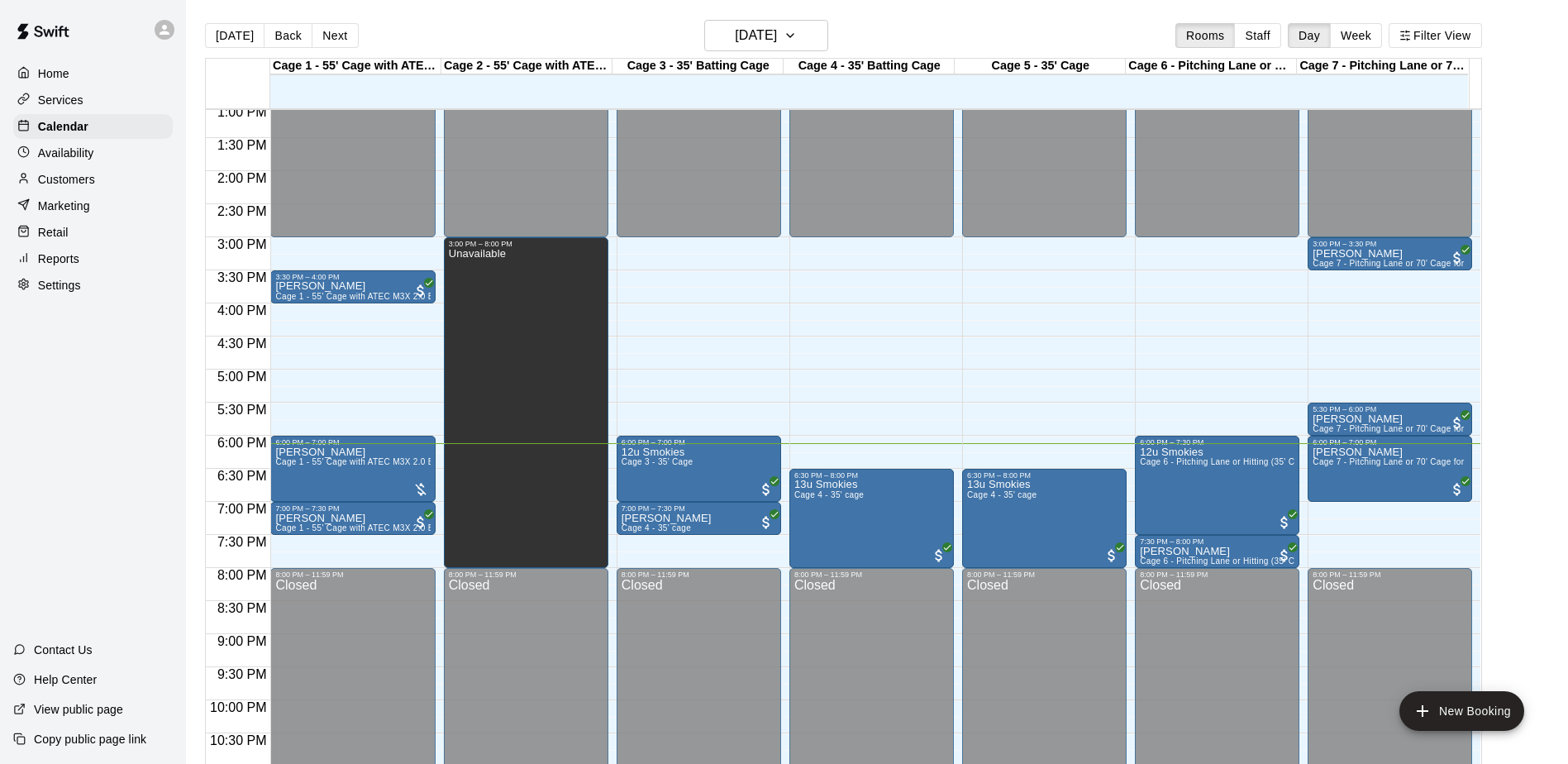
click at [107, 349] on div "Home Services Calendar Availability Customers Marketing Retail Reports Settings…" at bounding box center [93, 382] width 186 height 764
click at [49, 392] on div "Home Services Calendar Availability Customers Marketing Retail Reports Settings…" at bounding box center [93, 382] width 186 height 764
click at [56, 375] on div "Home Services Calendar Availability Customers Marketing Retail Reports Settings…" at bounding box center [93, 382] width 186 height 764
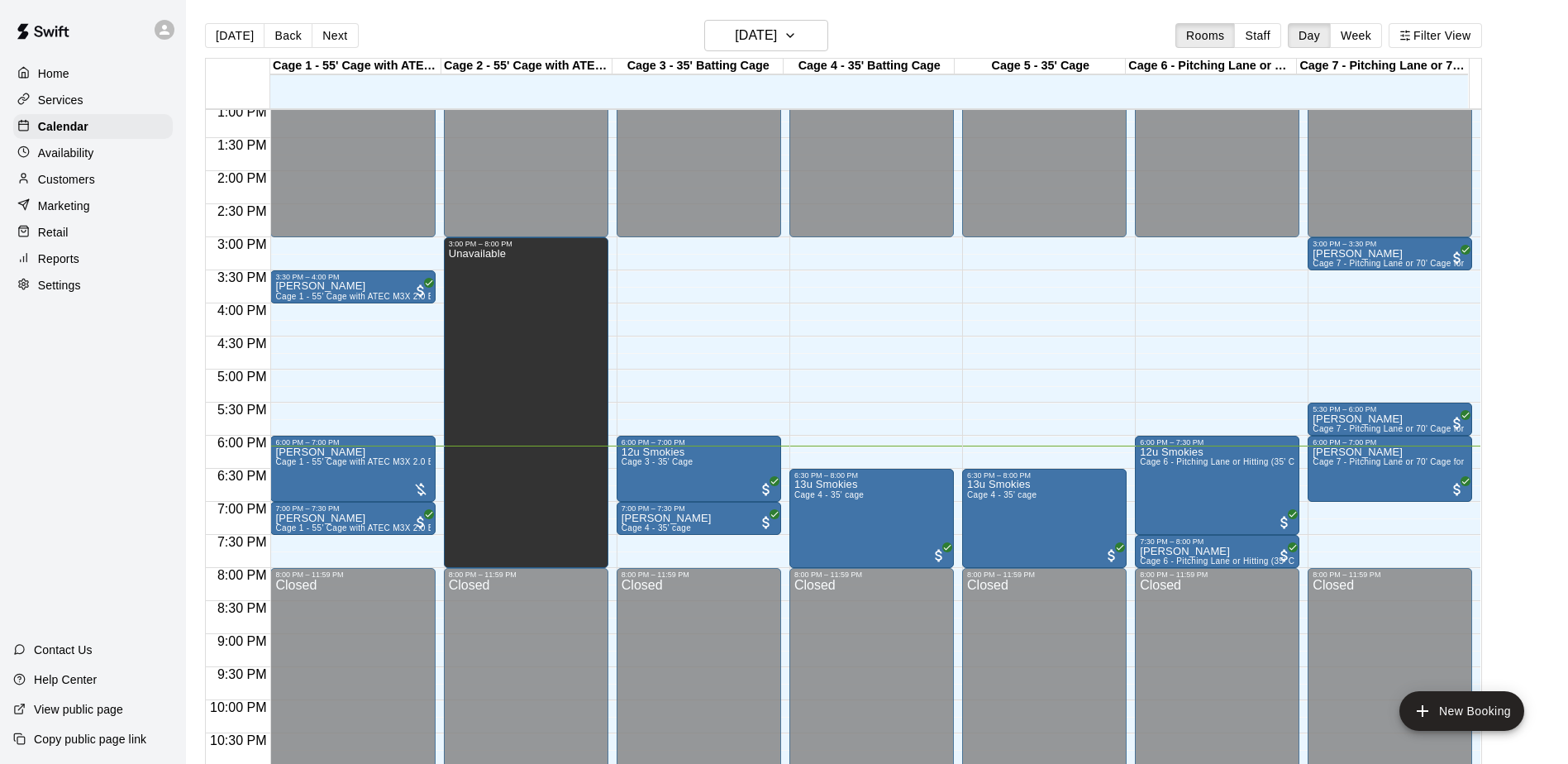
click at [56, 374] on div "Home Services Calendar Availability Customers Marketing Retail Reports Settings…" at bounding box center [93, 382] width 186 height 764
click at [137, 431] on div "Home Services Calendar Availability Customers Marketing Retail Reports Settings…" at bounding box center [93, 382] width 186 height 764
click at [139, 429] on div "Home Services Calendar Availability Customers Marketing Retail Reports Settings…" at bounding box center [93, 382] width 186 height 764
click at [139, 428] on div "Home Services Calendar Availability Customers Marketing Retail Reports Settings…" at bounding box center [93, 382] width 186 height 764
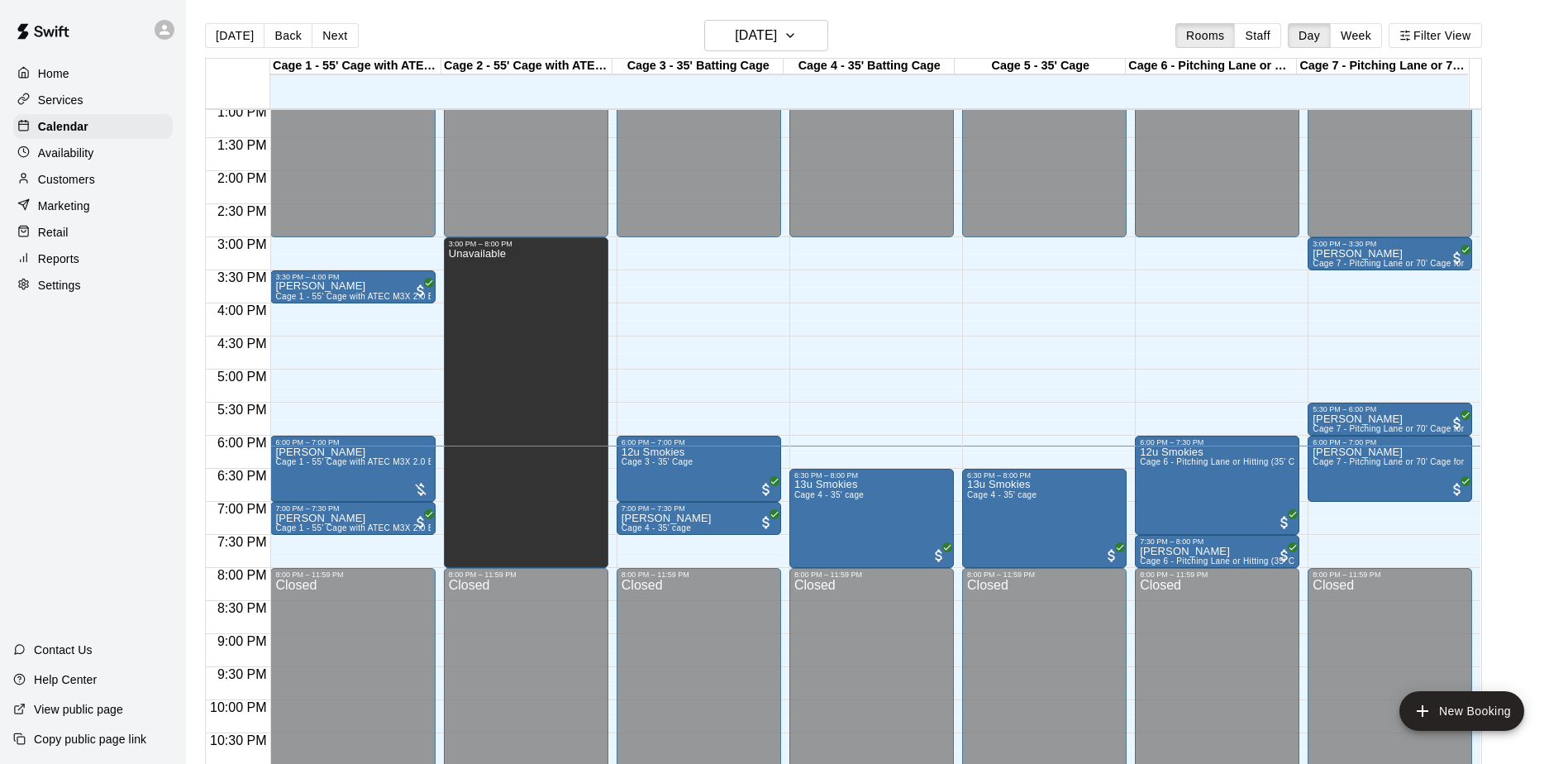
click at [139, 427] on div "Home Services Calendar Availability Customers Marketing Retail Reports Settings…" at bounding box center [93, 382] width 186 height 764
click at [136, 385] on div "Home Services Calendar Availability Customers Marketing Retail Reports Settings…" at bounding box center [93, 382] width 186 height 764
click at [118, 385] on div "Home Services Calendar Availability Customers Marketing Retail Reports Settings…" at bounding box center [93, 382] width 186 height 764
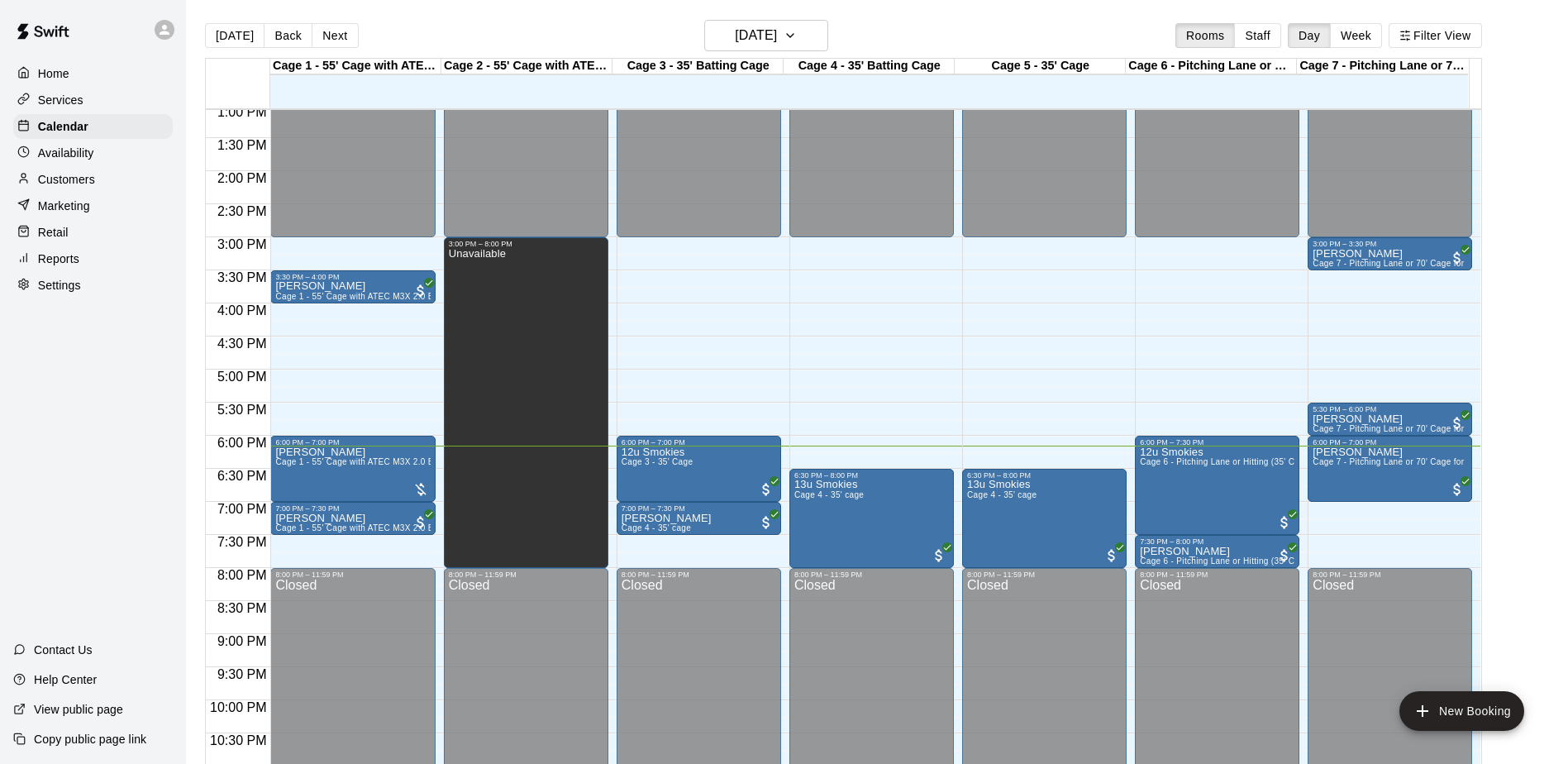
drag, startPoint x: 118, startPoint y: 385, endPoint x: 106, endPoint y: 376, distance: 15.0
click at [106, 376] on div "Home Services Calendar Availability Customers Marketing Retail Reports Settings…" at bounding box center [93, 382] width 186 height 764
click at [77, 339] on div "Home Services Calendar Availability Customers Marketing Retail Reports Settings…" at bounding box center [93, 382] width 186 height 764
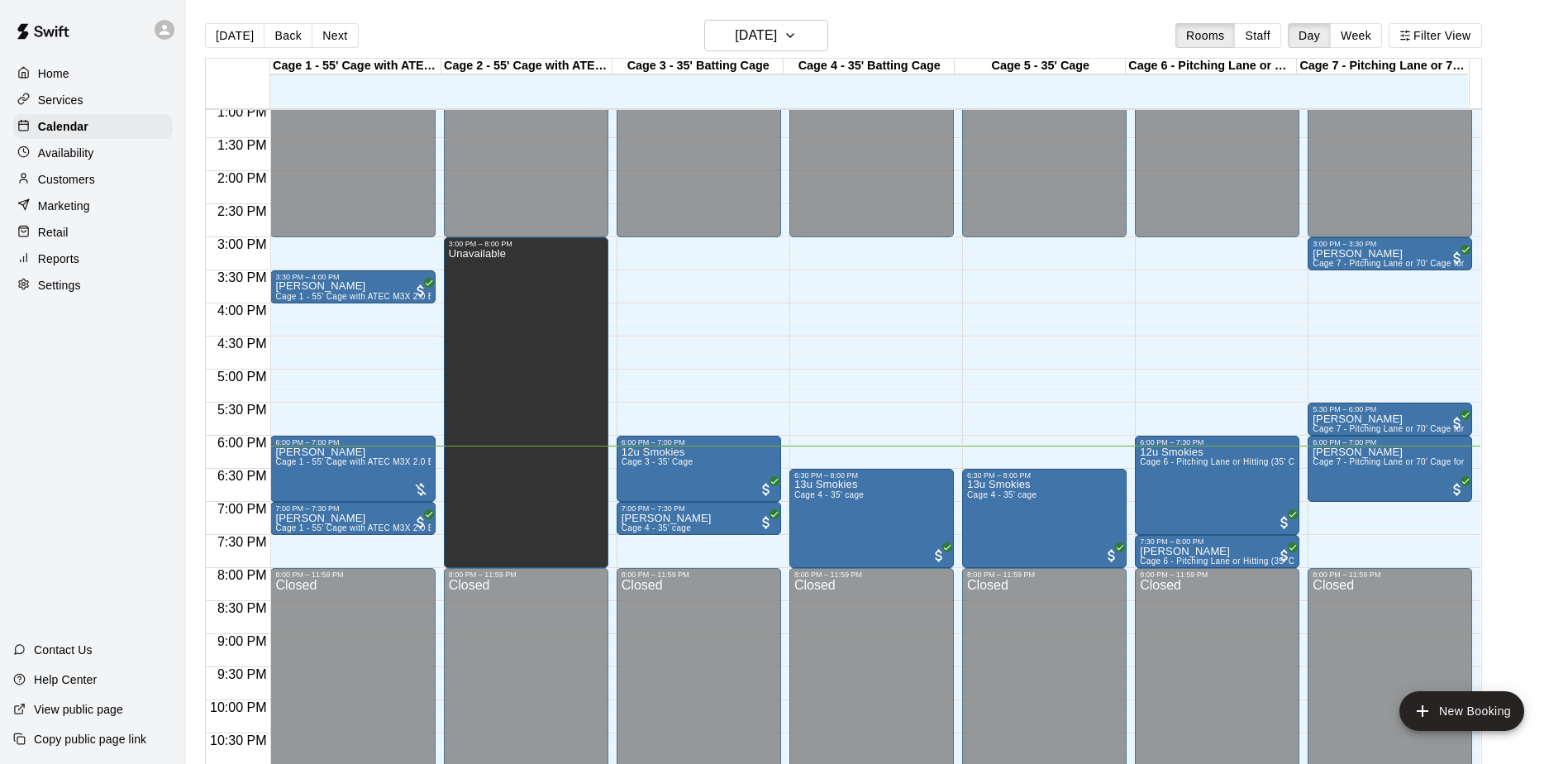
click at [77, 339] on div "Home Services Calendar Availability Customers Marketing Retail Reports Settings…" at bounding box center [93, 382] width 186 height 764
click at [77, 334] on div "Home Services Calendar Availability Customers Marketing Retail Reports Settings…" at bounding box center [93, 382] width 186 height 764
click at [71, 333] on div "Home Services Calendar Availability Customers Marketing Retail Reports Settings…" at bounding box center [93, 382] width 186 height 764
click at [56, 379] on div "Home Services Calendar Availability Customers Marketing Retail Reports Settings…" at bounding box center [93, 382] width 186 height 764
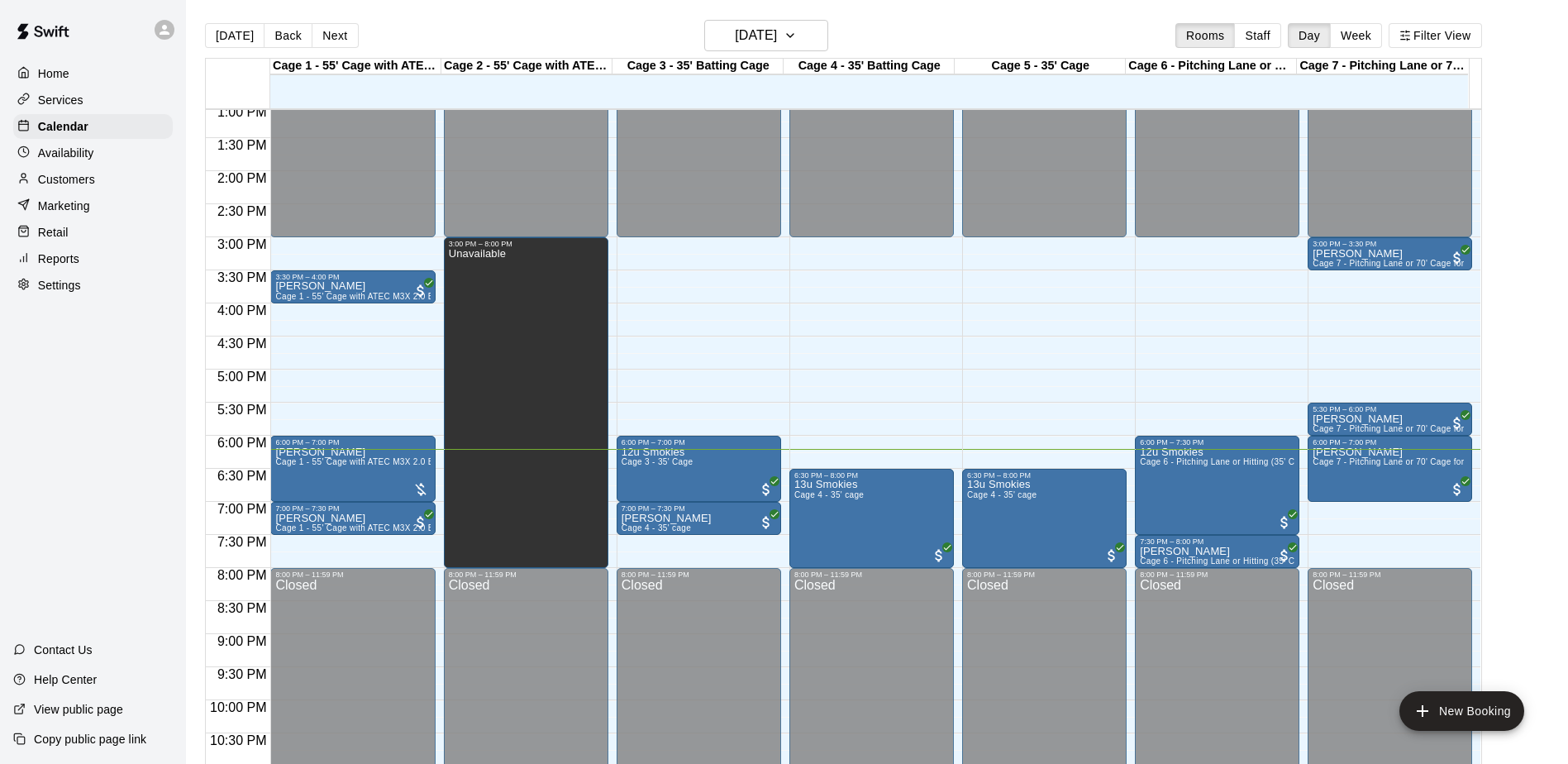
click at [56, 379] on div "Home Services Calendar Availability Customers Marketing Retail Reports Settings…" at bounding box center [93, 382] width 186 height 764
click at [59, 377] on div "Home Services Calendar Availability Customers Marketing Retail Reports Settings…" at bounding box center [93, 382] width 186 height 764
click at [91, 107] on div "Services" at bounding box center [93, 100] width 159 height 25
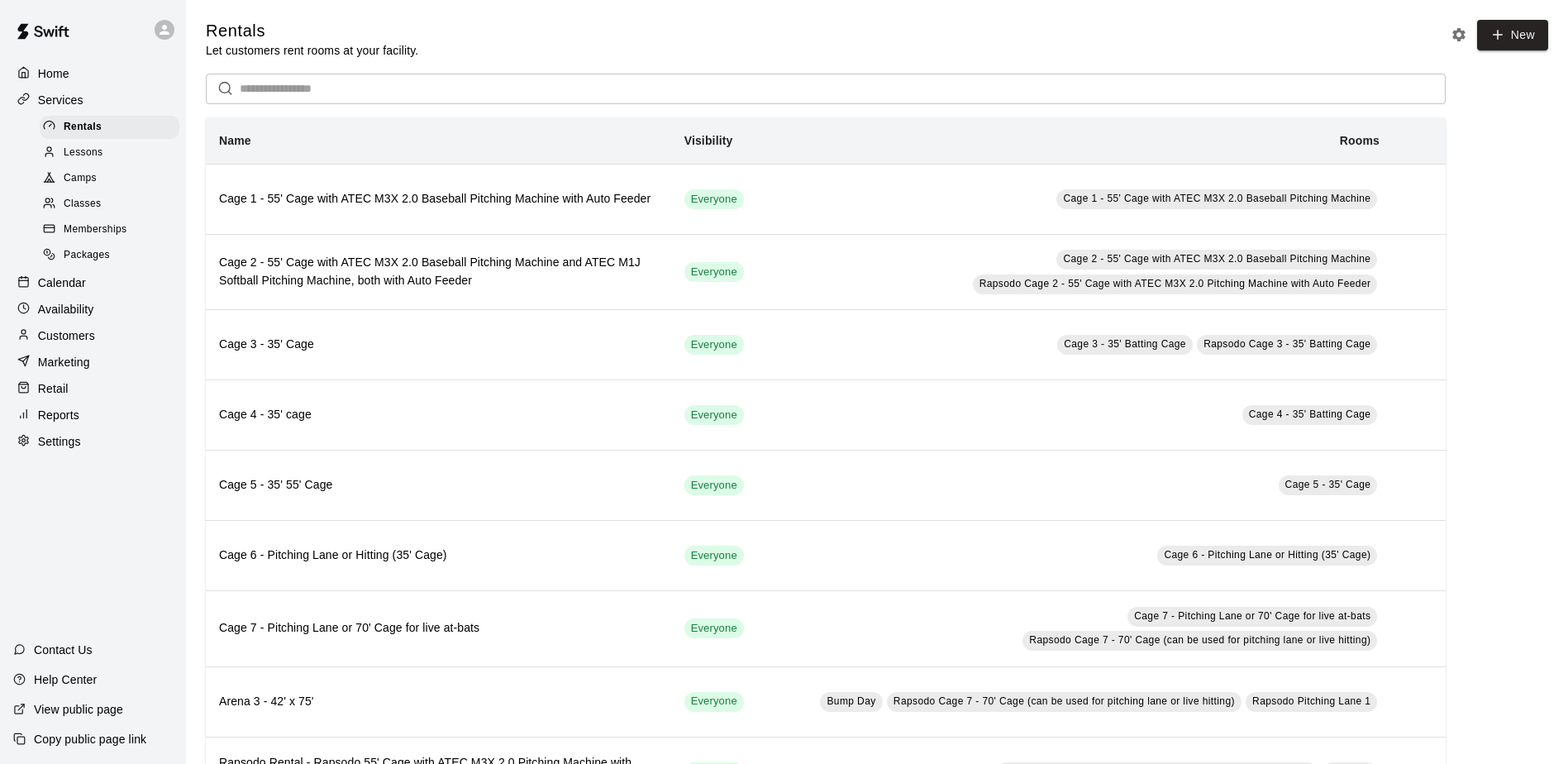
click at [119, 182] on div "Camps" at bounding box center [109, 178] width 139 height 23
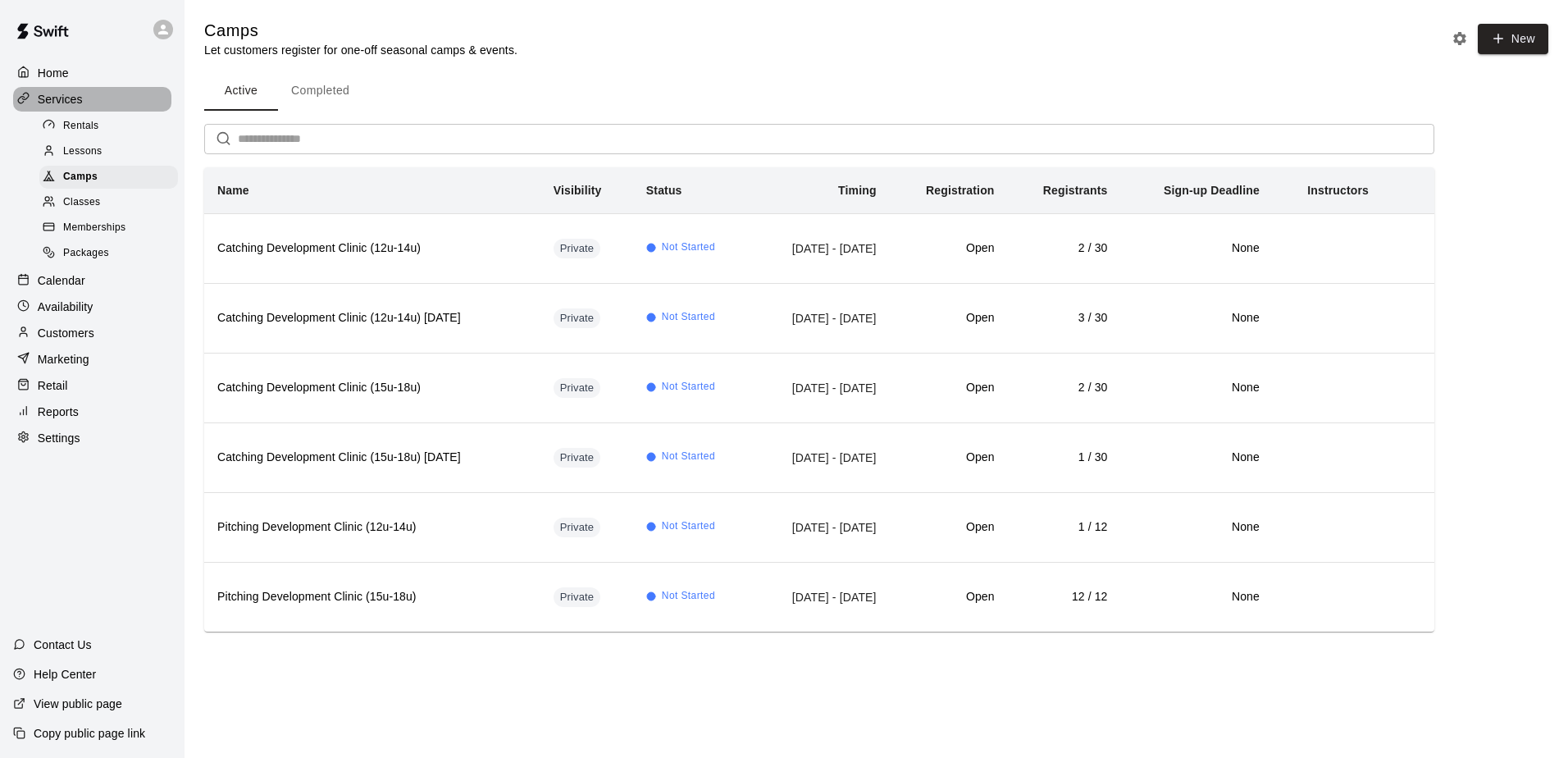
click at [64, 97] on p "Services" at bounding box center [60, 99] width 46 height 16
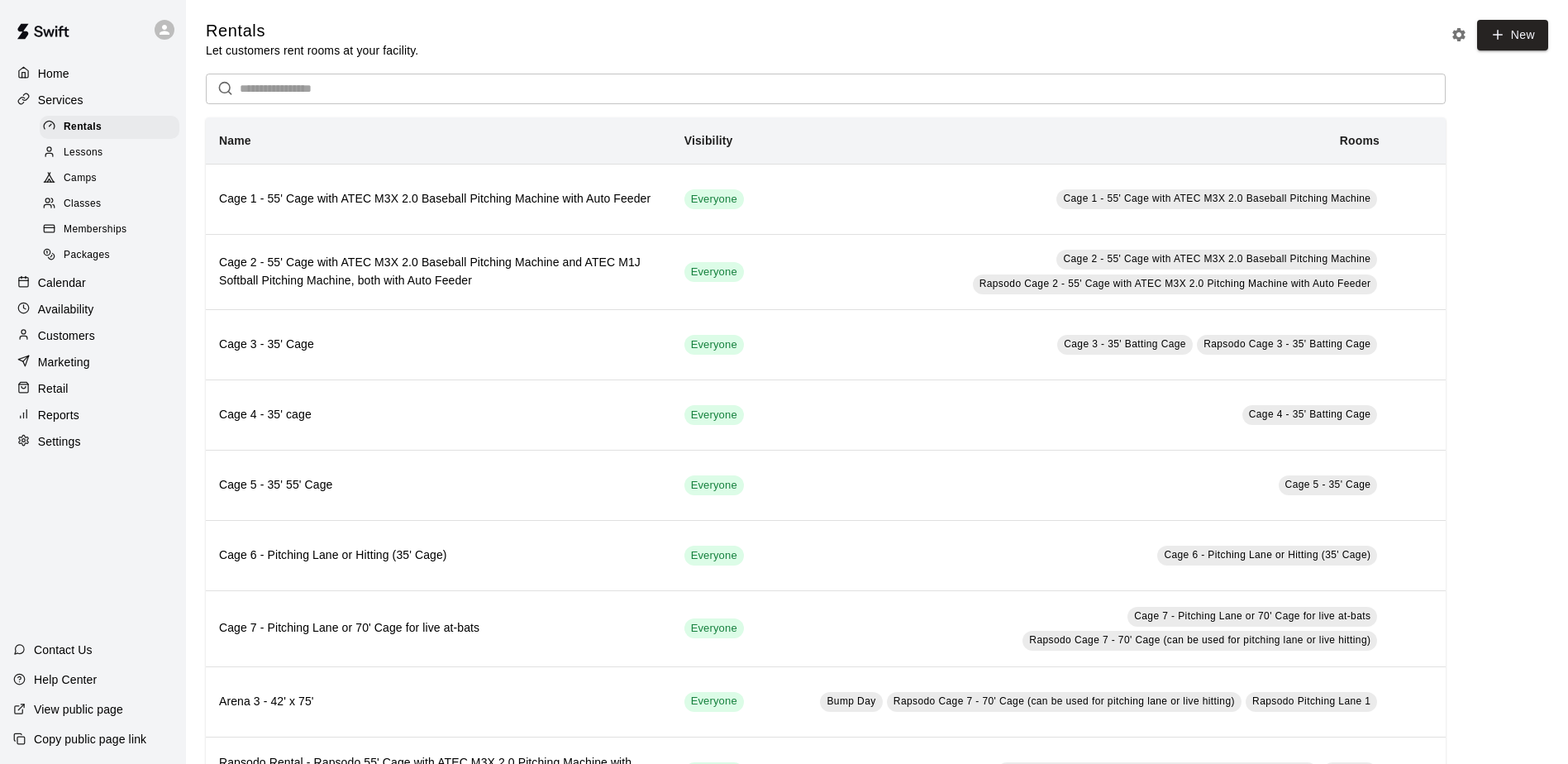
click at [99, 184] on div "Camps" at bounding box center [109, 178] width 139 height 23
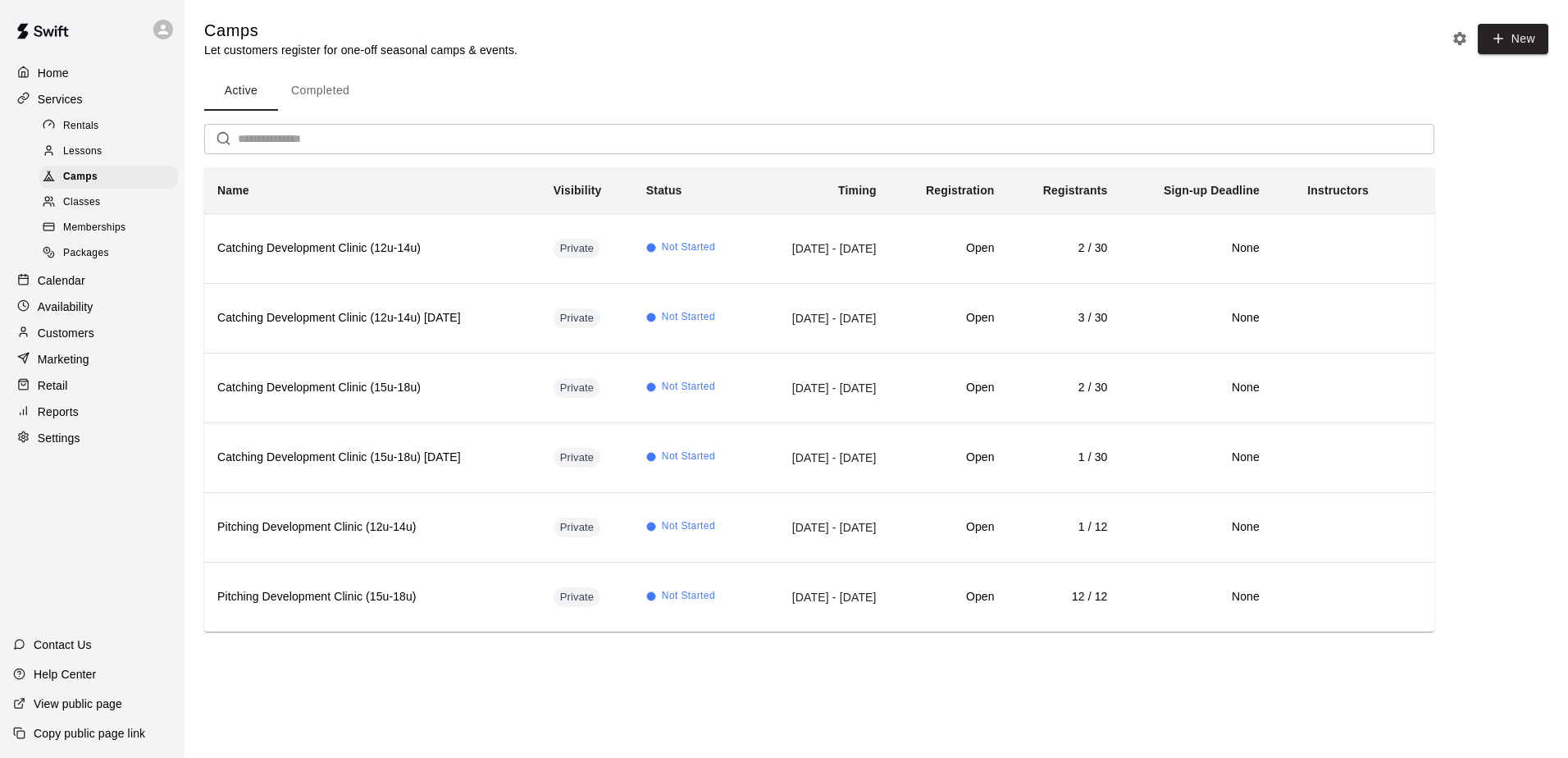
click at [87, 281] on div "Calendar" at bounding box center [92, 280] width 158 height 25
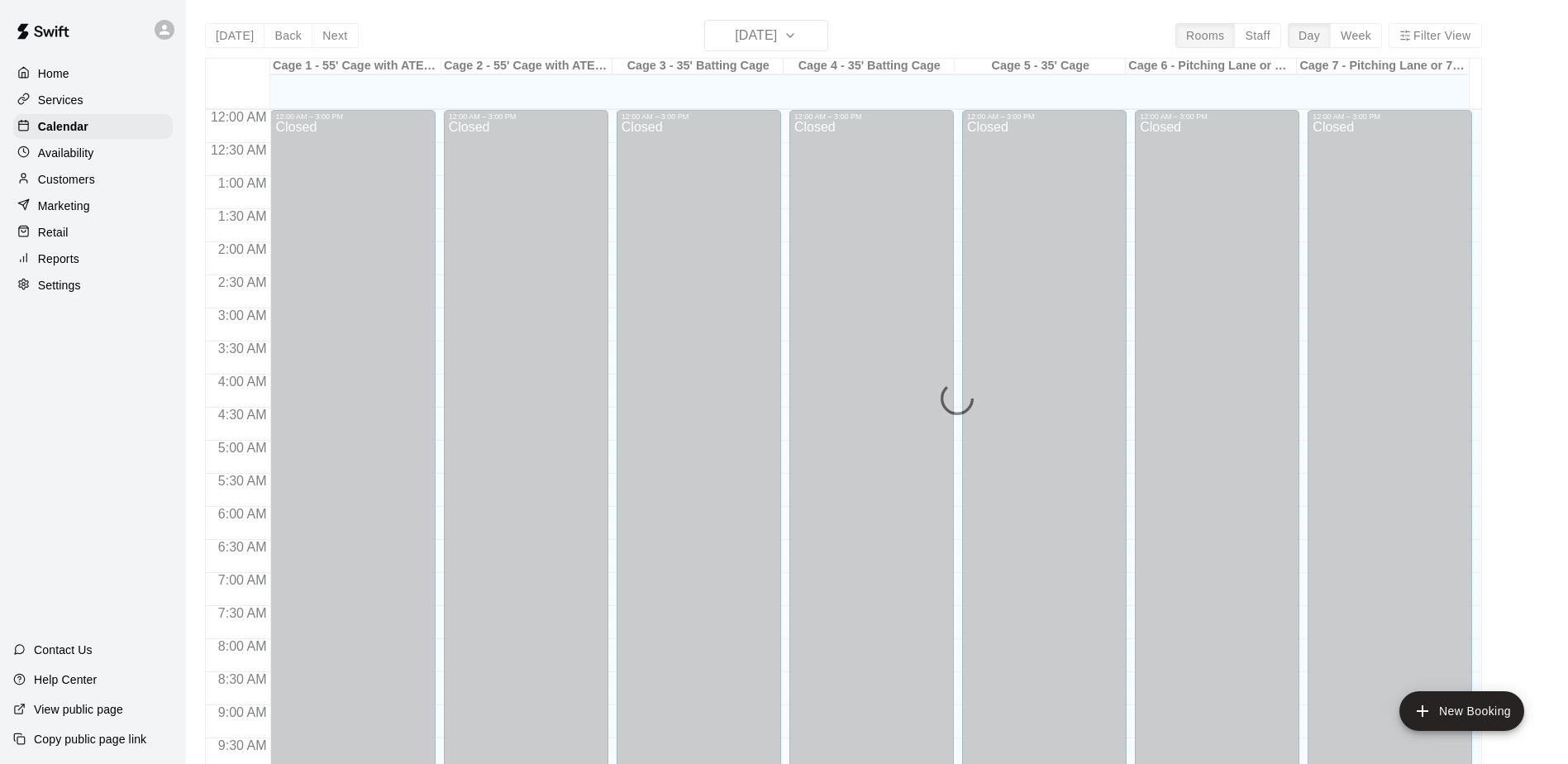
scroll to position [865, 0]
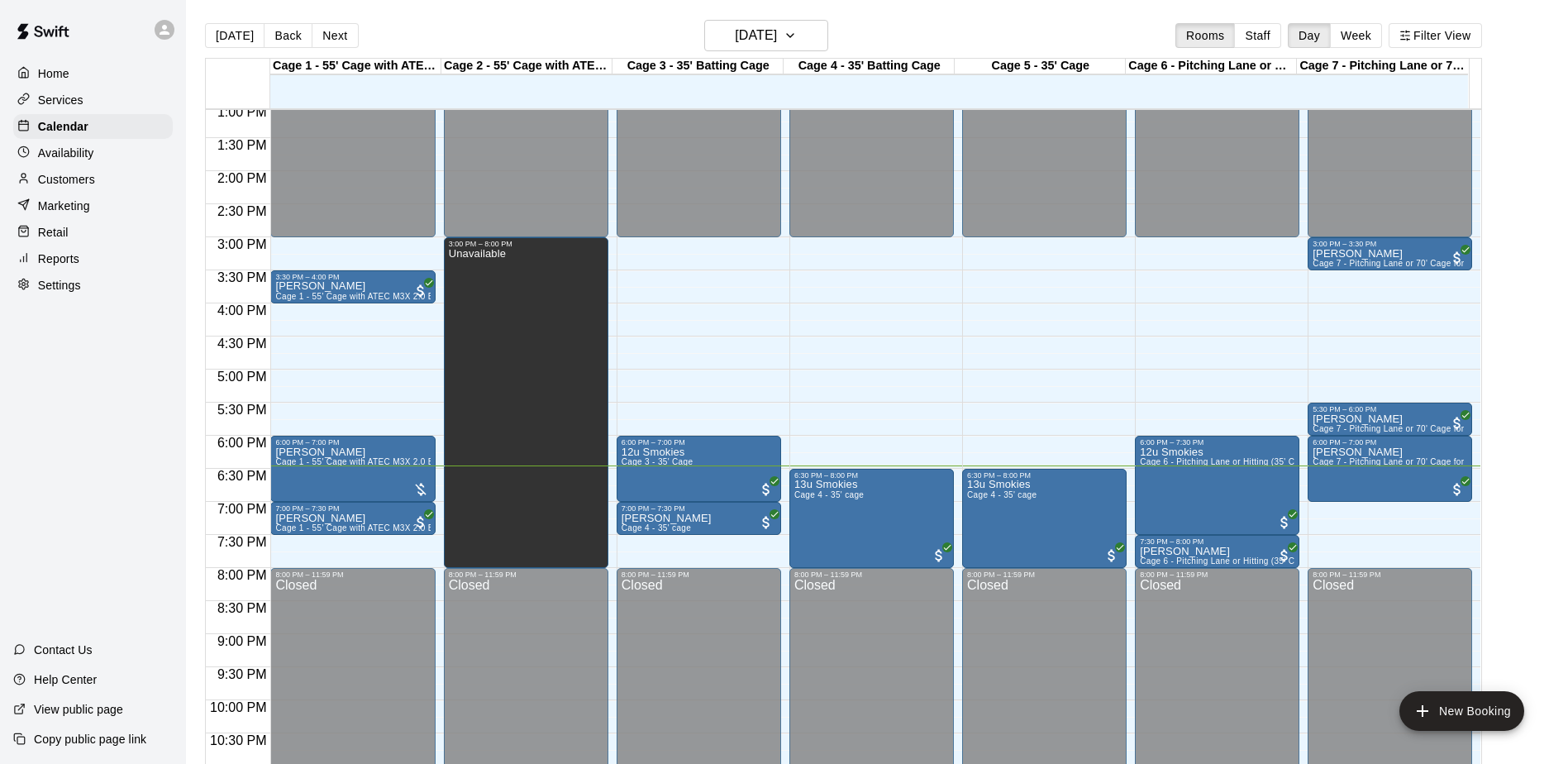
click at [72, 392] on div "Home Services Calendar Availability Customers Marketing Retail Reports Settings…" at bounding box center [93, 382] width 186 height 764
drag, startPoint x: 70, startPoint y: 392, endPoint x: 53, endPoint y: 354, distance: 41.6
click at [53, 354] on div "Home Services Calendar Availability Customers Marketing Retail Reports Settings…" at bounding box center [93, 382] width 186 height 764
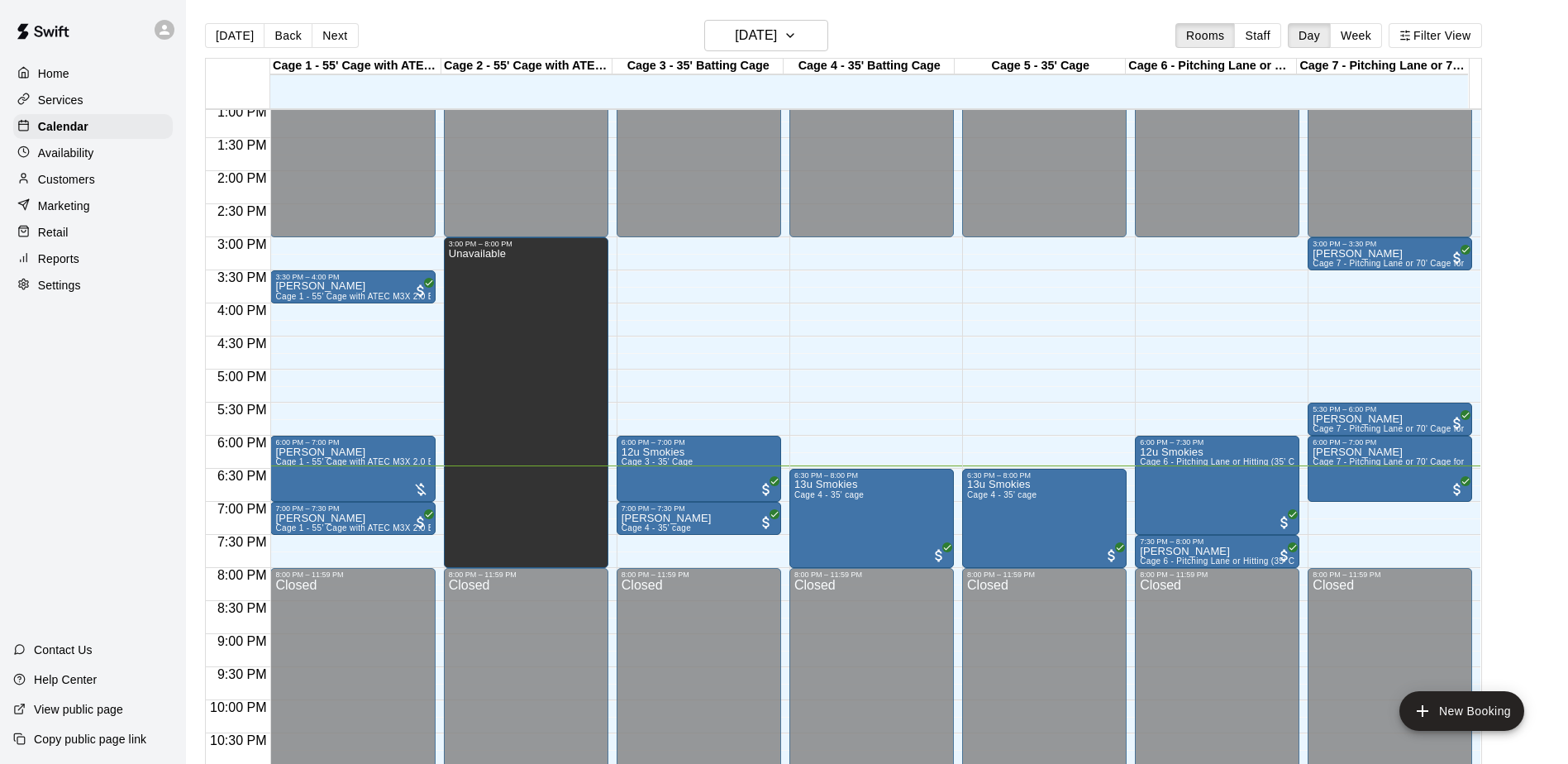
click at [53, 354] on div "Home Services Calendar Availability Customers Marketing Retail Reports Settings…" at bounding box center [93, 382] width 186 height 764
click at [119, 352] on div "Home Services Calendar Availability Customers Marketing Retail Reports Settings…" at bounding box center [93, 382] width 186 height 764
click at [121, 351] on div "Home Services Calendar Availability Customers Marketing Retail Reports Settings…" at bounding box center [93, 382] width 186 height 764
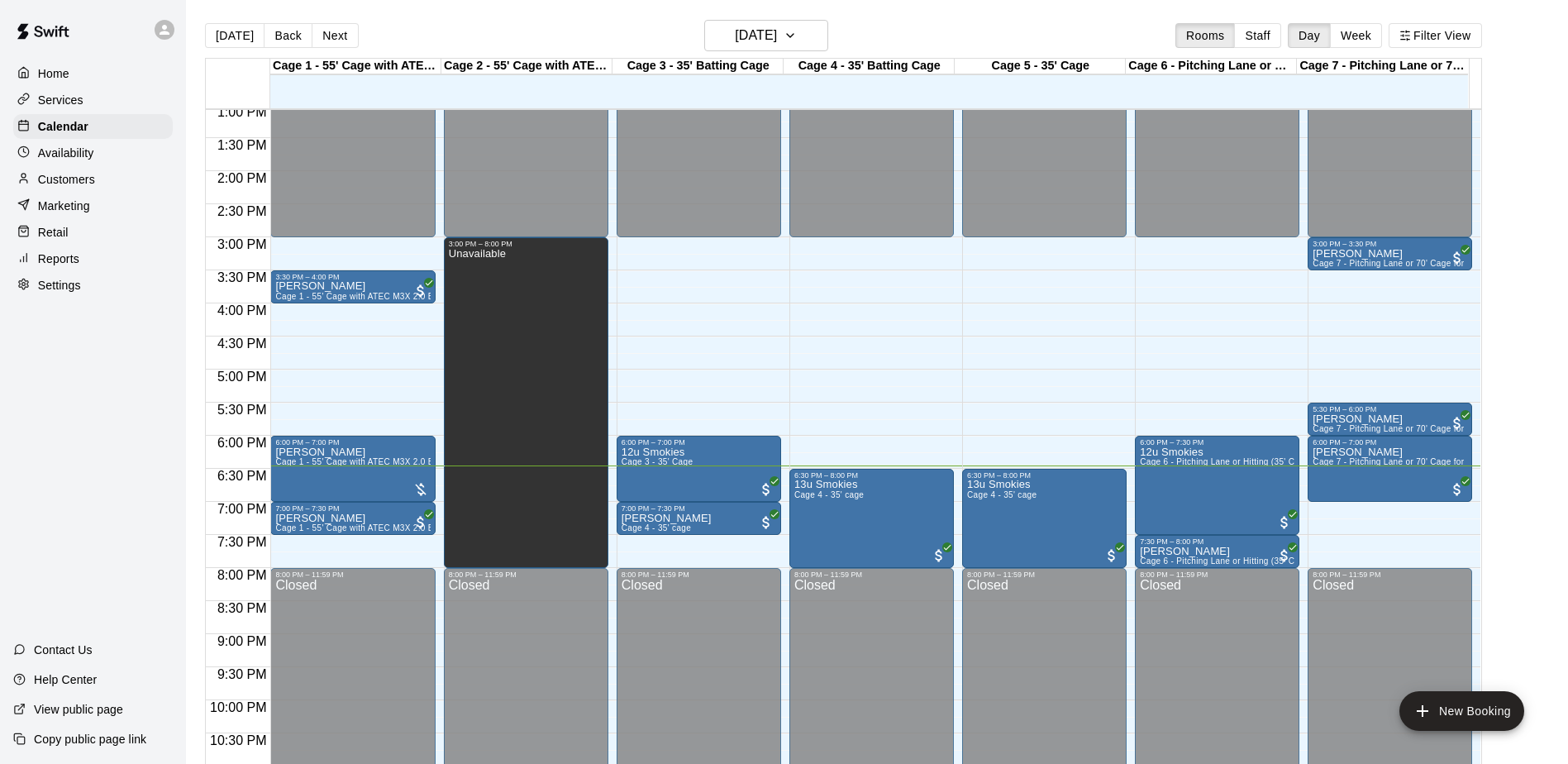
click at [121, 337] on div "Home Services Calendar Availability Customers Marketing Retail Reports Settings…" at bounding box center [93, 382] width 186 height 764
click at [121, 332] on div "Home Services Calendar Availability Customers Marketing Retail Reports Settings…" at bounding box center [93, 382] width 186 height 764
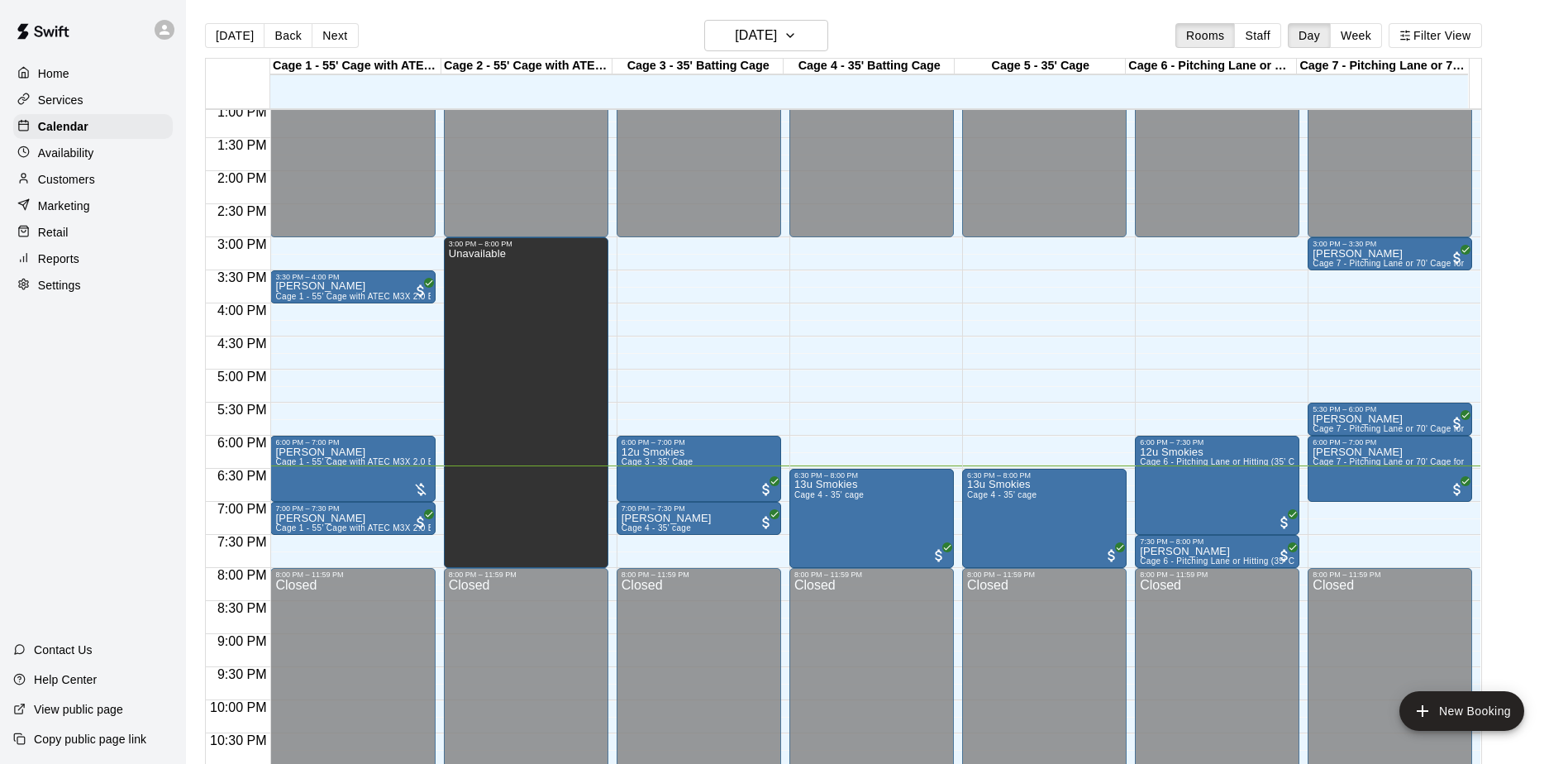
click at [121, 332] on div "Home Services Calendar Availability Customers Marketing Retail Reports Settings…" at bounding box center [93, 382] width 186 height 764
click at [119, 329] on div "Home Services Calendar Availability Customers Marketing Retail Reports Settings…" at bounding box center [93, 382] width 186 height 764
click at [118, 329] on div "Home Services Calendar Availability Customers Marketing Retail Reports Settings…" at bounding box center [93, 382] width 186 height 764
click at [88, 391] on div "Home Services Calendar Availability Customers Marketing Retail Reports Settings…" at bounding box center [93, 382] width 186 height 764
click at [89, 392] on div "Home Services Calendar Availability Customers Marketing Retail Reports Settings…" at bounding box center [93, 382] width 186 height 764
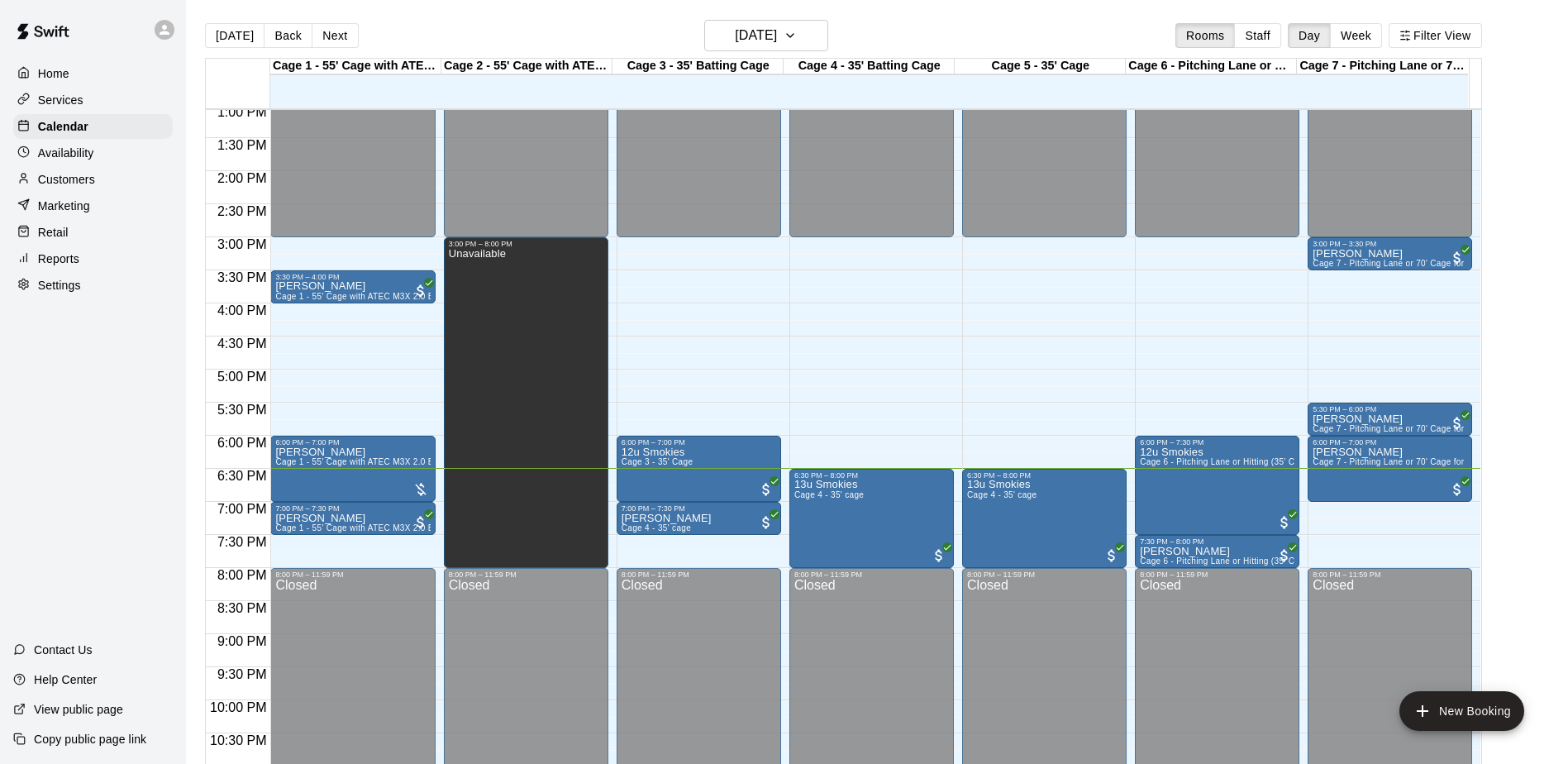
click at [91, 398] on div "Home Services Calendar Availability Customers Marketing Retail Reports Settings…" at bounding box center [93, 382] width 186 height 764
drag, startPoint x: 91, startPoint y: 396, endPoint x: 53, endPoint y: 359, distance: 53.0
click at [52, 360] on div "Home Services Calendar Availability Customers Marketing Retail Reports Settings…" at bounding box center [93, 382] width 186 height 764
click at [55, 359] on div "Home Services Calendar Availability Customers Marketing Retail Reports Settings…" at bounding box center [93, 382] width 186 height 764
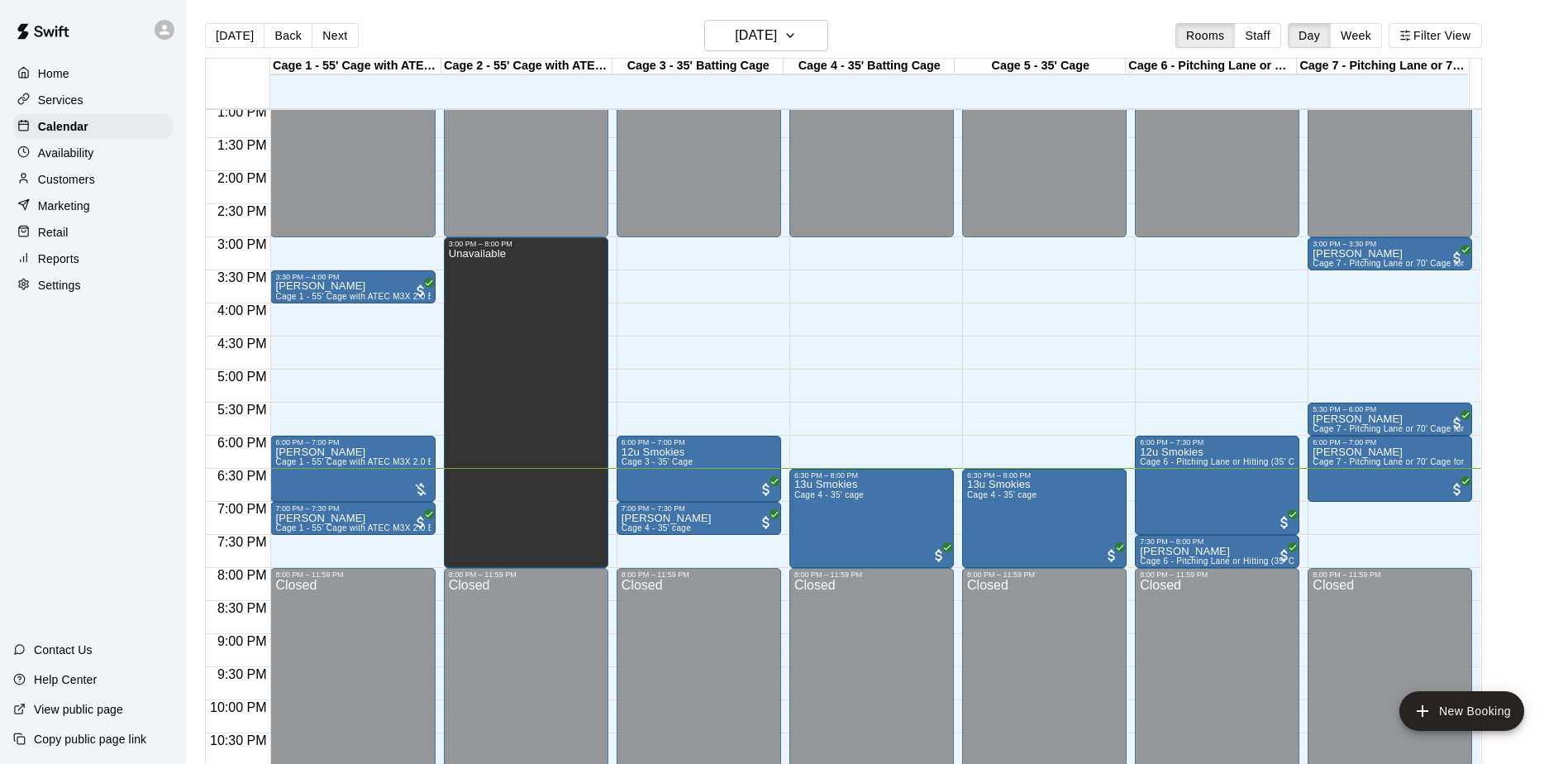
click at [55, 358] on div "Home Services Calendar Availability Customers Marketing Retail Reports Settings…" at bounding box center [93, 382] width 186 height 764
click at [145, 358] on div "Home Services Calendar Availability Customers Marketing Retail Reports Settings…" at bounding box center [93, 382] width 186 height 764
click at [143, 355] on div "Home Services Calendar Availability Customers Marketing Retail Reports Settings…" at bounding box center [93, 382] width 186 height 764
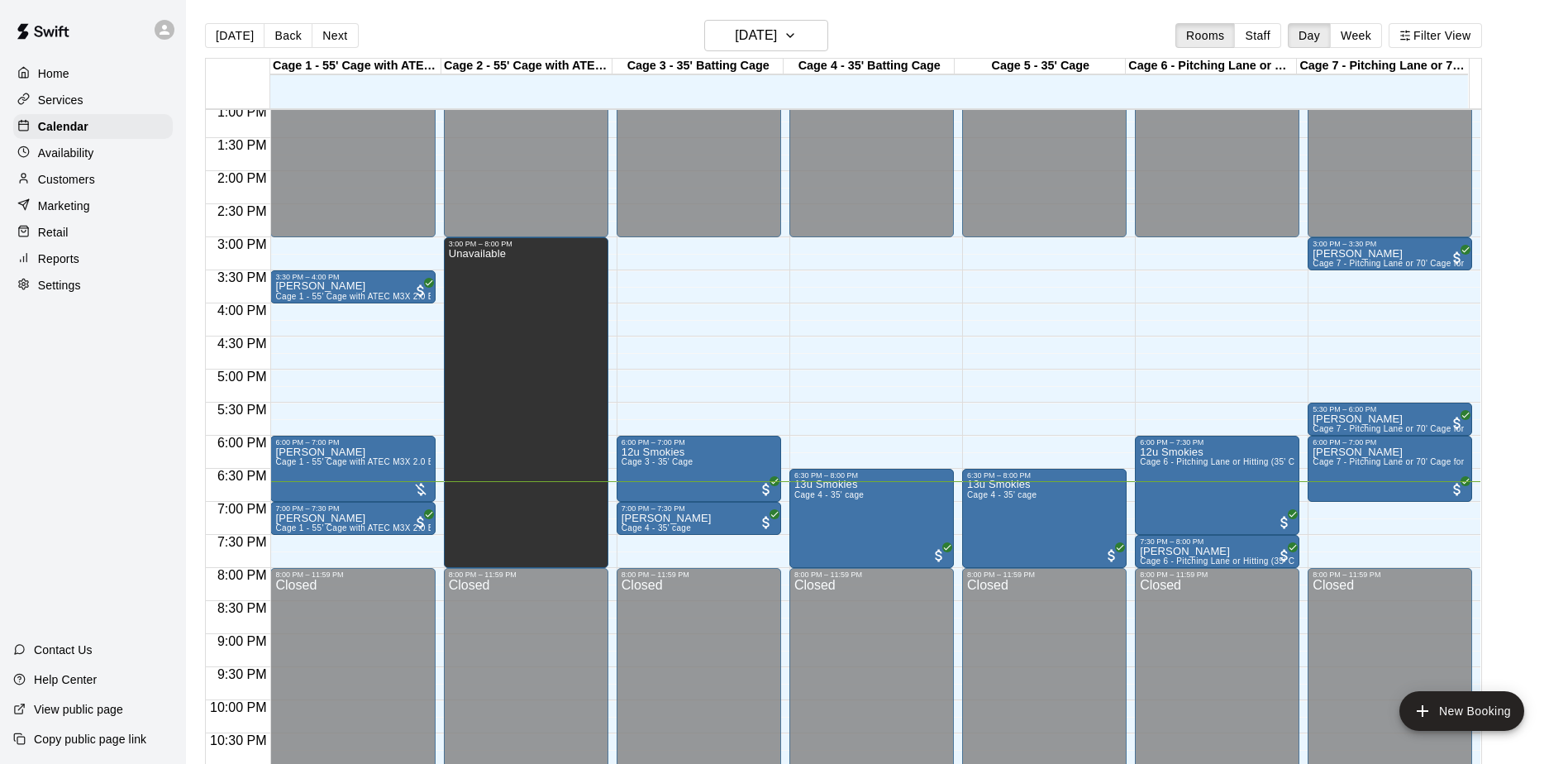
click at [143, 355] on div "Home Services Calendar Availability Customers Marketing Retail Reports Settings…" at bounding box center [93, 382] width 186 height 764
click at [70, 403] on div "Home Services Calendar Availability Customers Marketing Retail Reports Settings…" at bounding box center [93, 382] width 186 height 764
click at [70, 404] on div "Home Services Calendar Availability Customers Marketing Retail Reports Settings…" at bounding box center [93, 382] width 186 height 764
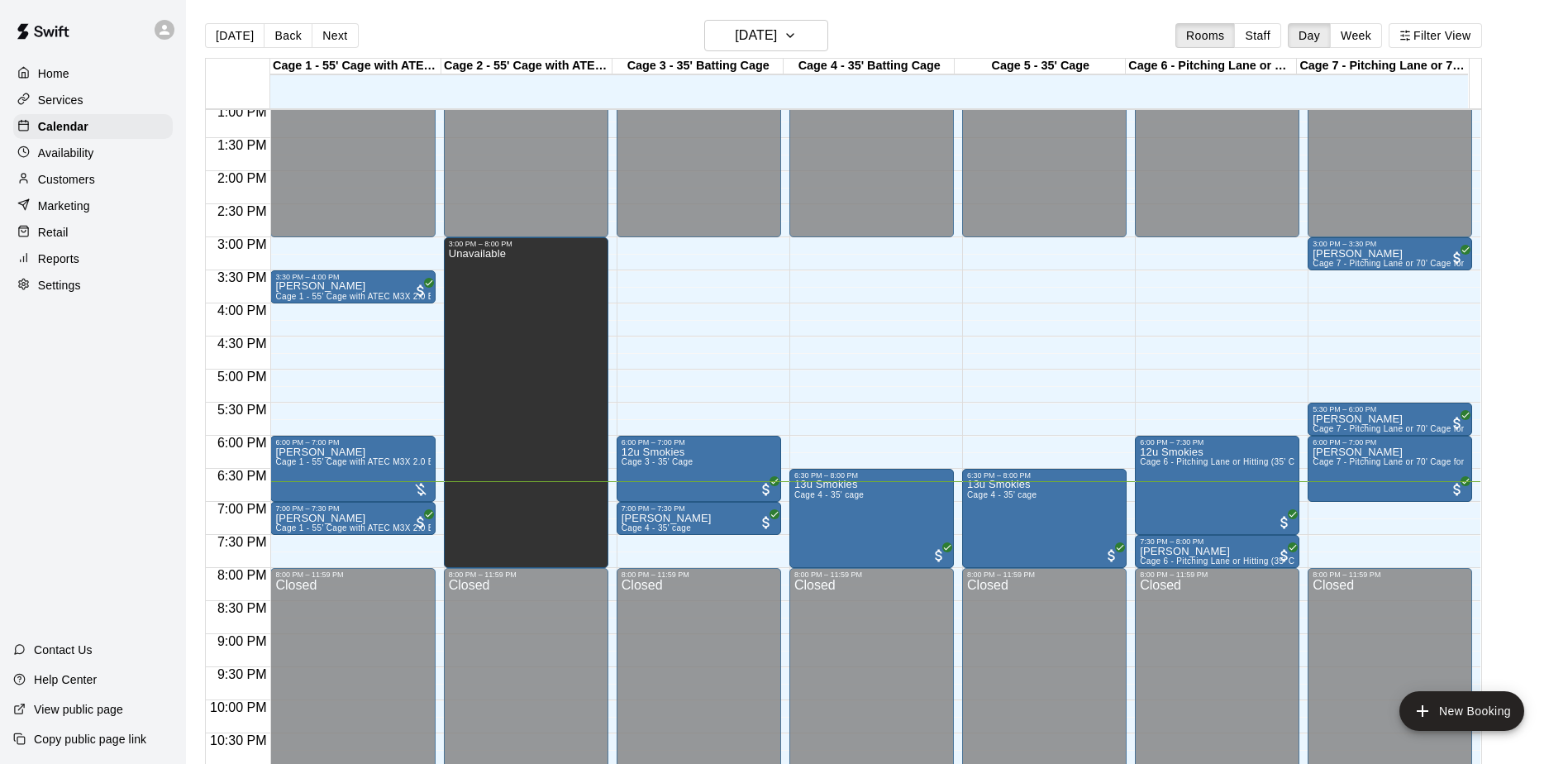
click at [70, 404] on div "Home Services Calendar Availability Customers Marketing Retail Reports Settings…" at bounding box center [93, 382] width 186 height 764
drag, startPoint x: 70, startPoint y: 404, endPoint x: 90, endPoint y: 340, distance: 67.1
click at [58, 372] on div "Home Services Calendar Availability Customers Marketing Retail Reports Settings…" at bounding box center [93, 382] width 186 height 764
drag, startPoint x: 101, startPoint y: 330, endPoint x: 73, endPoint y: 340, distance: 29.7
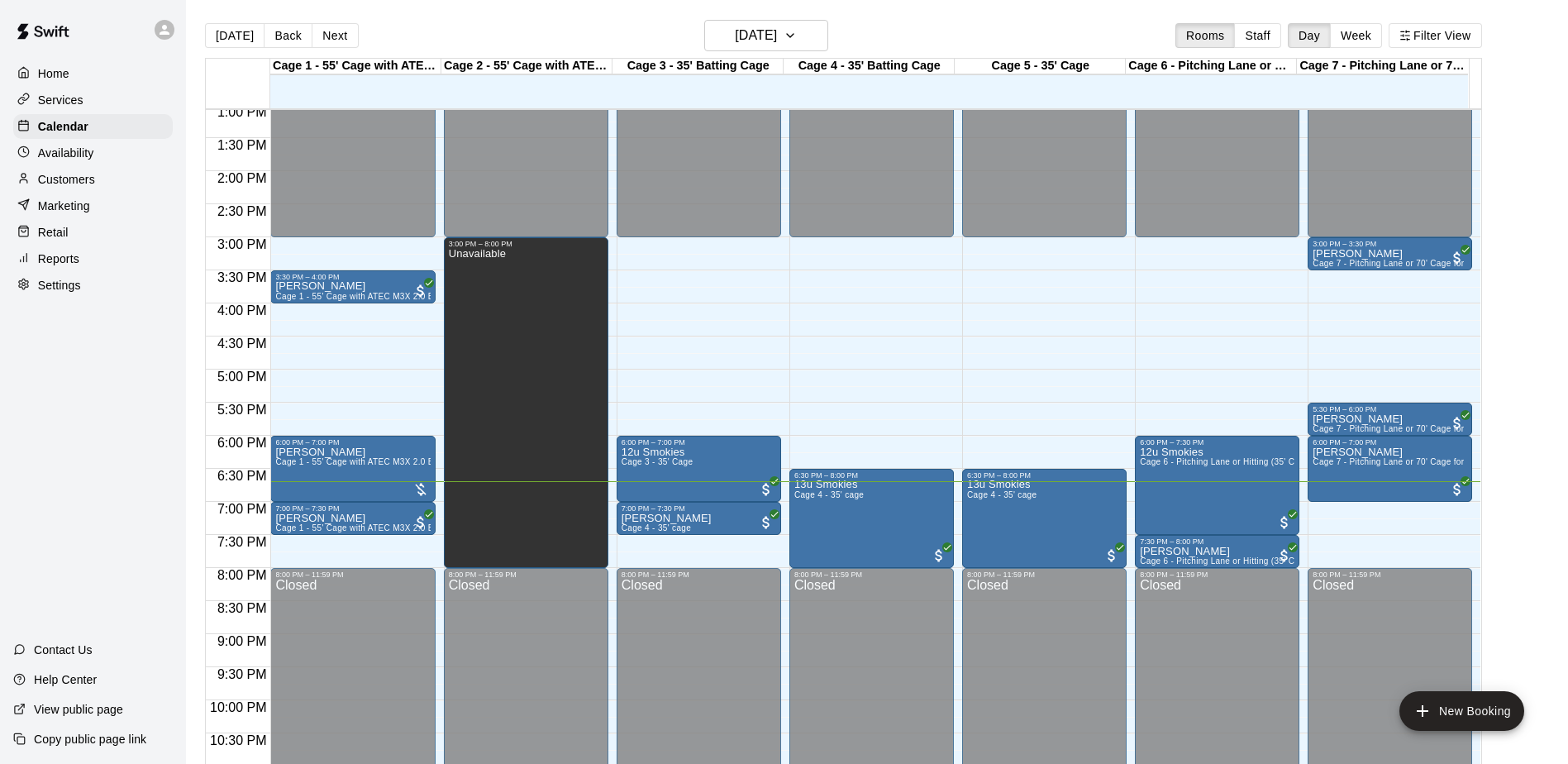
click at [73, 340] on div "Home Services Calendar Availability Customers Marketing Retail Reports Settings…" at bounding box center [93, 382] width 186 height 764
drag, startPoint x: 81, startPoint y: 728, endPoint x: 86, endPoint y: 482, distance: 246.1
click at [28, 565] on div "Home Services Calendar Availability Customers Marketing Retail Reports Settings…" at bounding box center [93, 382] width 186 height 764
drag, startPoint x: 110, startPoint y: 216, endPoint x: 61, endPoint y: 354, distance: 146.4
click at [61, 354] on div "Home Services Calendar Availability Customers Marketing Retail Reports Settings…" at bounding box center [93, 382] width 186 height 764
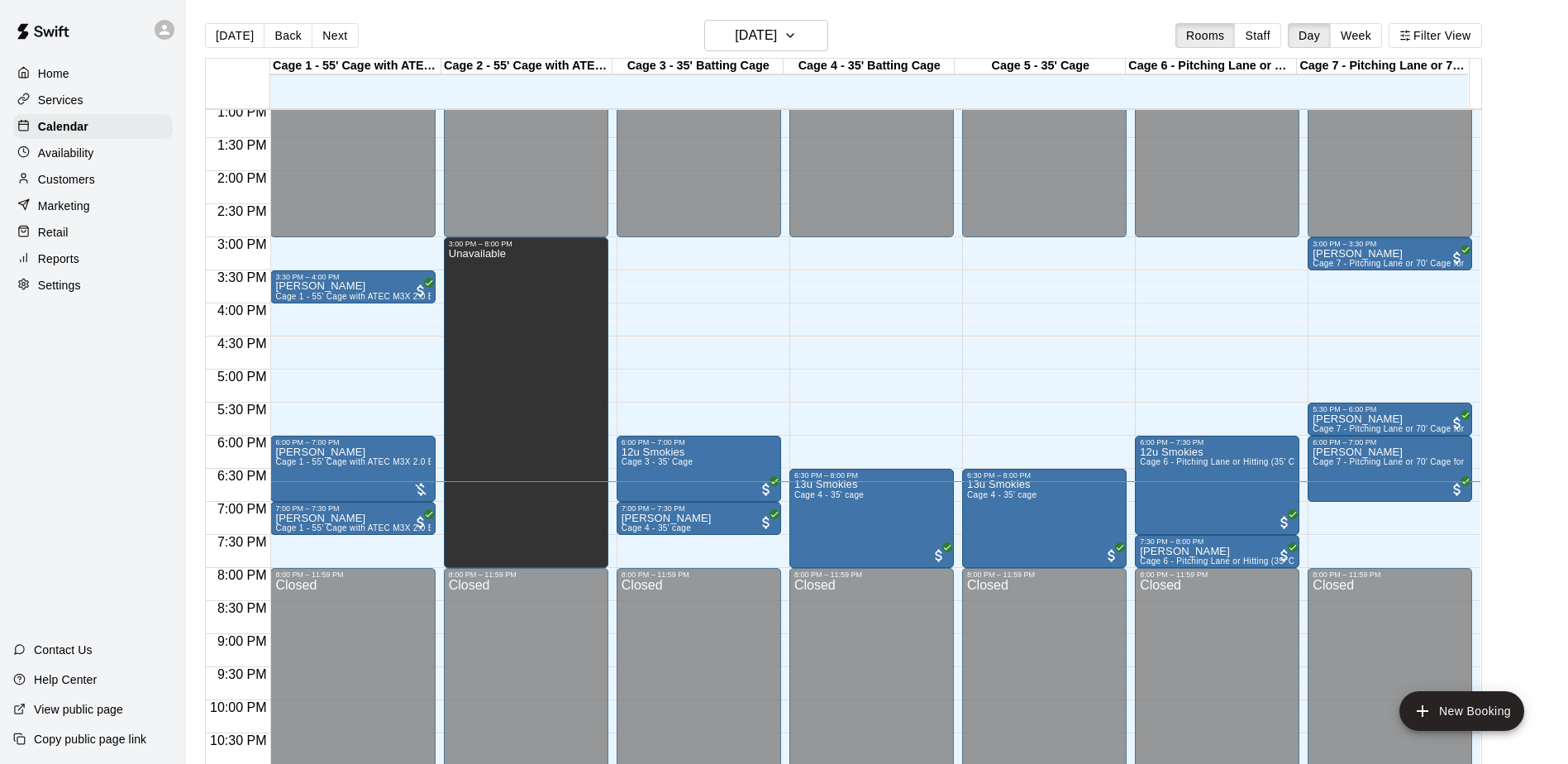
click at [58, 366] on div "Home Services Calendar Availability Customers Marketing Retail Reports Settings…" at bounding box center [93, 382] width 186 height 764
drag, startPoint x: 57, startPoint y: 367, endPoint x: 58, endPoint y: 340, distance: 27.0
click at [58, 340] on div "Home Services Calendar Availability Customers Marketing Retail Reports Settings…" at bounding box center [93, 382] width 186 height 764
click at [80, 409] on div "Home Services Calendar Availability Customers Marketing Retail Reports Settings…" at bounding box center [93, 382] width 186 height 764
click at [78, 408] on div "Home Services Calendar Availability Customers Marketing Retail Reports Settings…" at bounding box center [93, 382] width 186 height 764
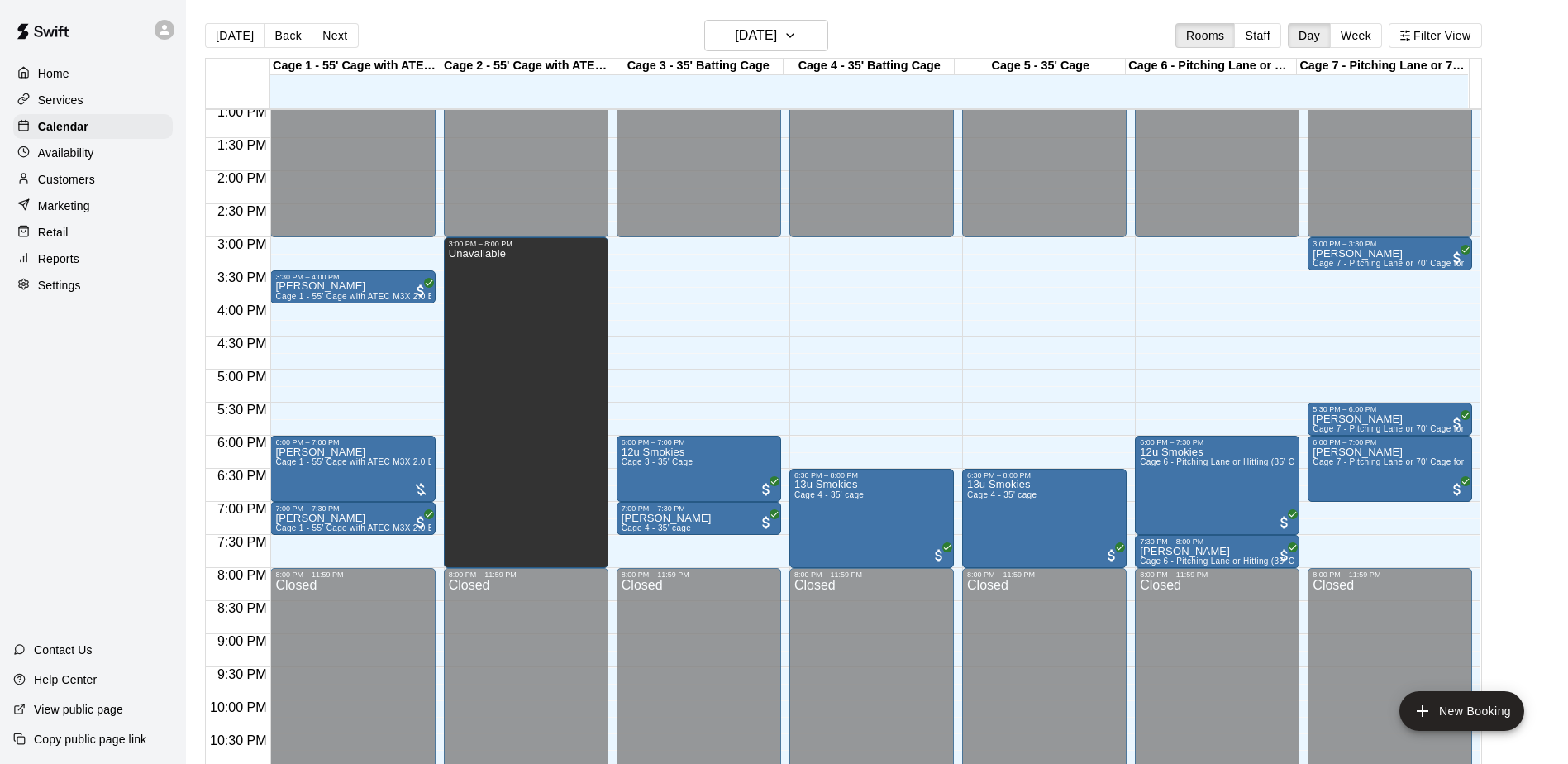
click at [78, 399] on div "Home Services Calendar Availability Customers Marketing Retail Reports Settings…" at bounding box center [93, 382] width 186 height 764
click at [87, 363] on div "Home Services Calendar Availability Customers Marketing Retail Reports Settings…" at bounding box center [93, 382] width 186 height 764
drag, startPoint x: 100, startPoint y: 318, endPoint x: 33, endPoint y: 329, distance: 67.9
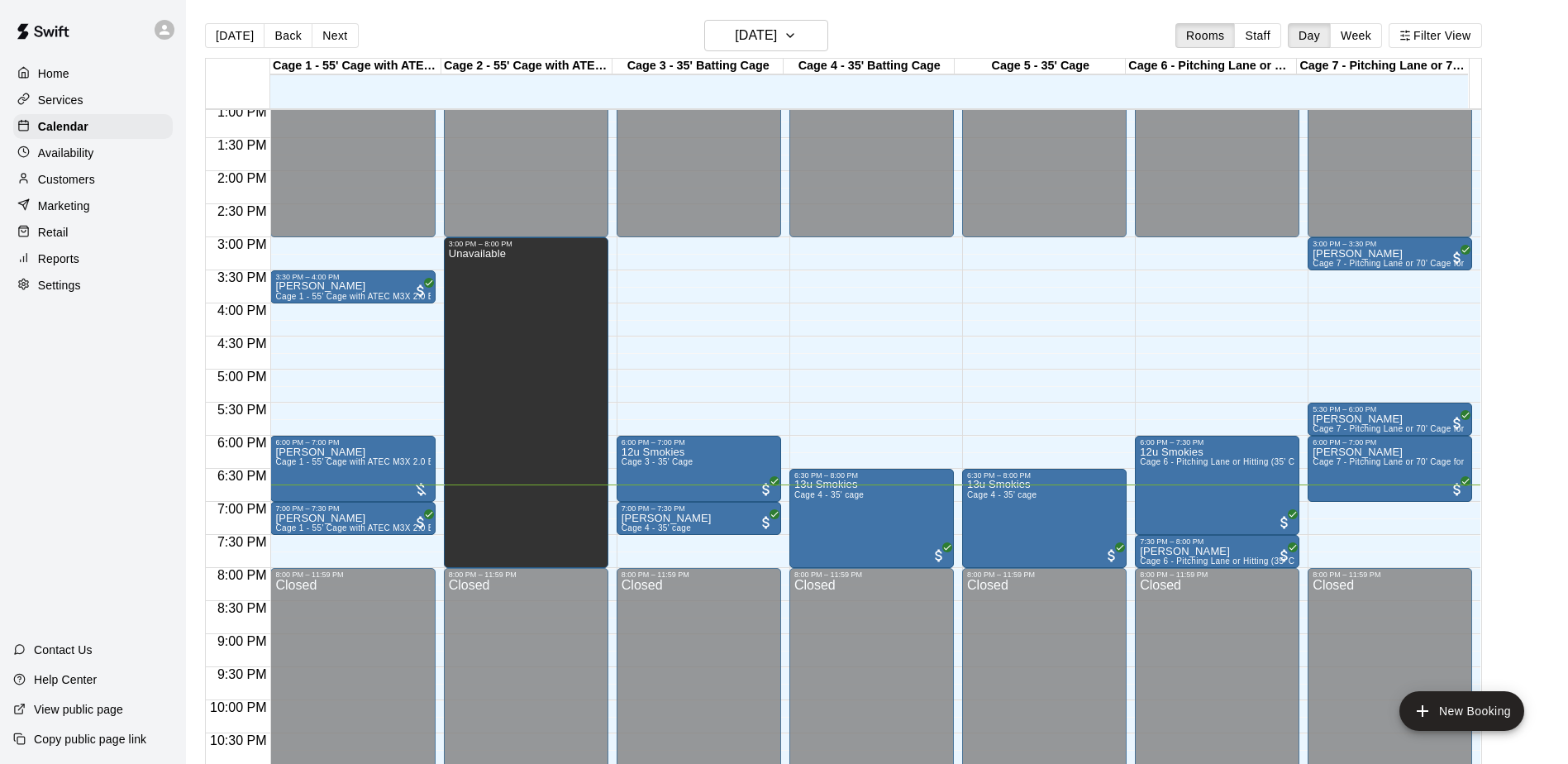
click at [33, 329] on div "Home Services Calendar Availability Customers Marketing Retail Reports Settings…" at bounding box center [93, 382] width 186 height 764
click at [34, 329] on div "Home Services Calendar Availability Customers Marketing Retail Reports Settings…" at bounding box center [93, 382] width 186 height 764
click at [77, 320] on div "Home Services Calendar Availability Customers Marketing Retail Reports Settings…" at bounding box center [93, 382] width 186 height 764
click at [75, 320] on div "Home Services Calendar Availability Customers Marketing Retail Reports Settings…" at bounding box center [93, 382] width 186 height 764
click at [74, 320] on div "Home Services Calendar Availability Customers Marketing Retail Reports Settings…" at bounding box center [93, 382] width 186 height 764
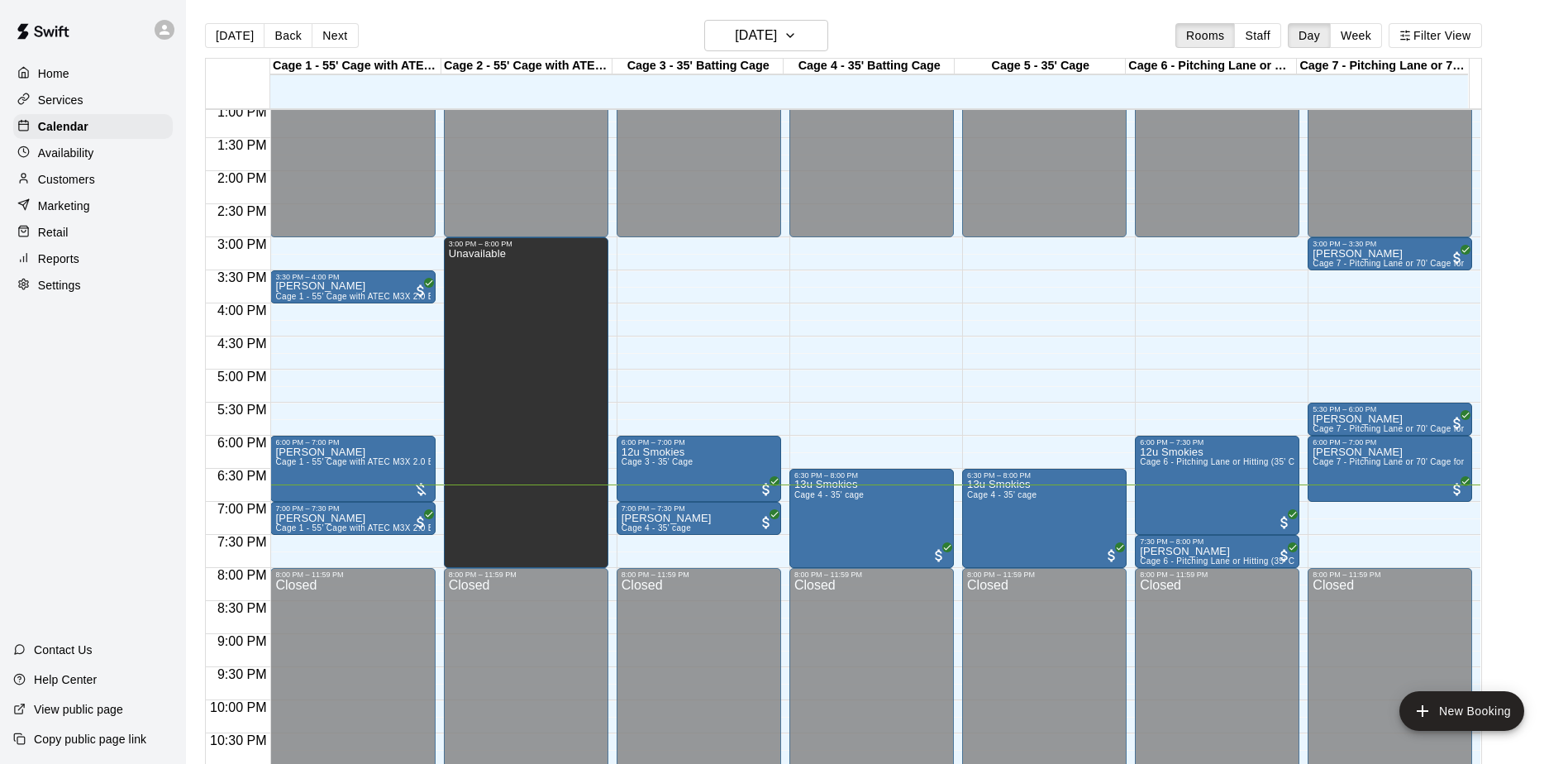
click at [74, 320] on div "Home Services Calendar Availability Customers Marketing Retail Reports Settings…" at bounding box center [93, 382] width 186 height 764
click at [122, 402] on div "Home Services Calendar Availability Customers Marketing Retail Reports Settings…" at bounding box center [93, 382] width 186 height 764
click at [23, 333] on div "Home Services Calendar Availability Customers Marketing Retail Reports Settings…" at bounding box center [93, 382] width 186 height 764
drag, startPoint x: 82, startPoint y: 306, endPoint x: 48, endPoint y: 346, distance: 52.5
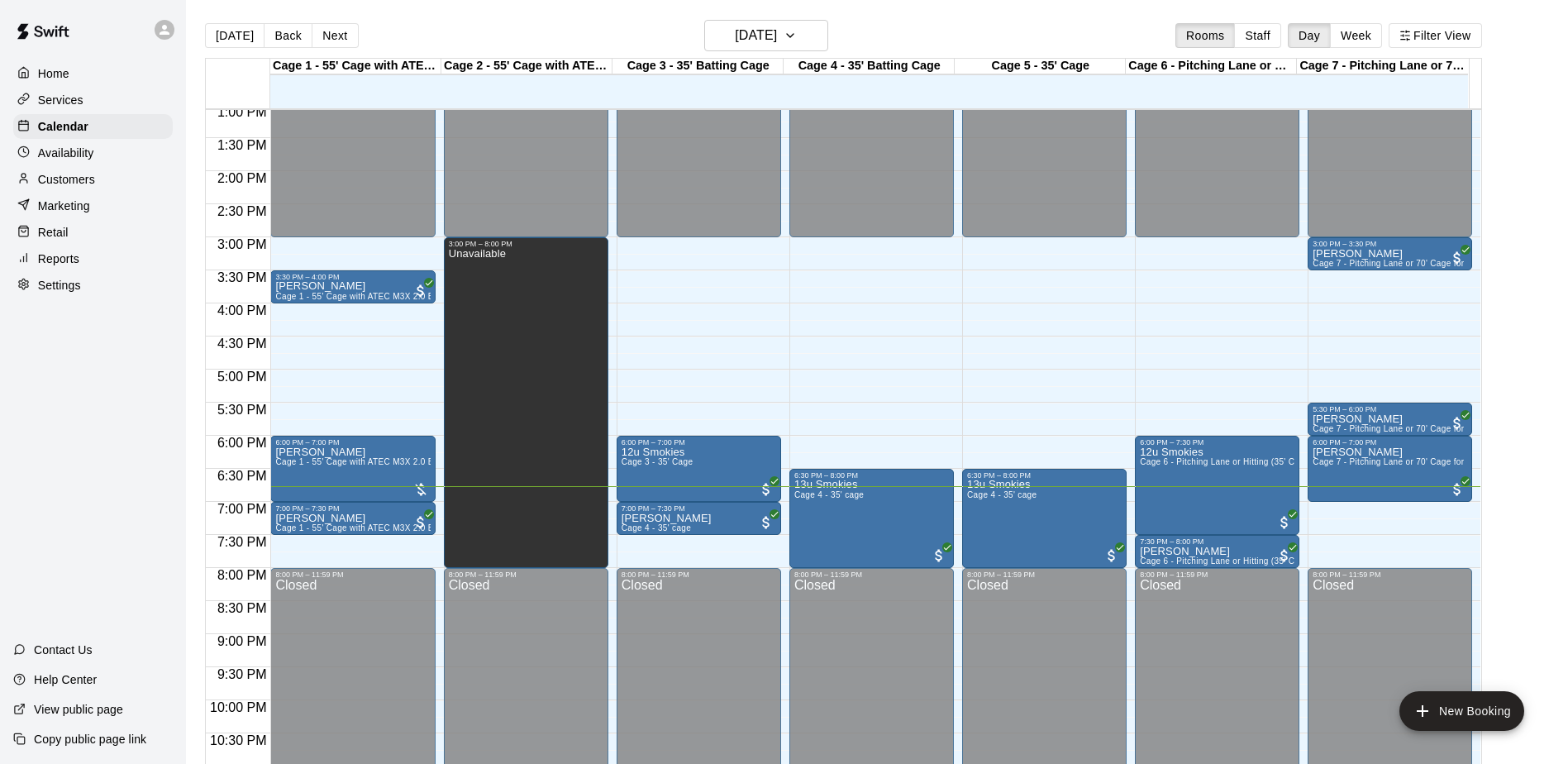
click at [47, 346] on div "Home Services Calendar Availability Customers Marketing Retail Reports Settings…" at bounding box center [93, 382] width 186 height 764
drag, startPoint x: 62, startPoint y: 339, endPoint x: 25, endPoint y: 370, distance: 48.3
click at [25, 370] on div "Home Services Calendar Availability Customers Marketing Retail Reports Settings…" at bounding box center [93, 382] width 186 height 764
click at [53, 360] on div "Home Services Calendar Availability Customers Marketing Retail Reports Settings…" at bounding box center [93, 382] width 186 height 764
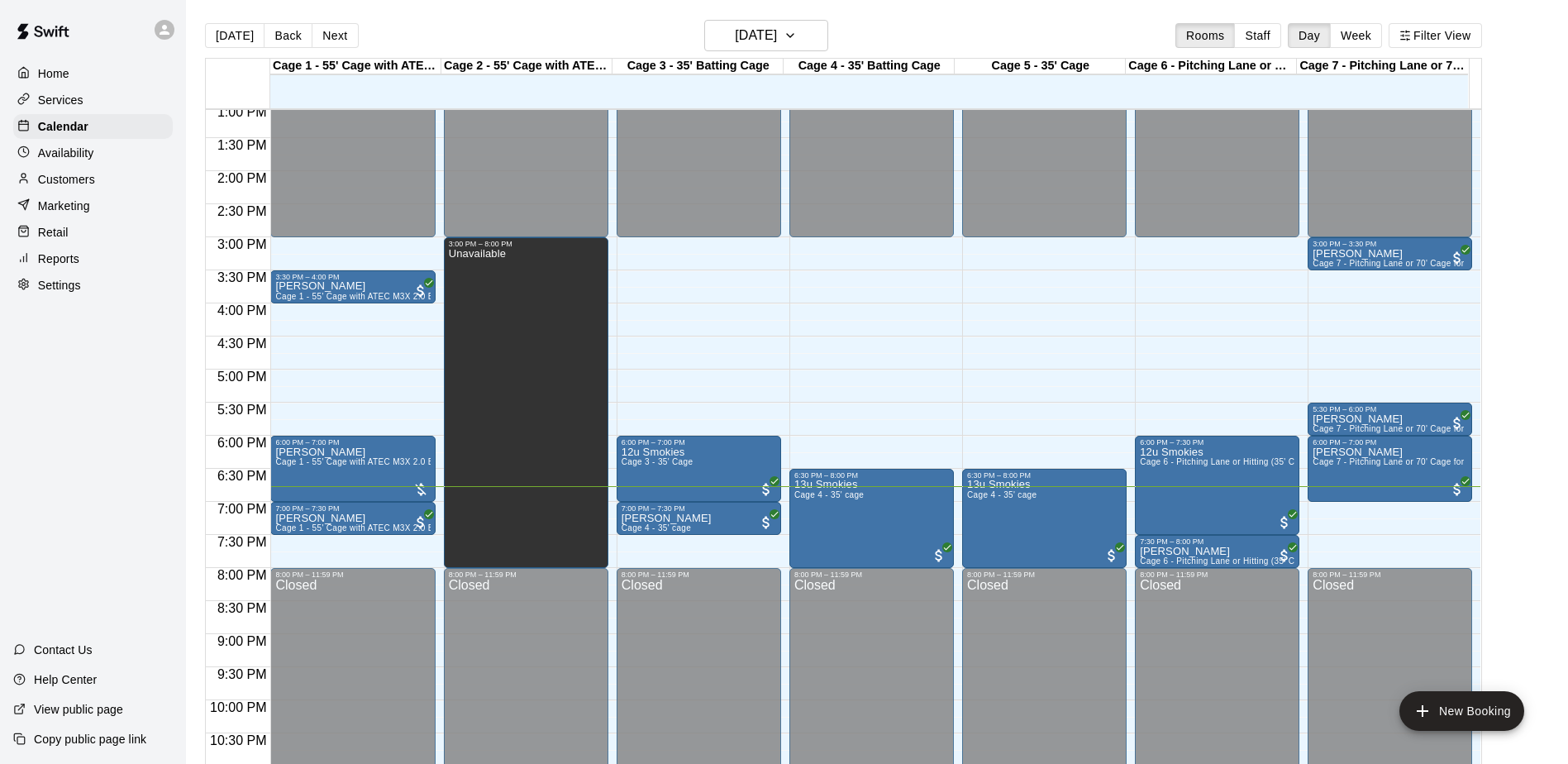
click at [74, 363] on div "Home Services Calendar Availability Customers Marketing Retail Reports Settings…" at bounding box center [93, 382] width 186 height 764
click at [111, 357] on div "Home Services Calendar Availability Customers Marketing Retail Reports Settings…" at bounding box center [93, 382] width 186 height 764
click at [109, 356] on div "Home Services Calendar Availability Customers Marketing Retail Reports Settings…" at bounding box center [93, 382] width 186 height 764
click at [106, 356] on div "Home Services Calendar Availability Customers Marketing Retail Reports Settings…" at bounding box center [93, 382] width 186 height 764
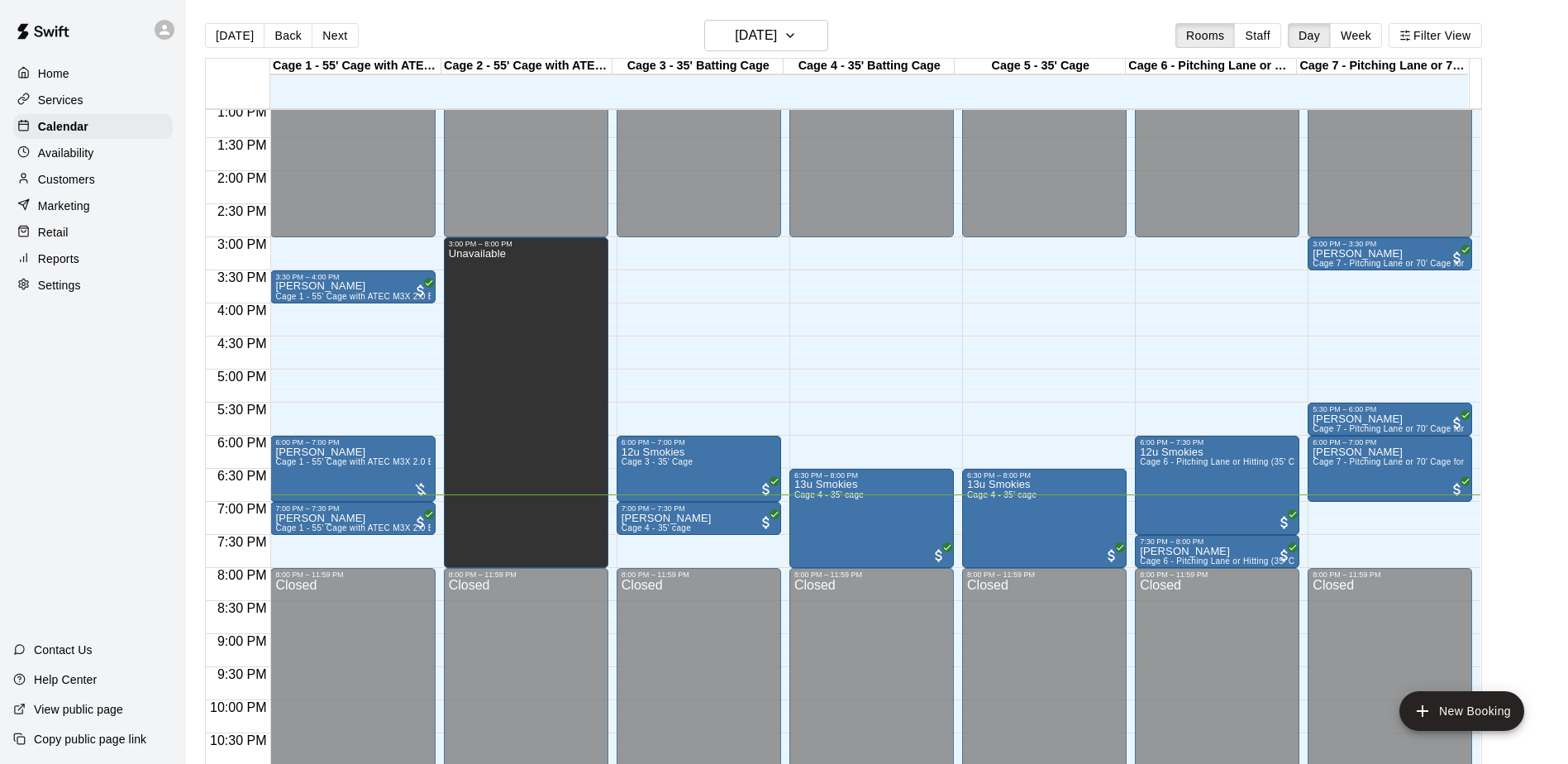
click at [103, 357] on div "Home Services Calendar Availability Customers Marketing Retail Reports Settings…" at bounding box center [93, 382] width 186 height 764
click at [94, 360] on div "Home Services Calendar Availability Customers Marketing Retail Reports Settings…" at bounding box center [93, 382] width 186 height 764
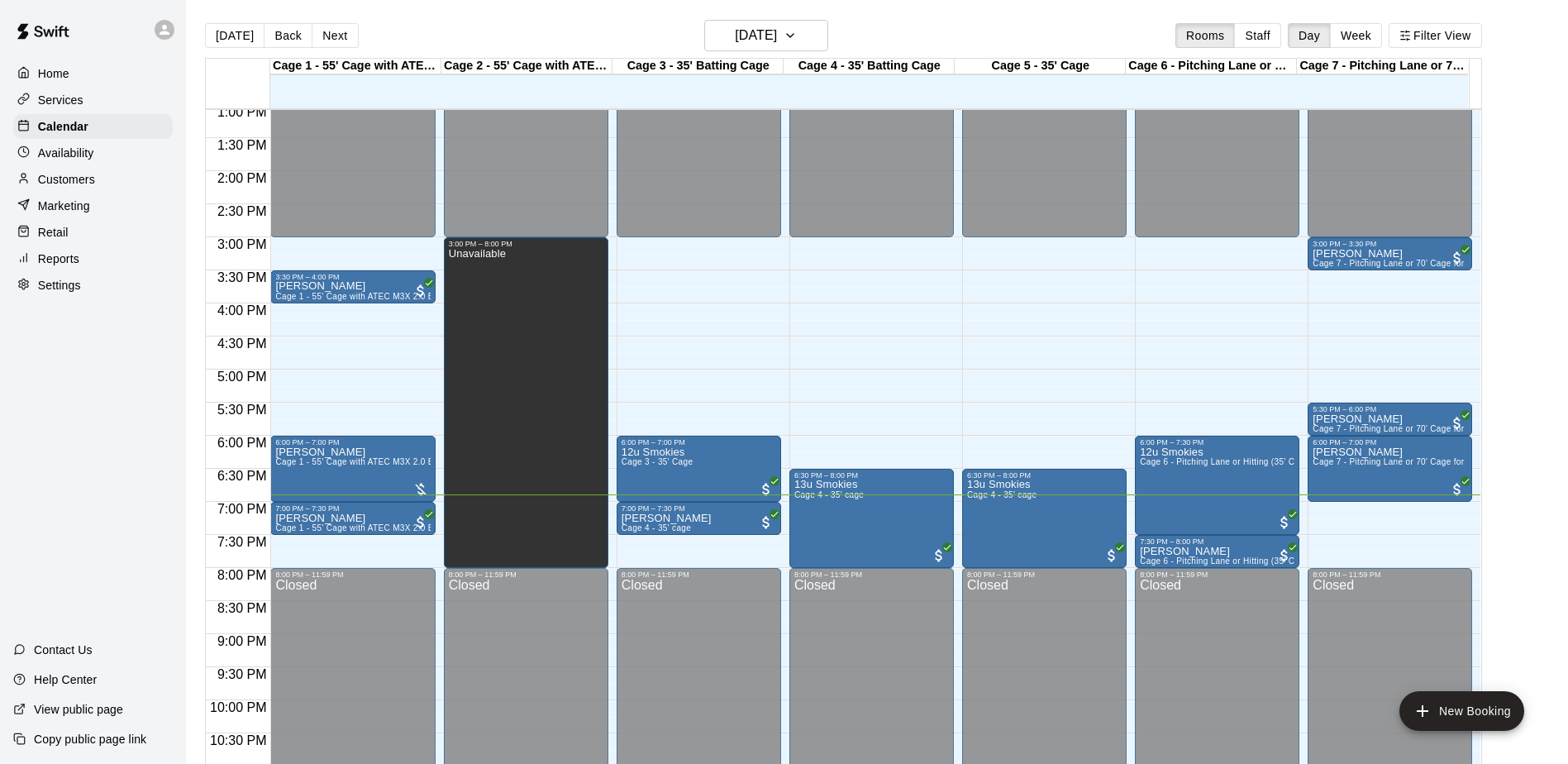
click at [94, 360] on div "Home Services Calendar Availability Customers Marketing Retail Reports Settings…" at bounding box center [93, 382] width 186 height 764
drag, startPoint x: 137, startPoint y: 342, endPoint x: 85, endPoint y: 336, distance: 52.3
click at [87, 336] on div "Home Services Calendar Availability Customers Marketing Retail Reports Settings…" at bounding box center [93, 382] width 186 height 764
click at [85, 335] on div "Home Services Calendar Availability Customers Marketing Retail Reports Settings…" at bounding box center [93, 382] width 186 height 764
click at [85, 331] on div "Home Services Calendar Availability Customers Marketing Retail Reports Settings…" at bounding box center [93, 382] width 186 height 764
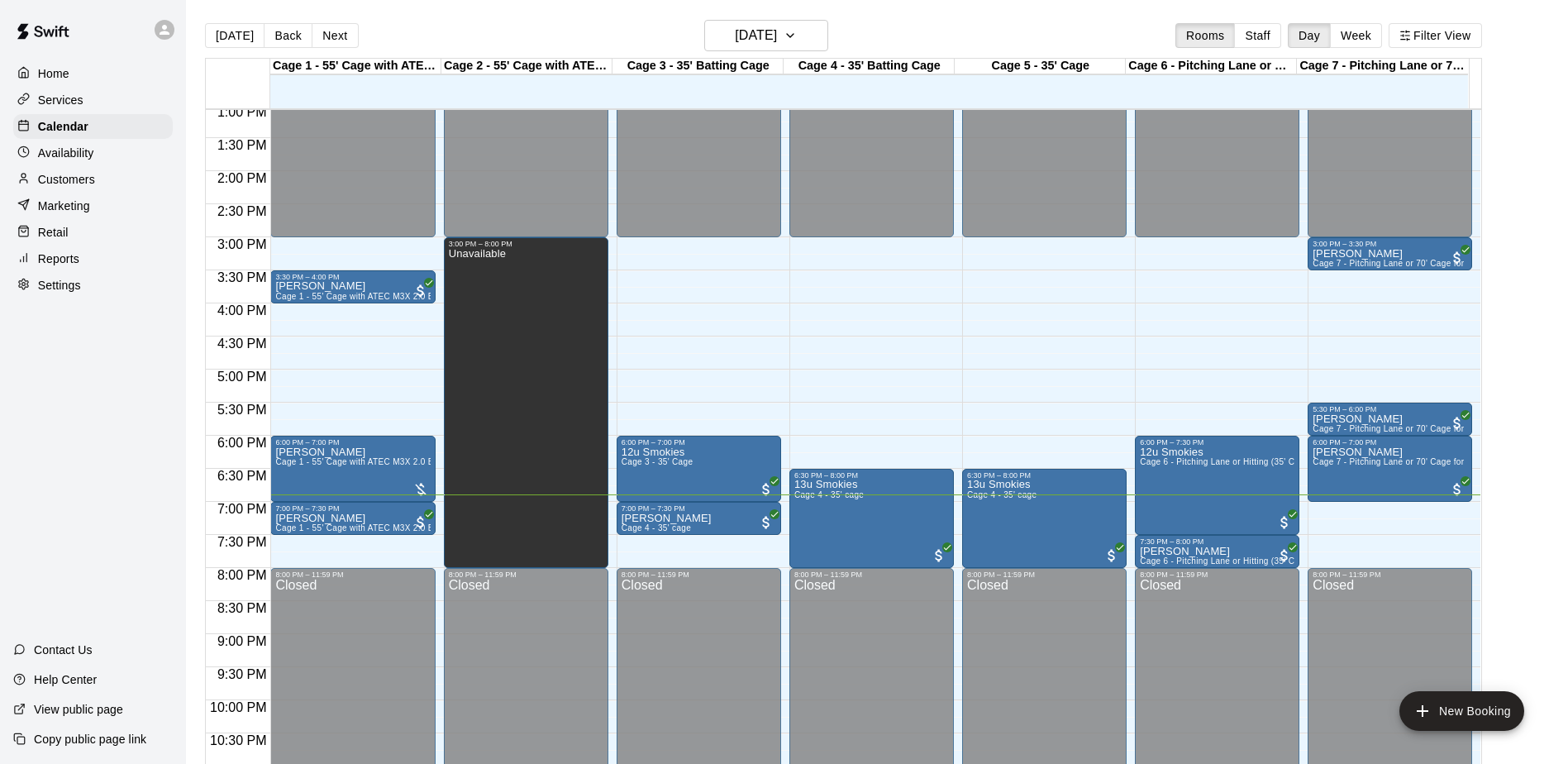
click at [82, 320] on div "Home Services Calendar Availability Customers Marketing Retail Reports Settings…" at bounding box center [93, 382] width 186 height 764
click at [81, 320] on div "Home Services Calendar Availability Customers Marketing Retail Reports Settings…" at bounding box center [93, 382] width 186 height 764
drag, startPoint x: 78, startPoint y: 320, endPoint x: 52, endPoint y: 320, distance: 26.0
click at [52, 320] on div "Home Services Calendar Availability Customers Marketing Retail Reports Settings…" at bounding box center [93, 382] width 186 height 764
click at [85, 337] on div "Home Services Calendar Availability Customers Marketing Retail Reports Settings…" at bounding box center [93, 382] width 186 height 764
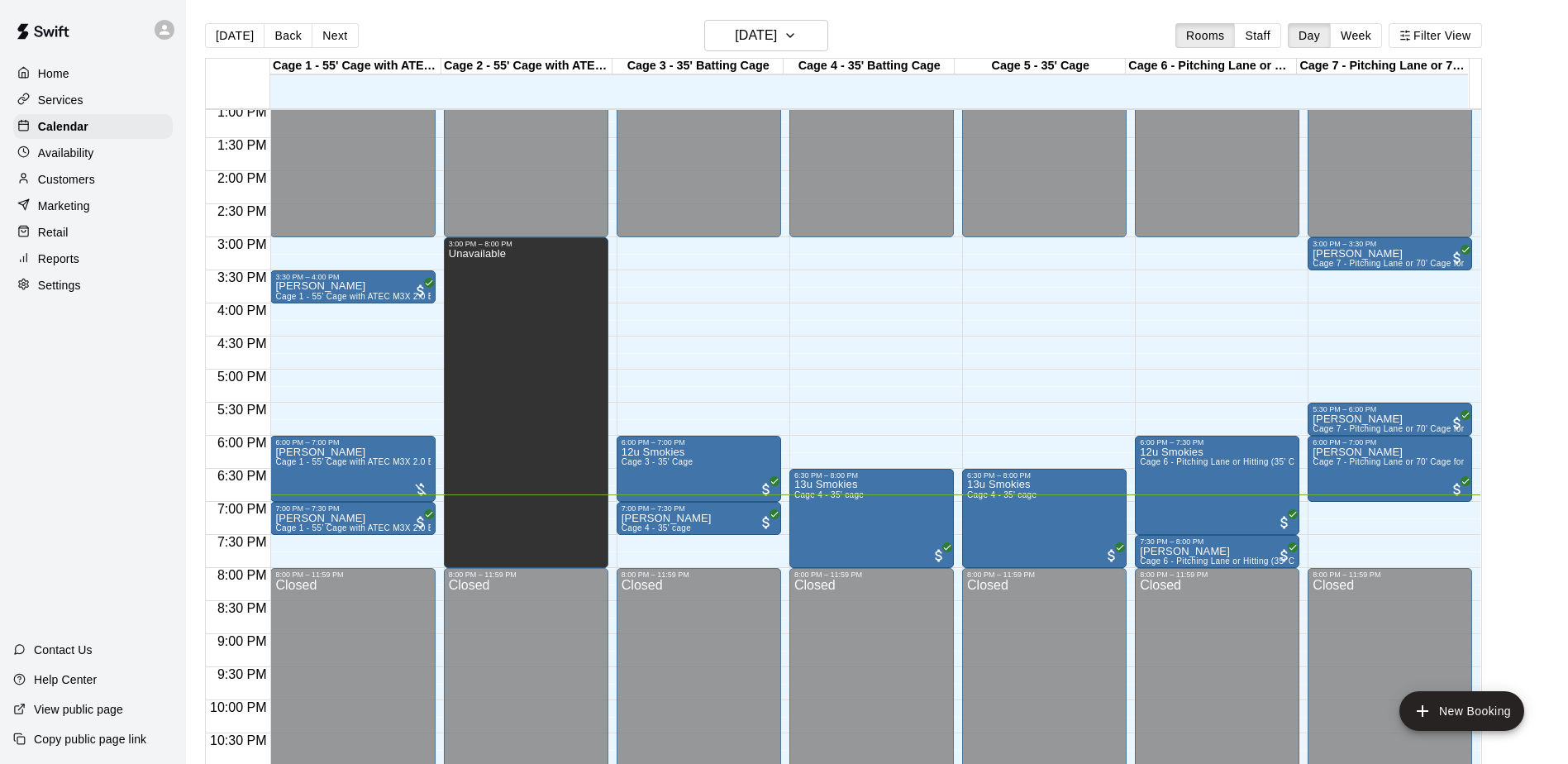
click at [85, 337] on div "Home Services Calendar Availability Customers Marketing Retail Reports Settings…" at bounding box center [93, 382] width 186 height 764
click at [84, 342] on div "Home Services Calendar Availability Customers Marketing Retail Reports Settings…" at bounding box center [93, 382] width 186 height 764
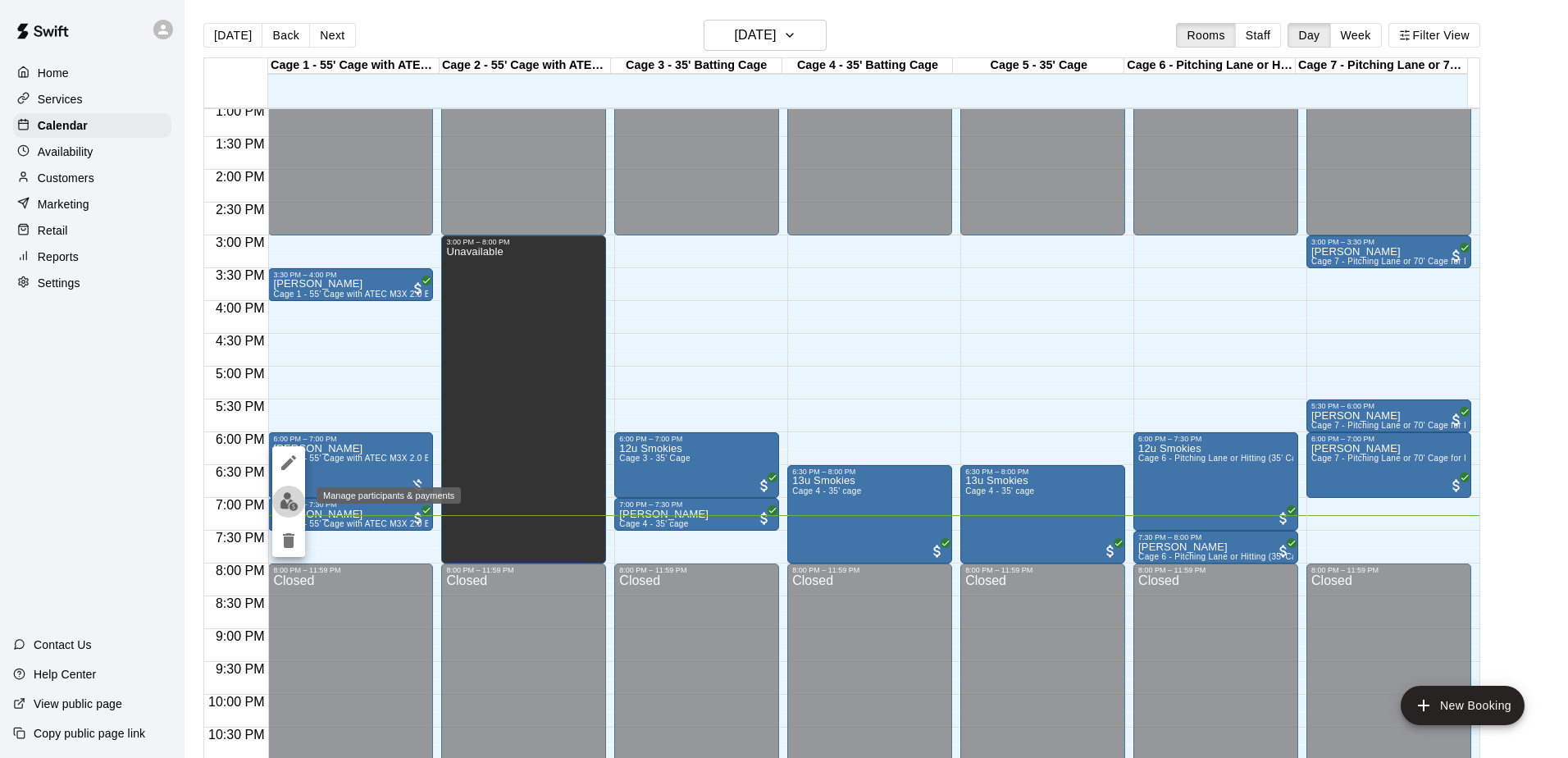
click at [291, 502] on img "edit" at bounding box center [290, 502] width 19 height 19
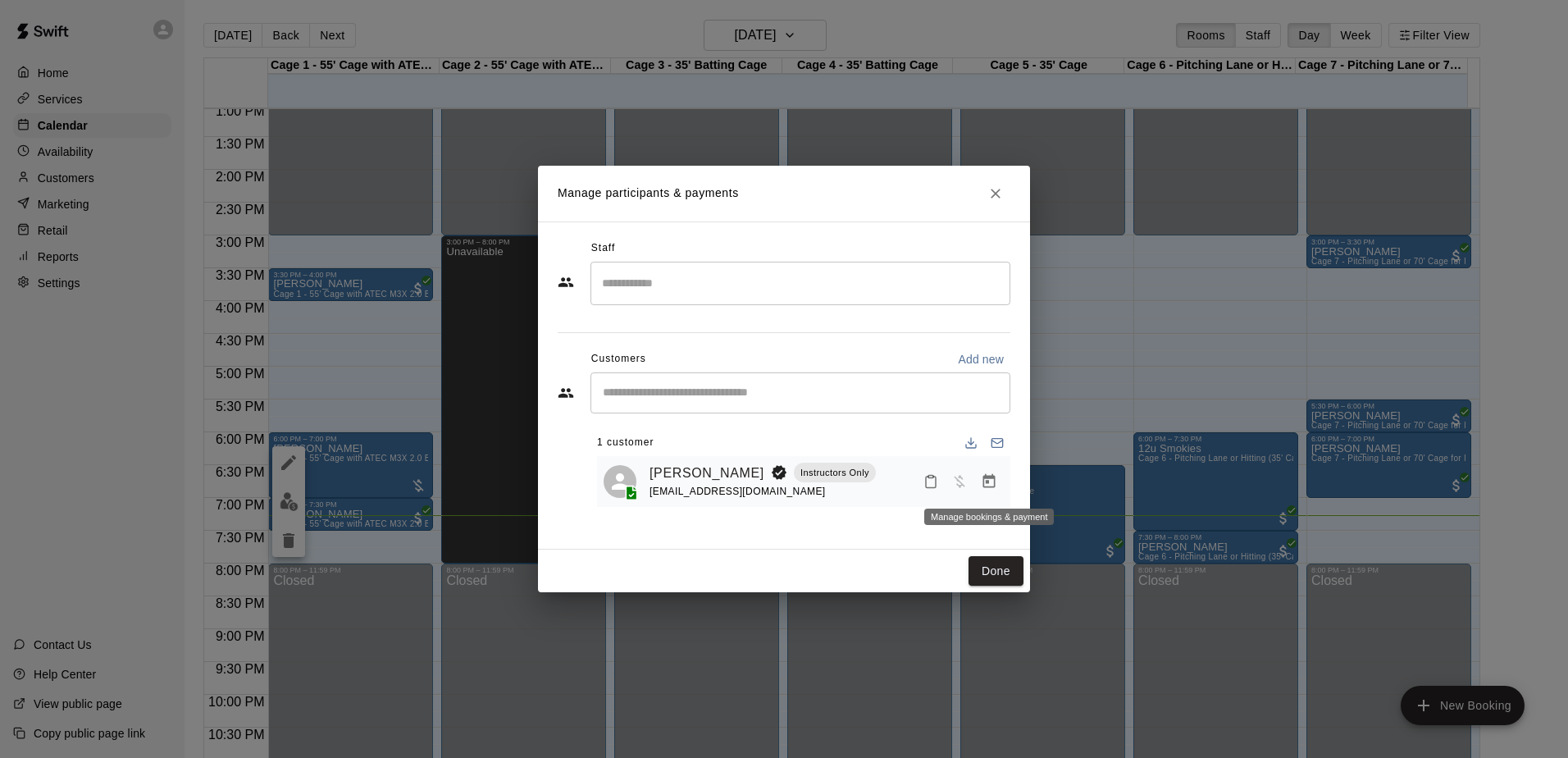
click at [985, 487] on icon "Manage bookings & payment" at bounding box center [989, 481] width 16 height 16
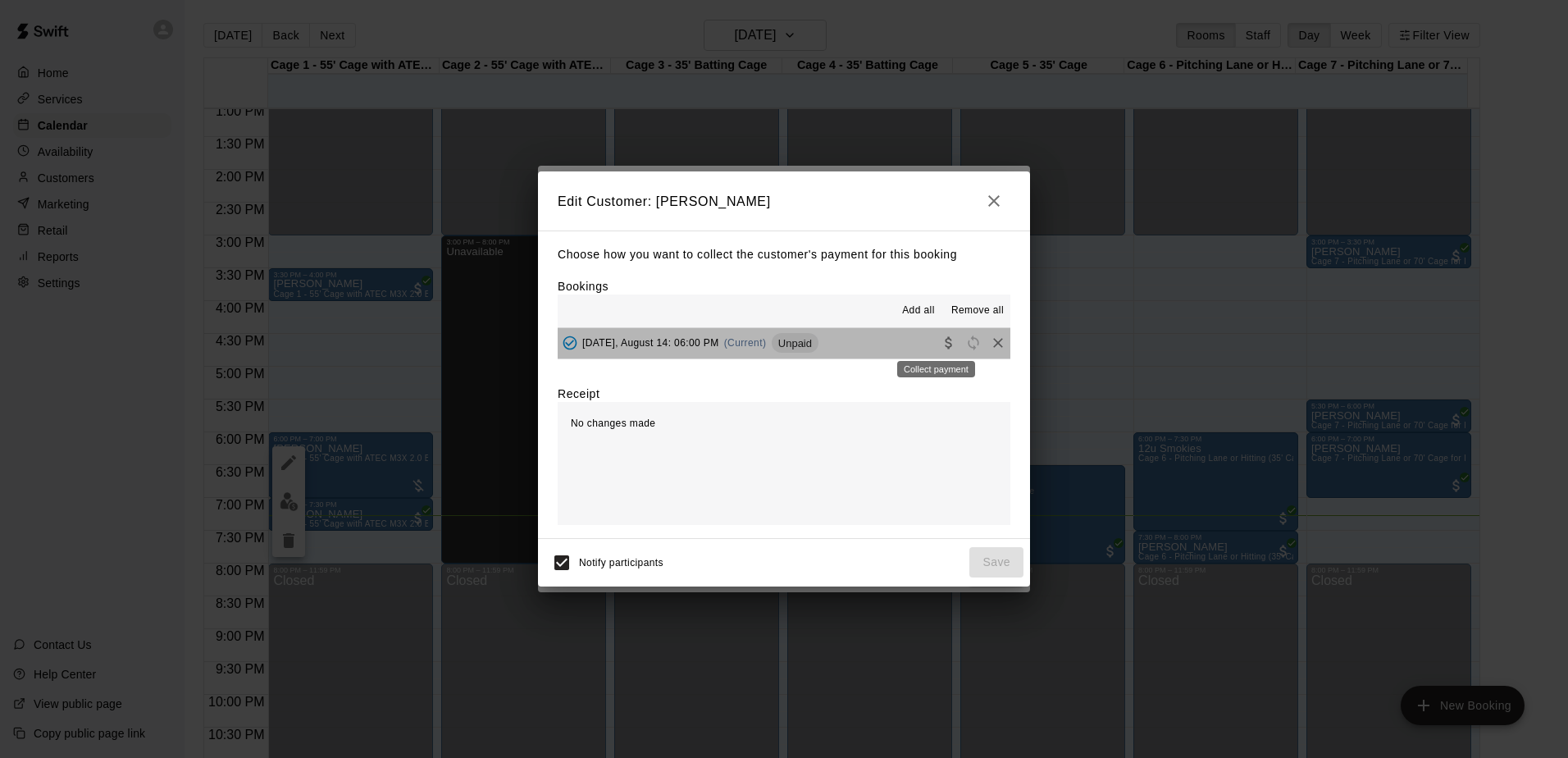
click at [937, 353] on body "Home Services Calendar Availability Customers Marketing Retail Reports Settings…" at bounding box center [784, 392] width 1568 height 785
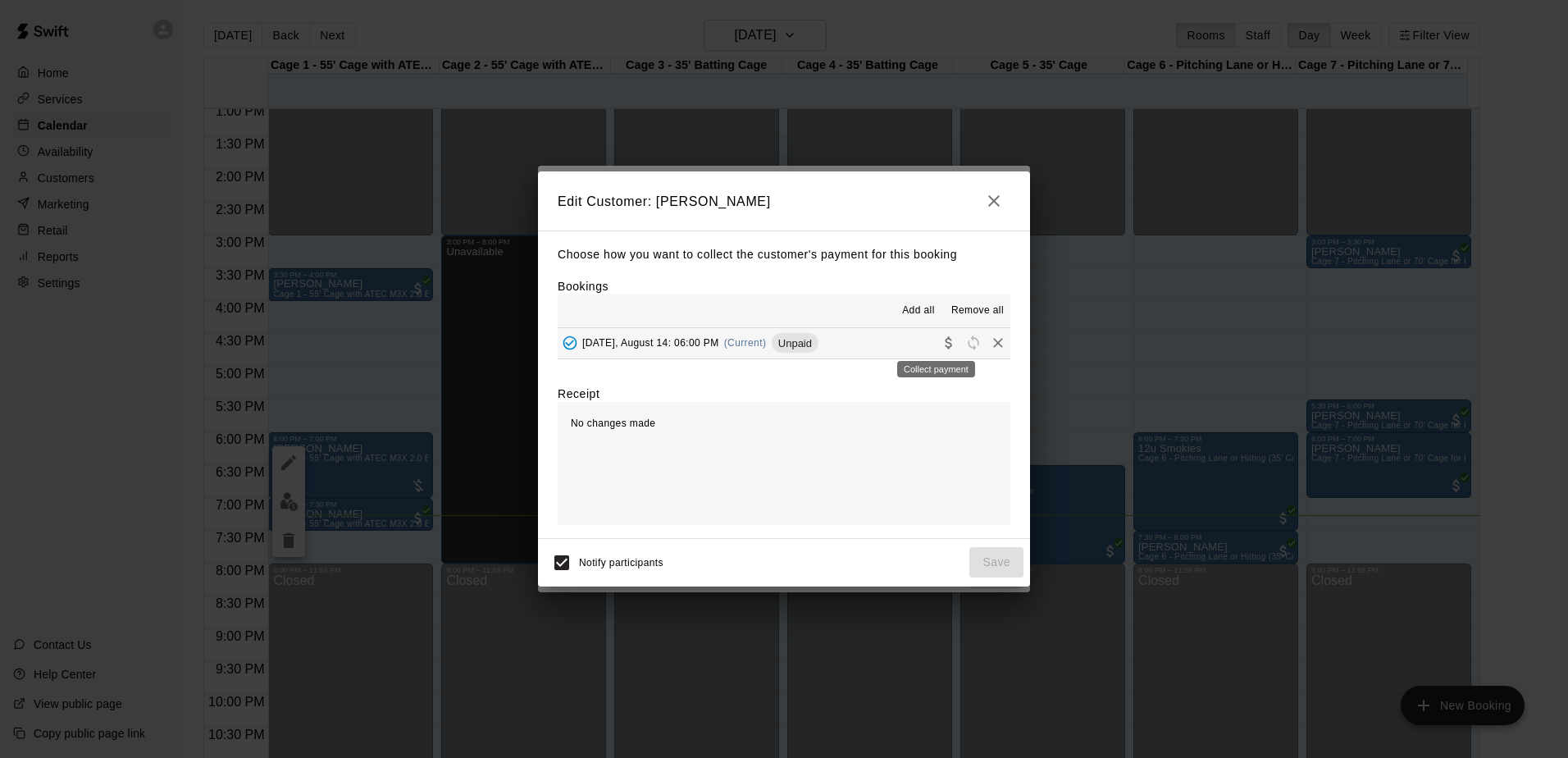
click at [941, 339] on icon "Collect payment" at bounding box center [949, 342] width 16 height 16
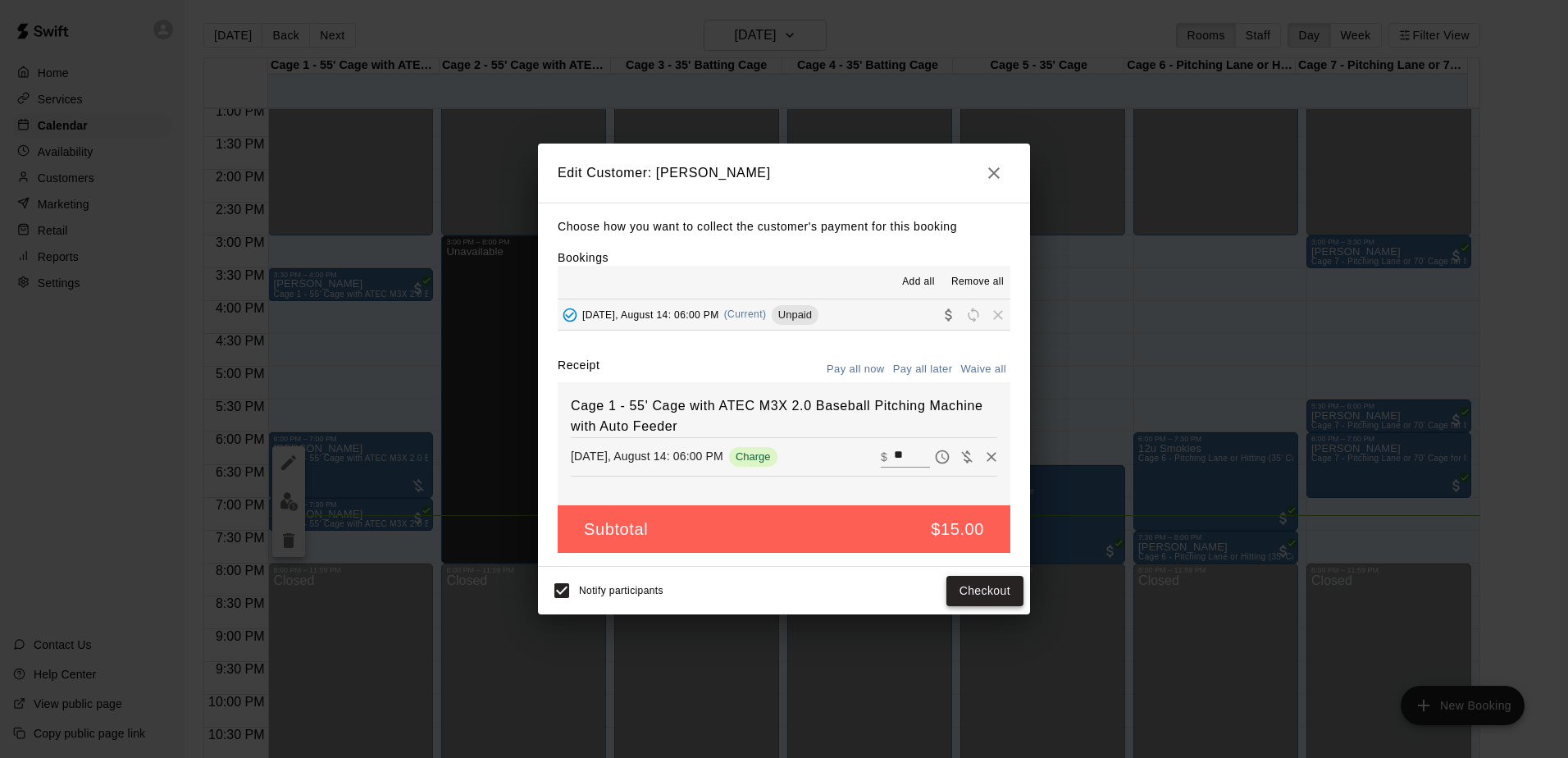
click at [972, 597] on button "Checkout" at bounding box center [985, 590] width 77 height 30
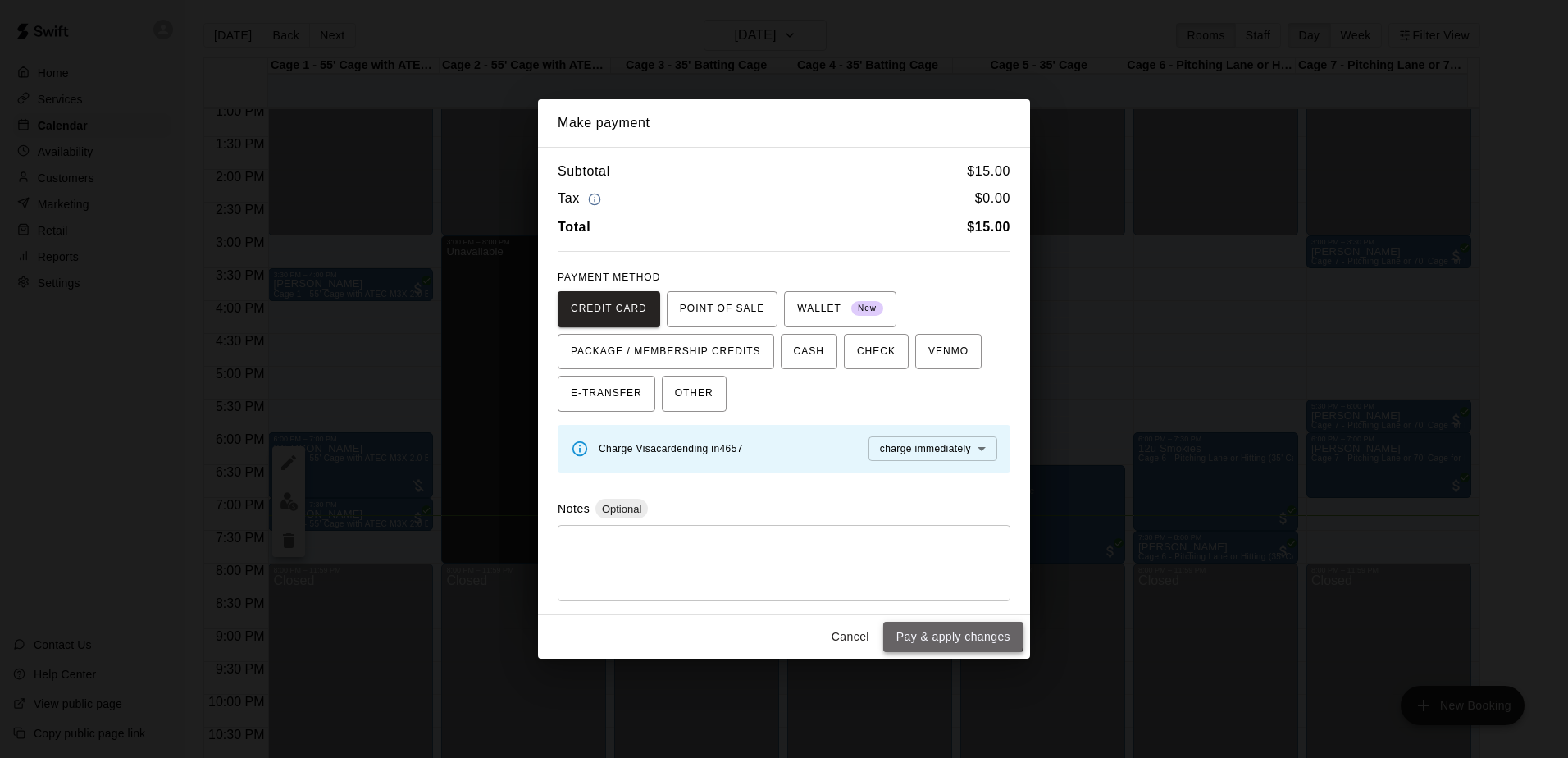
click at [936, 631] on button "Pay & apply changes" at bounding box center [953, 637] width 140 height 30
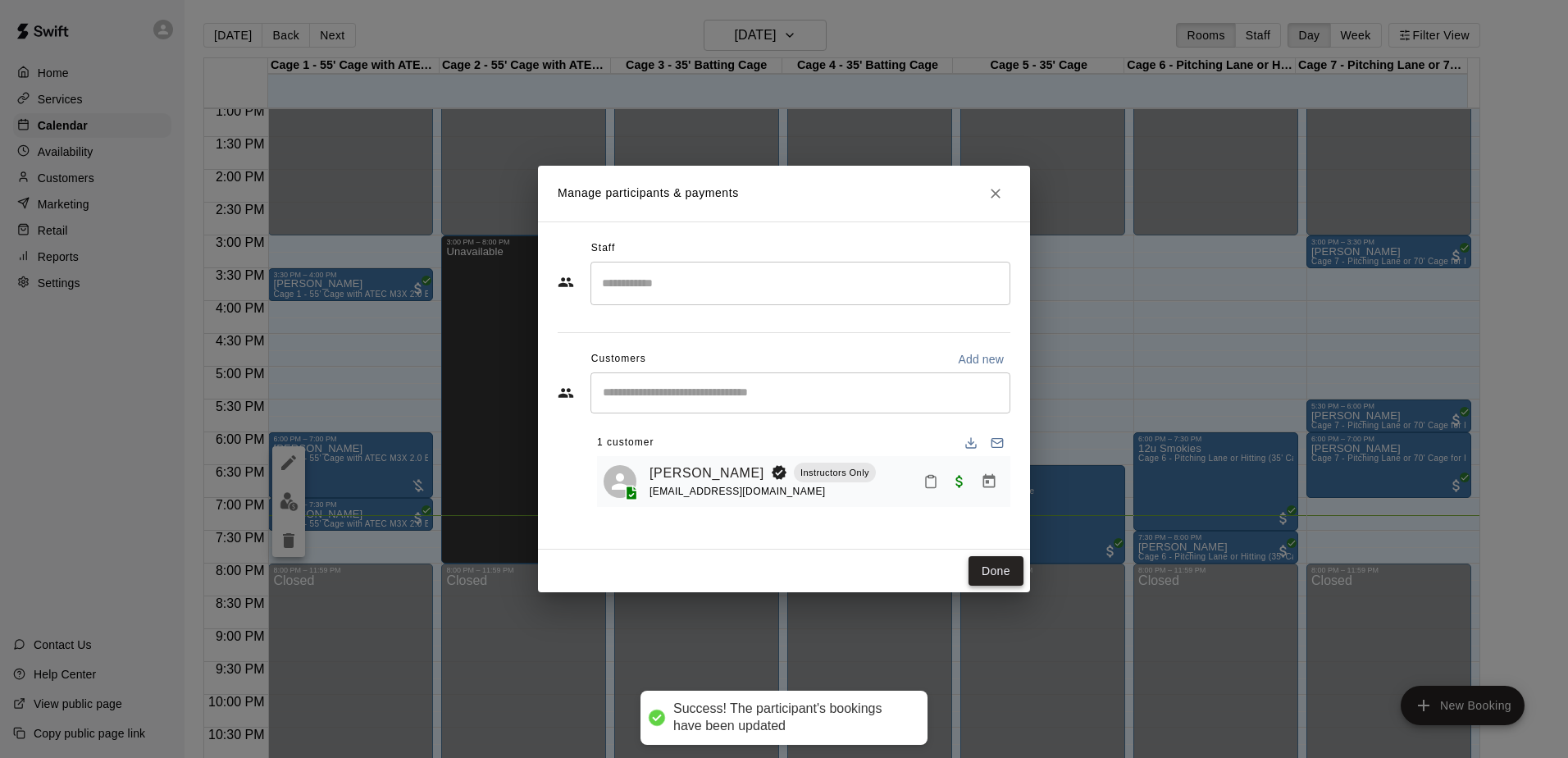
click at [989, 571] on button "Done" at bounding box center [996, 571] width 55 height 30
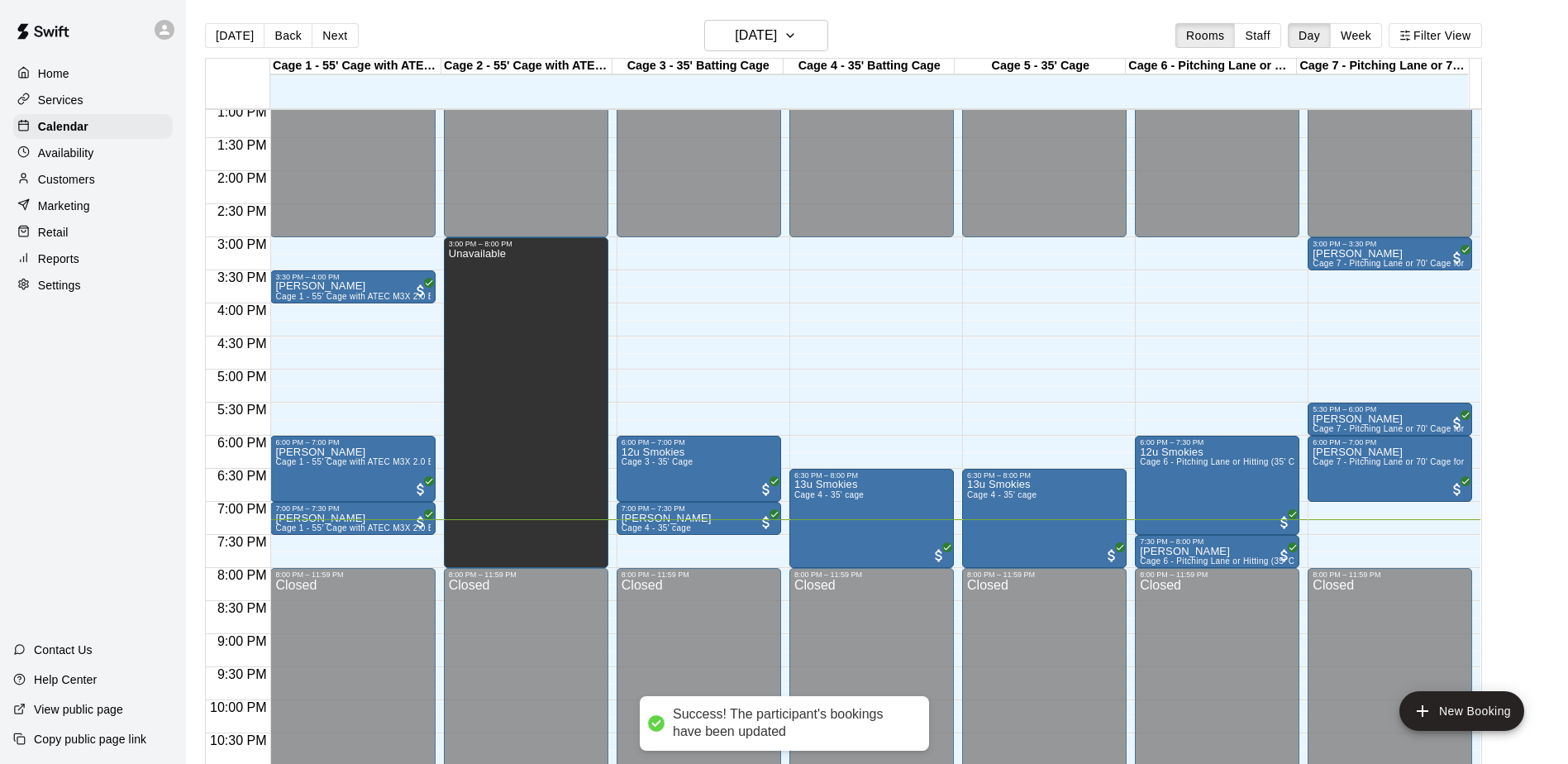
click at [158, 445] on div "Home Services Calendar Availability Customers Marketing Retail Reports Settings…" at bounding box center [93, 382] width 186 height 764
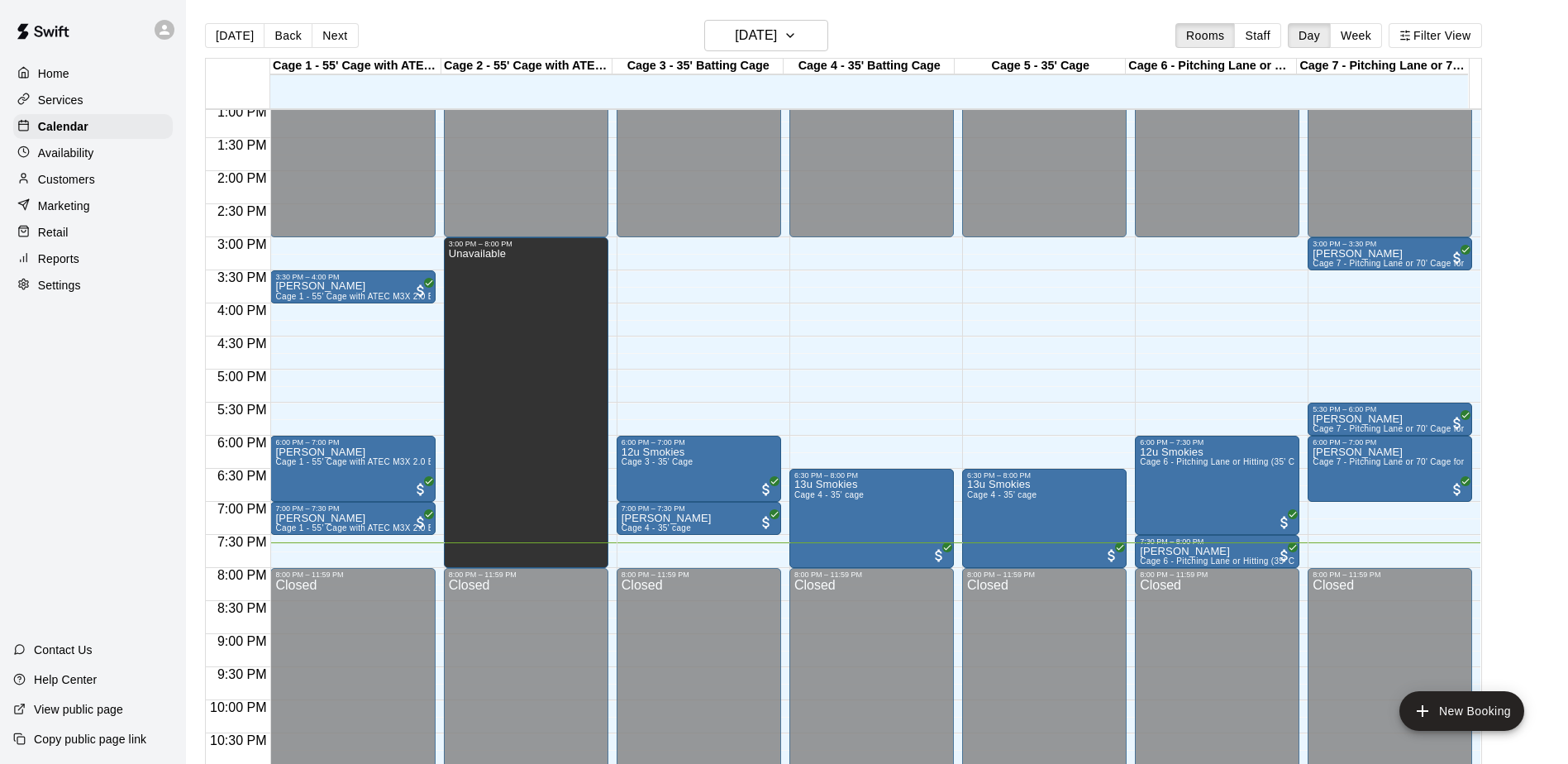
click at [163, 404] on div "Home Services Calendar Availability Customers Marketing Retail Reports Settings…" at bounding box center [93, 382] width 186 height 764
click at [155, 362] on div "Home Services Calendar Availability Customers Marketing Retail Reports Settings…" at bounding box center [93, 382] width 186 height 764
click at [88, 182] on p "Customers" at bounding box center [67, 179] width 57 height 16
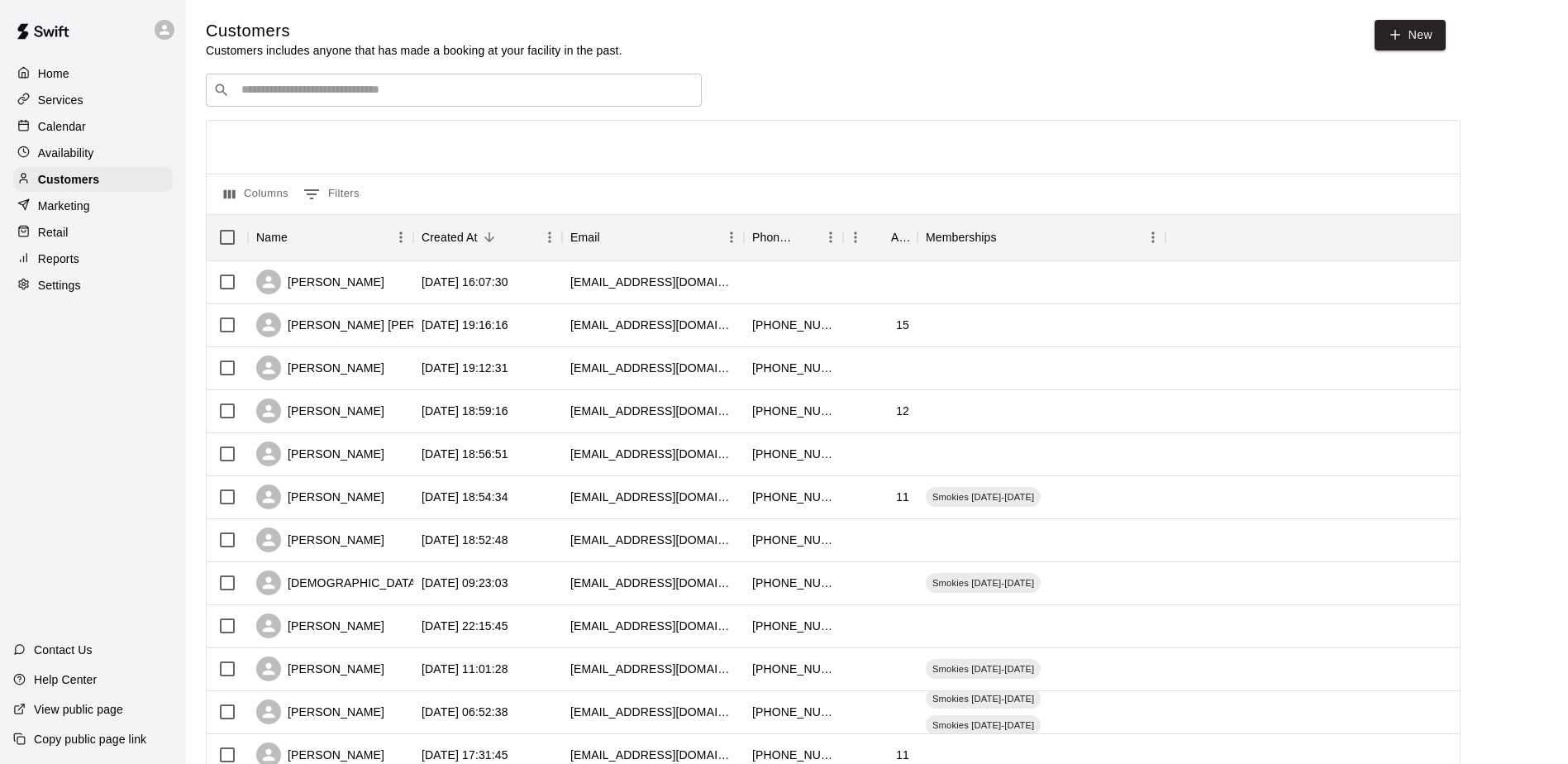
click at [94, 133] on div "Calendar" at bounding box center [93, 126] width 159 height 25
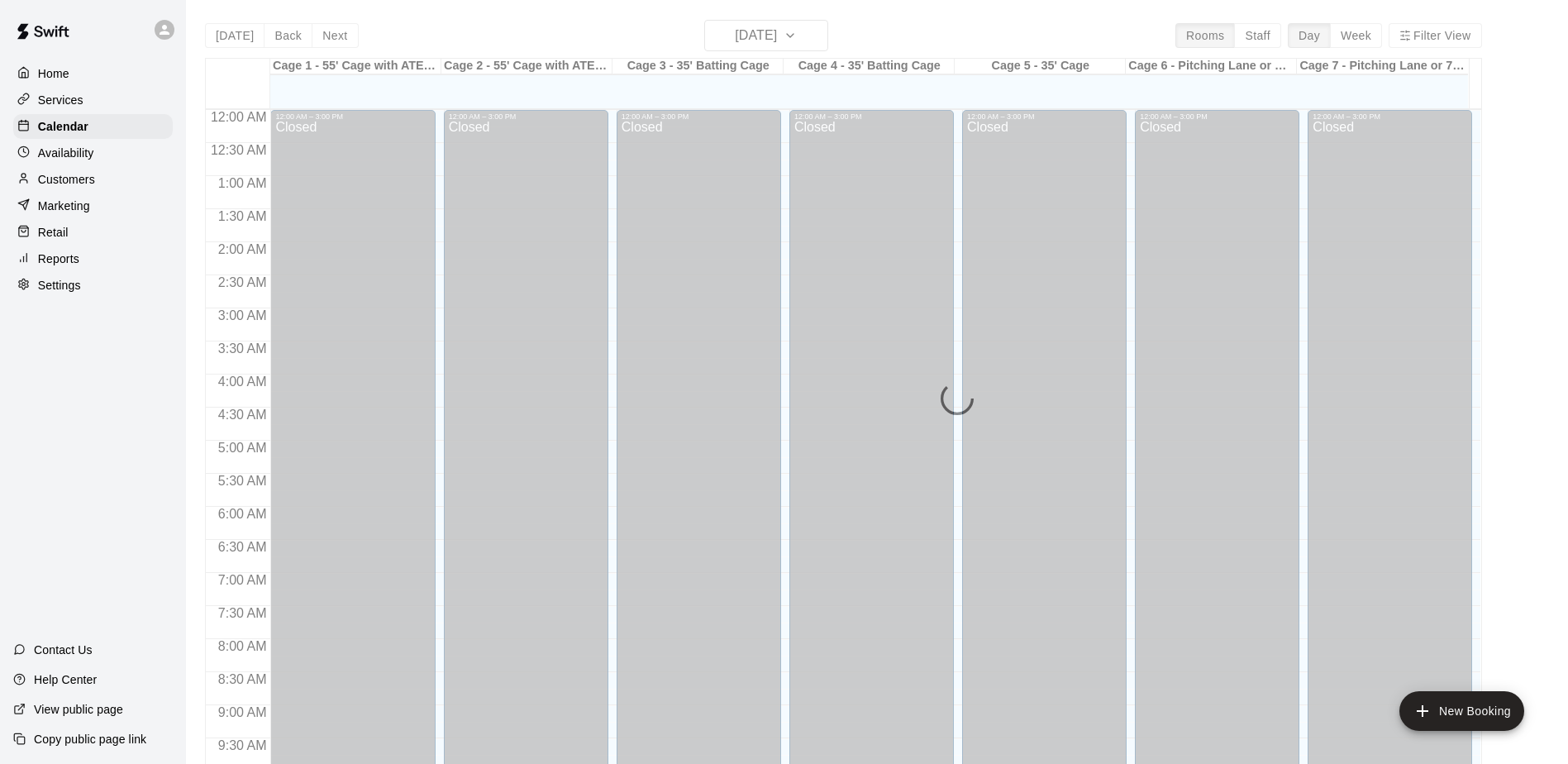
scroll to position [865, 0]
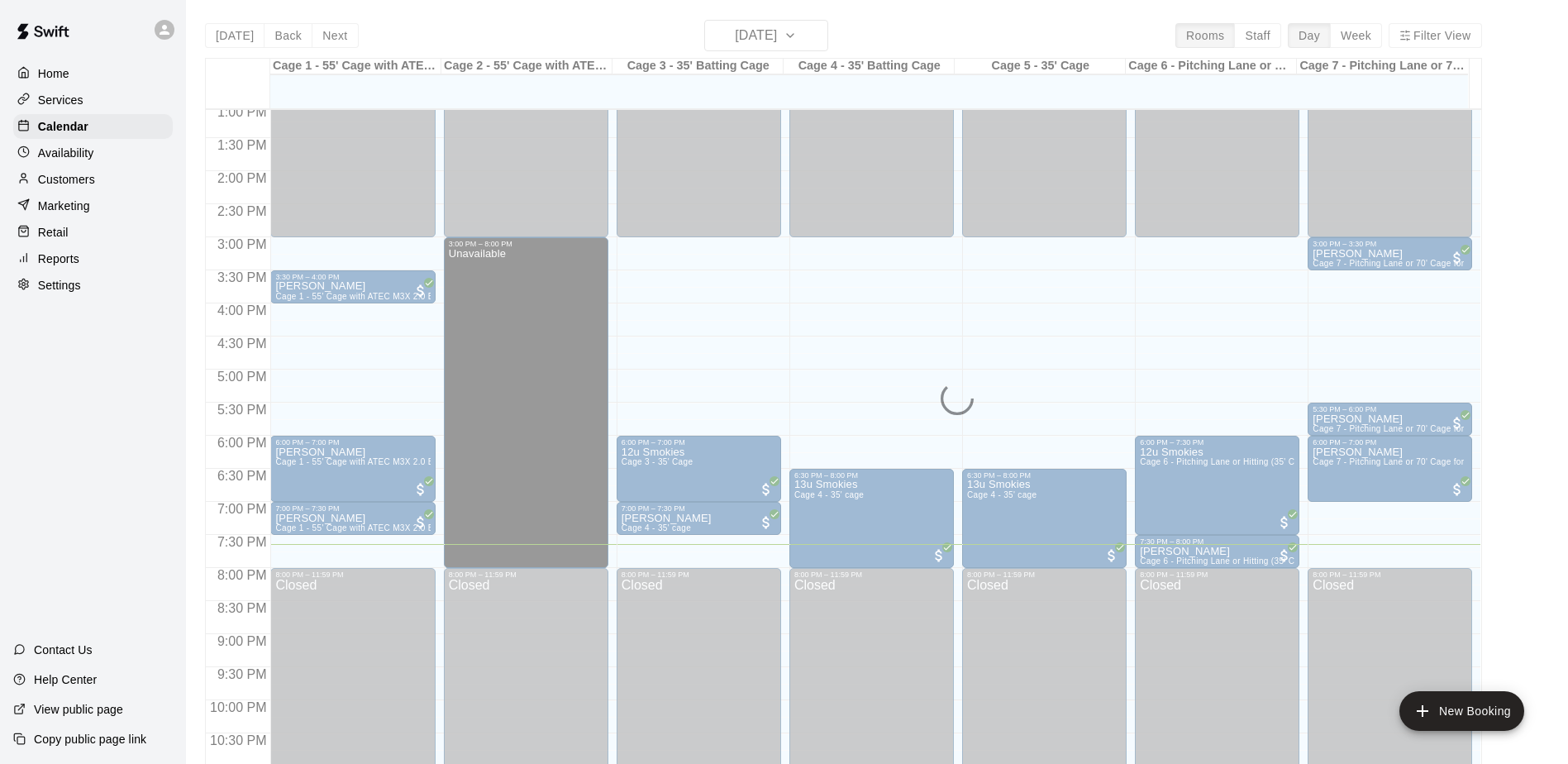
click at [75, 419] on div "Home Services Calendar Availability Customers Marketing Retail Reports Settings…" at bounding box center [93, 382] width 186 height 764
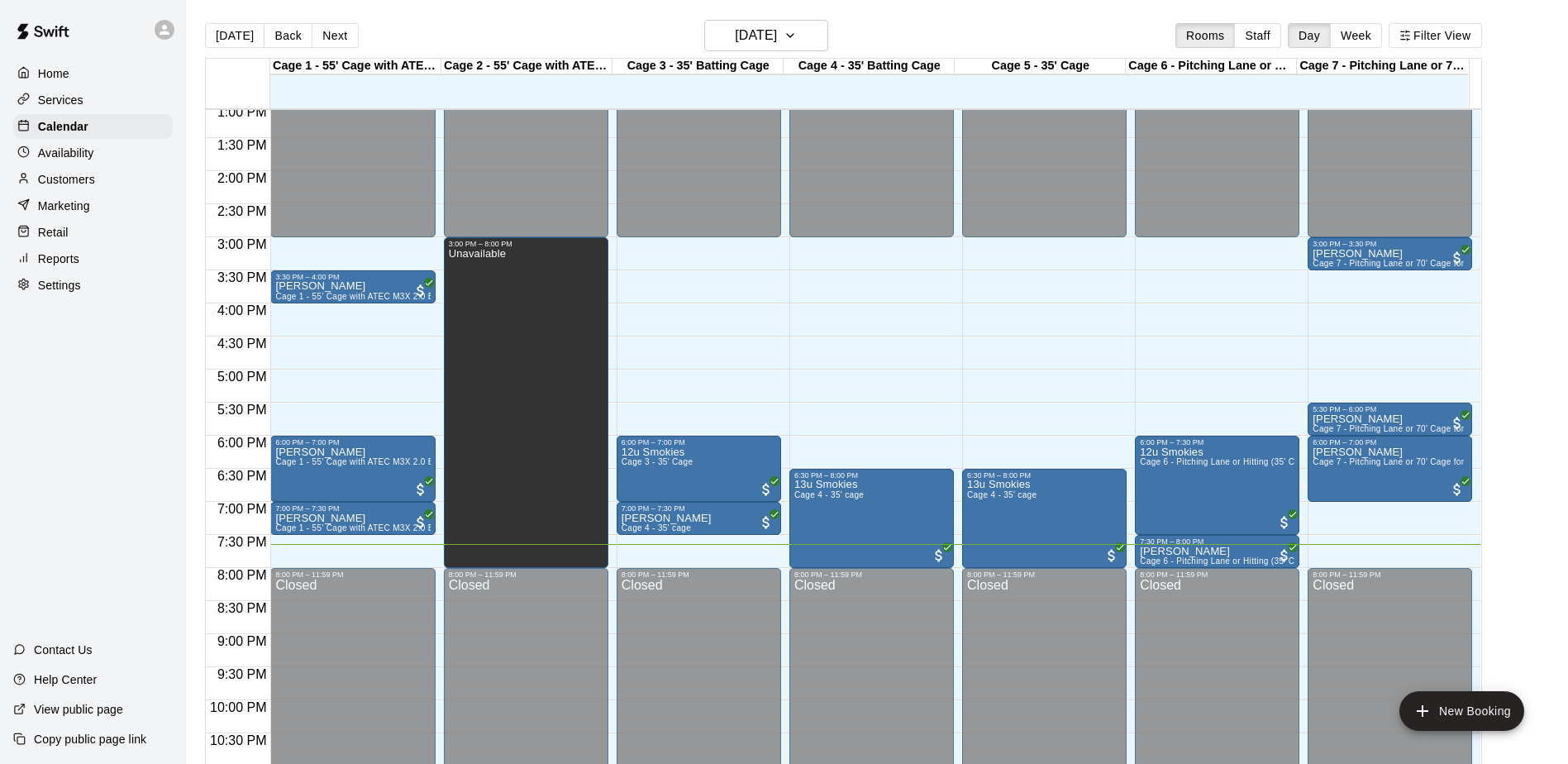
drag, startPoint x: 81, startPoint y: 411, endPoint x: 87, endPoint y: 402, distance: 10.8
click at [81, 411] on div "Home Services Calendar Availability Customers Marketing Retail Reports Settings…" at bounding box center [93, 382] width 186 height 764
click at [87, 400] on div "Home Services Calendar Availability Customers Marketing Retail Reports Settings…" at bounding box center [93, 382] width 186 height 764
click at [63, 371] on div "Home Services Calendar Availability Customers Marketing Retail Reports Settings…" at bounding box center [93, 382] width 186 height 764
click at [63, 366] on div "Home Services Calendar Availability Customers Marketing Retail Reports Settings…" at bounding box center [93, 382] width 186 height 764
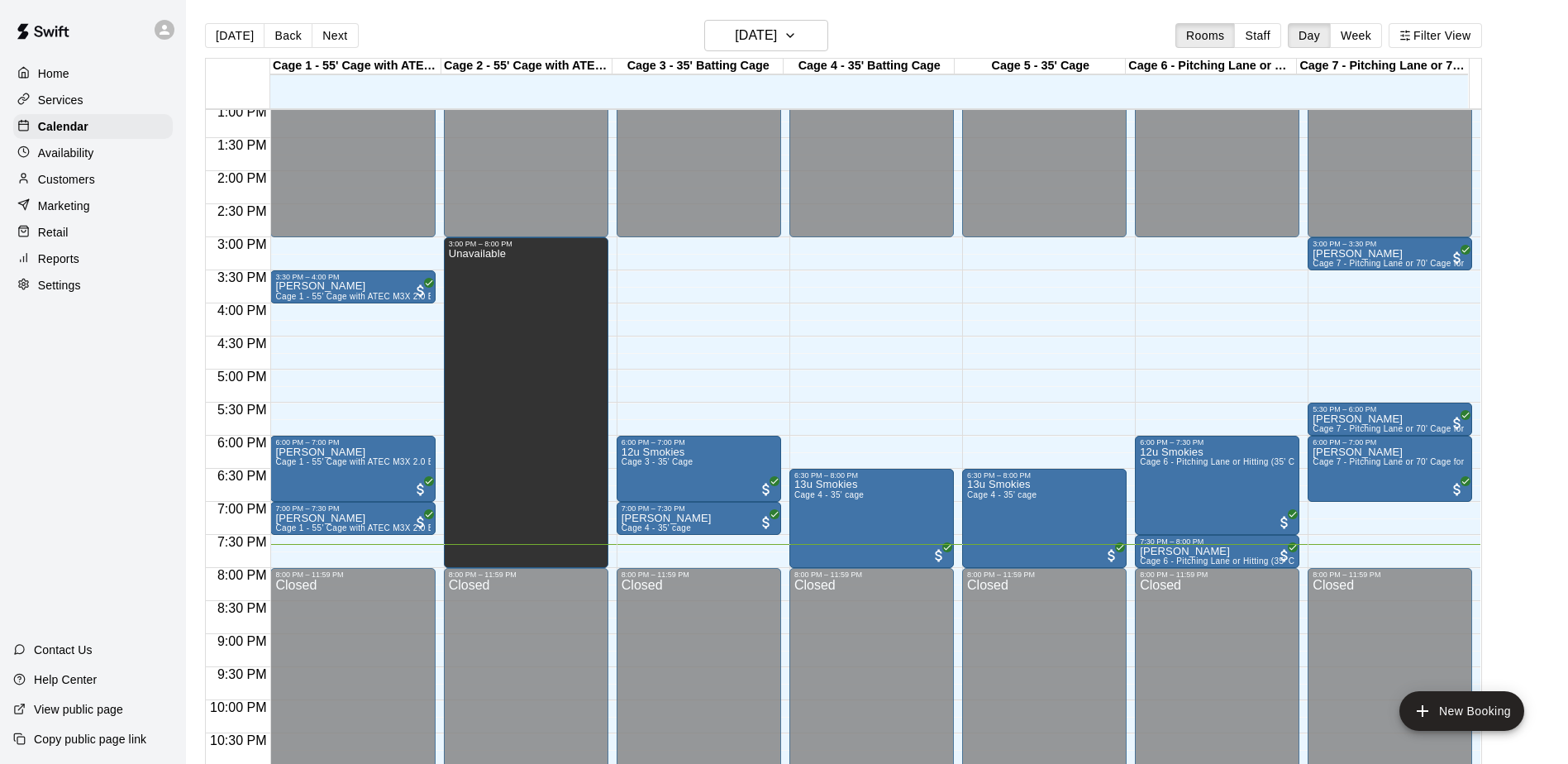
click at [63, 366] on div "Home Services Calendar Availability Customers Marketing Retail Reports Settings…" at bounding box center [93, 382] width 186 height 764
click at [82, 361] on div "Home Services Calendar Availability Customers Marketing Retail Reports Settings…" at bounding box center [93, 382] width 186 height 764
